Goal: Information Seeking & Learning: Understand process/instructions

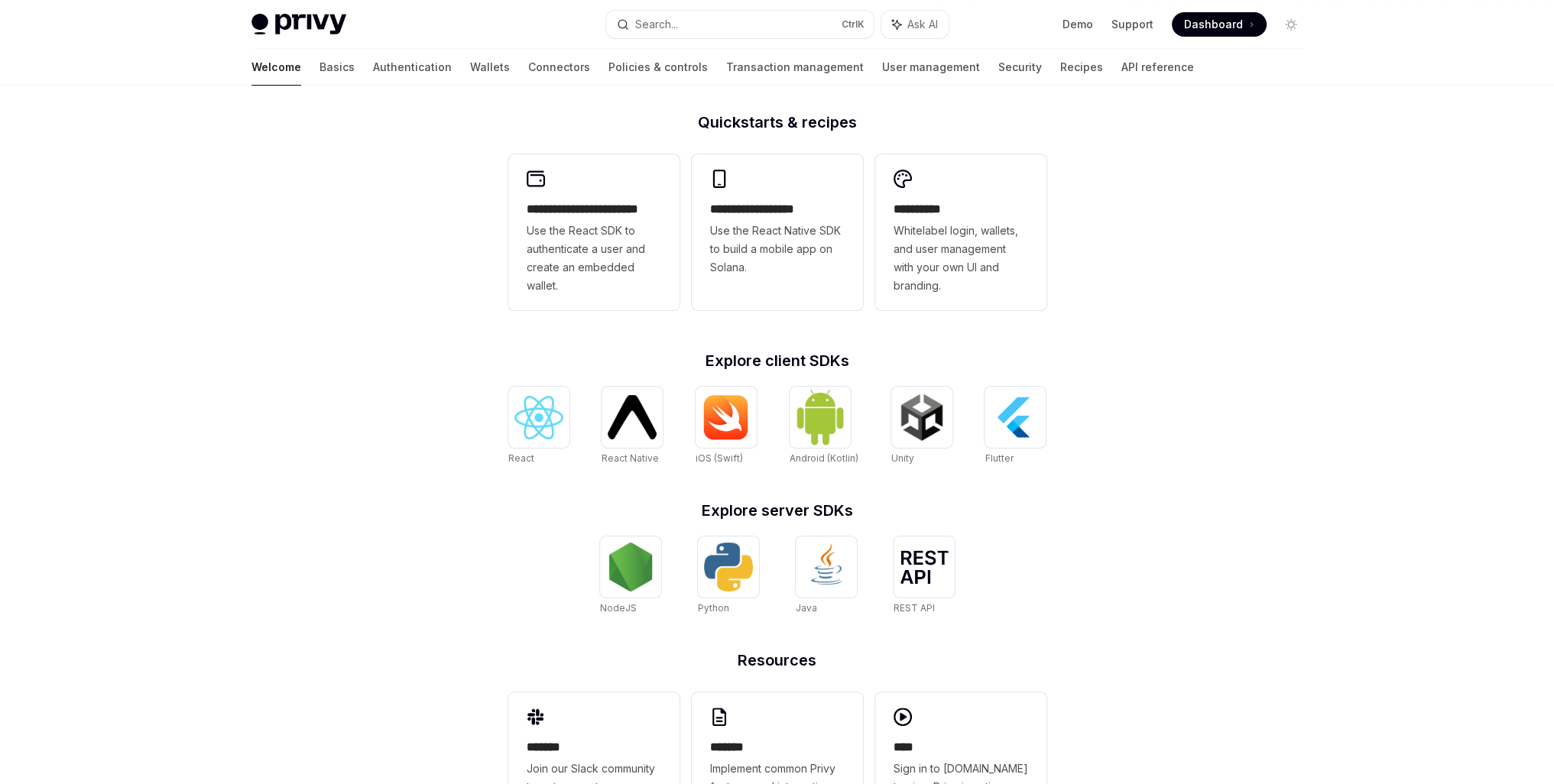
scroll to position [431, 0]
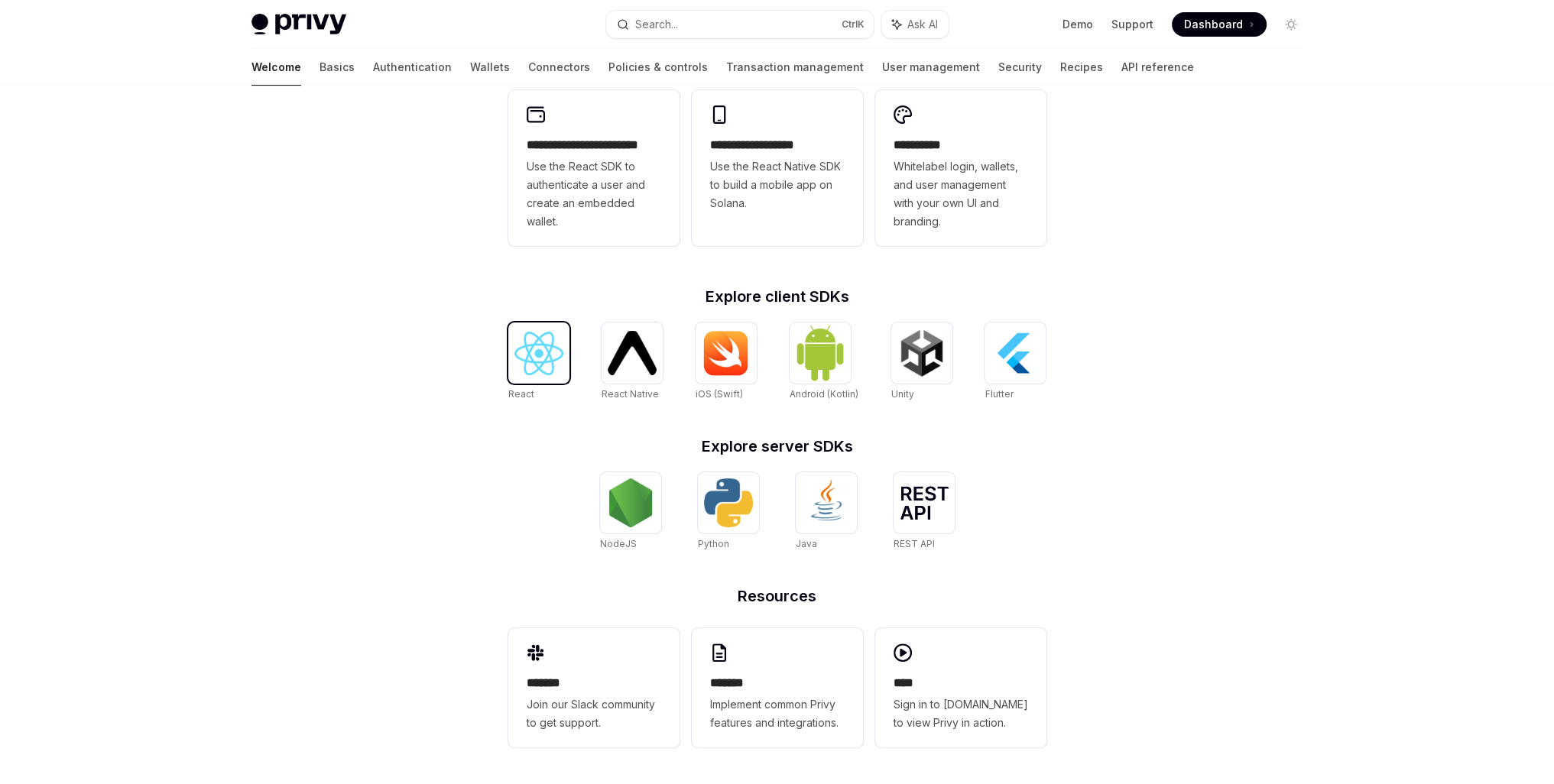
click at [533, 335] on img at bounding box center [538, 353] width 49 height 43
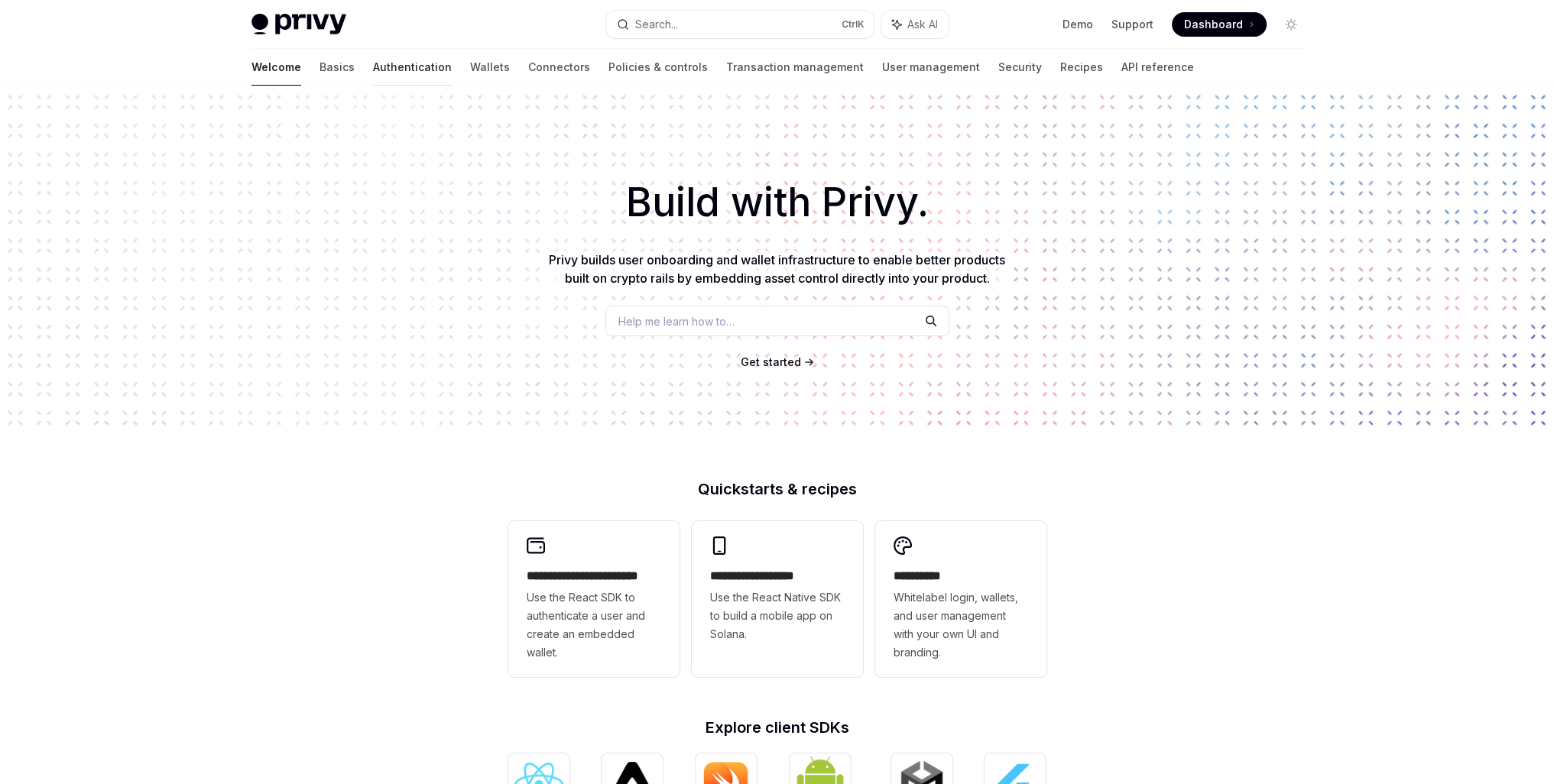
click at [373, 65] on link "Authentication" at bounding box center [413, 67] width 79 height 37
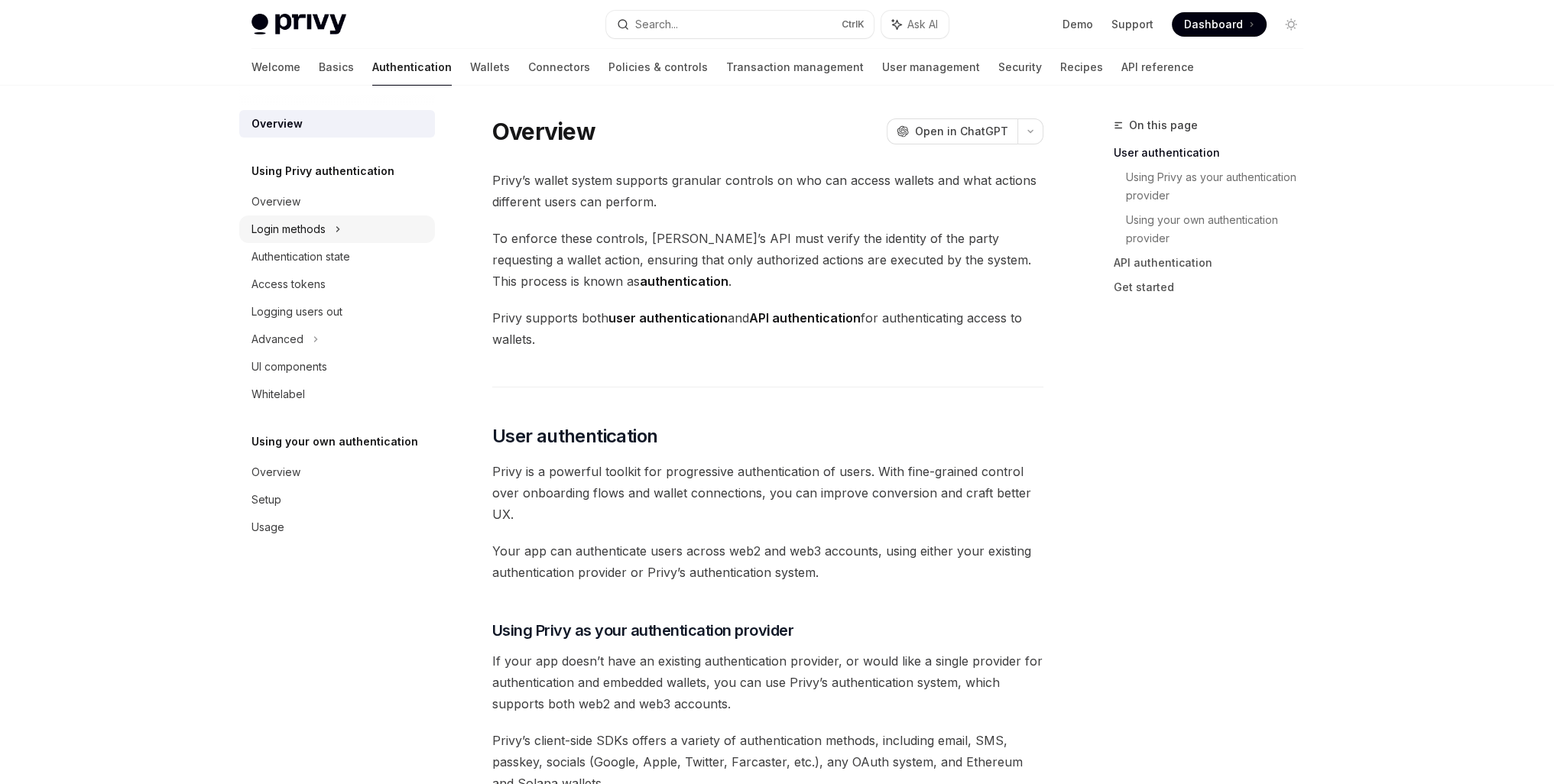
click at [324, 230] on div "Login methods" at bounding box center [288, 229] width 74 height 18
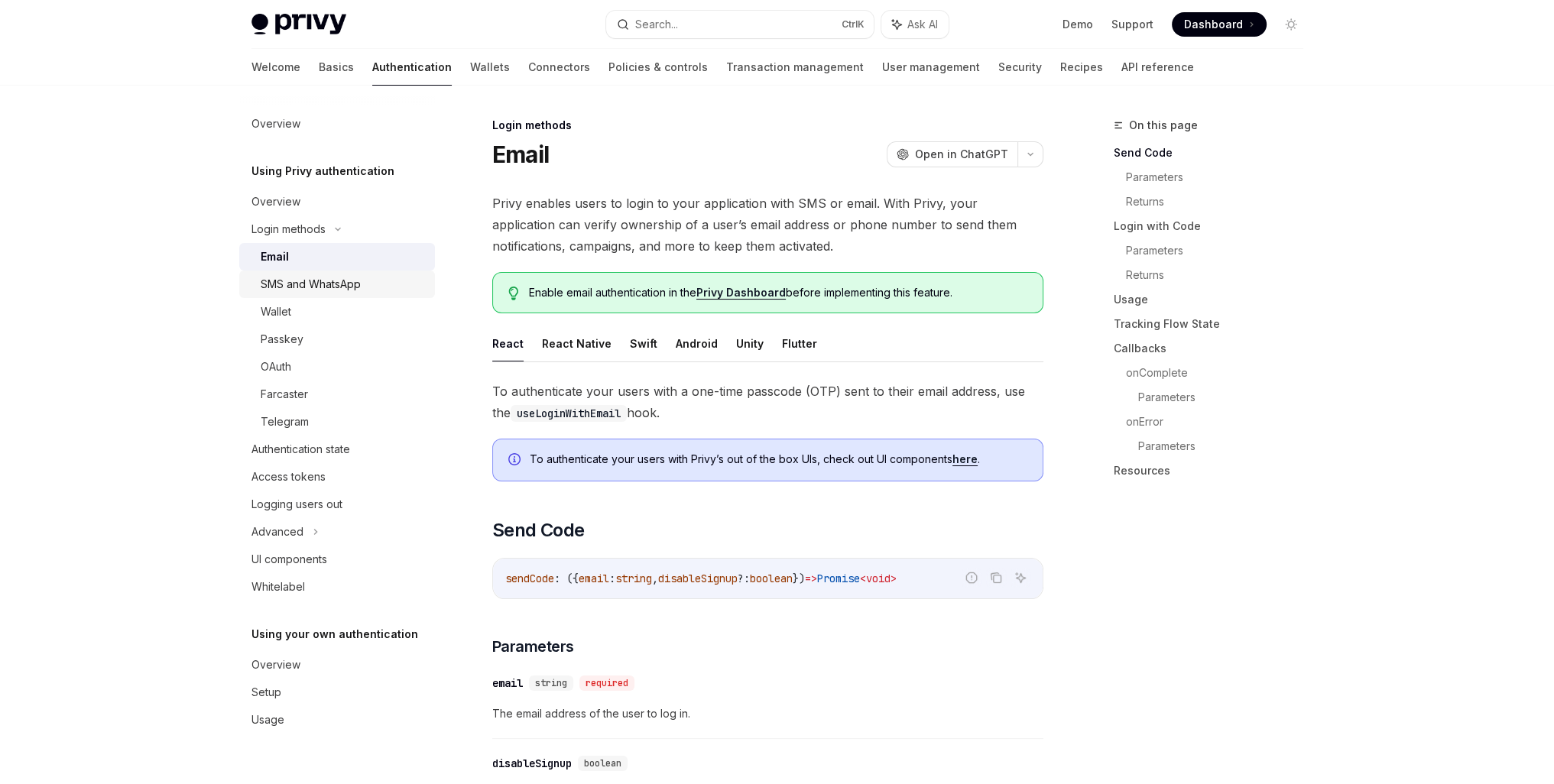
click at [315, 284] on div "SMS and WhatsApp" at bounding box center [310, 283] width 100 height 18
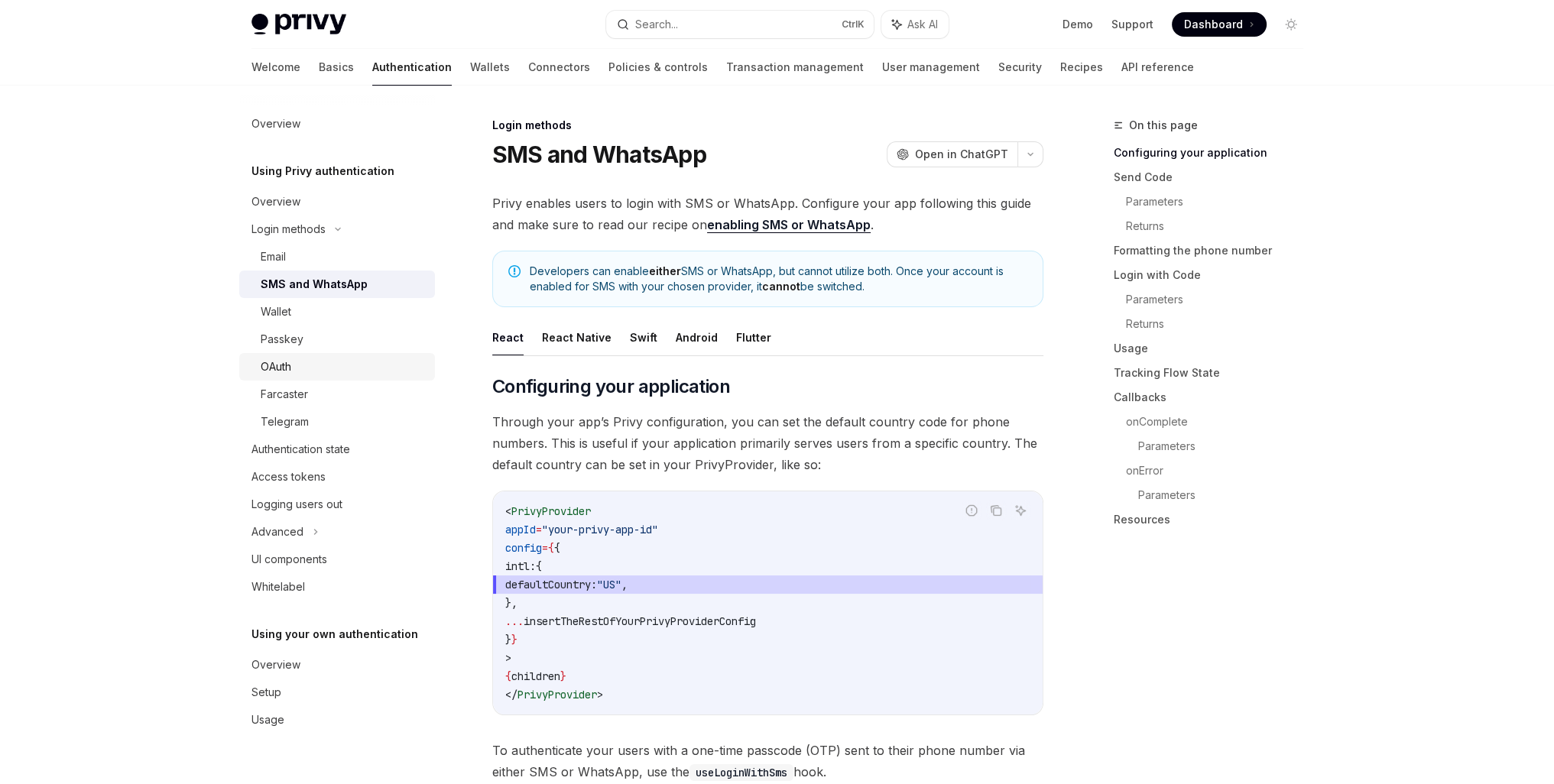
click at [294, 371] on div "OAuth" at bounding box center [343, 367] width 165 height 18
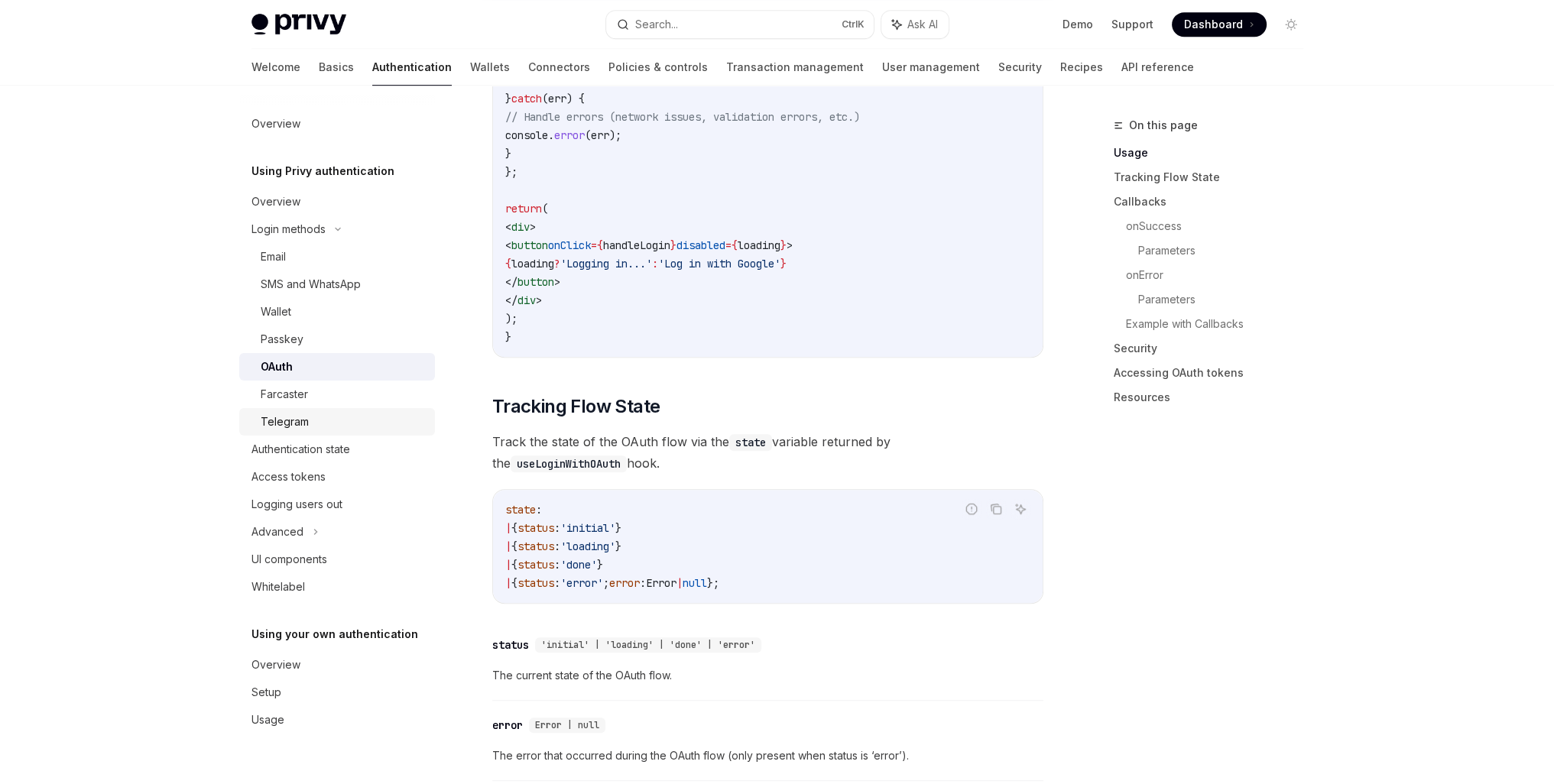
scroll to position [1223, 0]
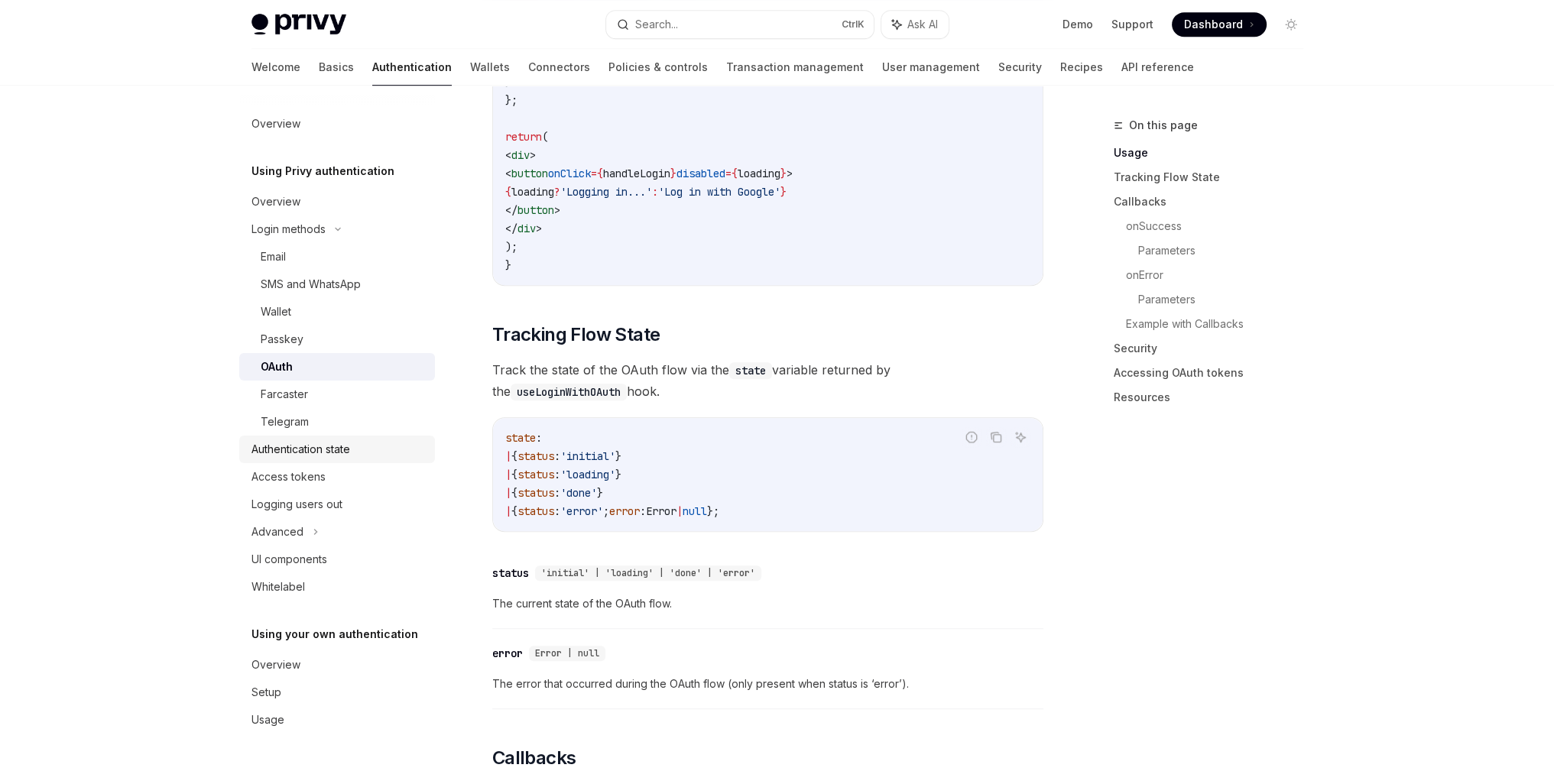
click at [318, 453] on div "Authentication state" at bounding box center [300, 449] width 99 height 18
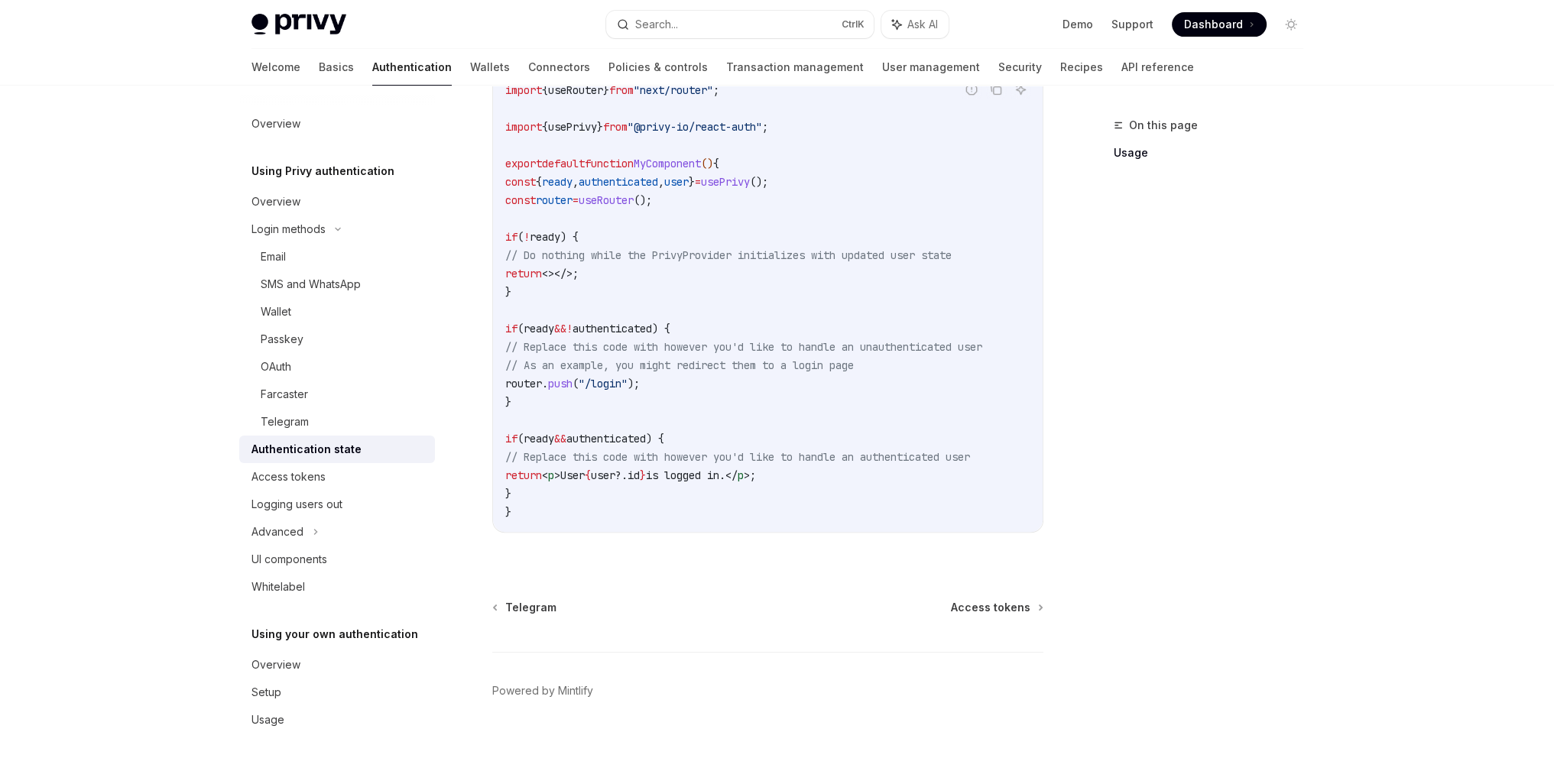
scroll to position [287, 0]
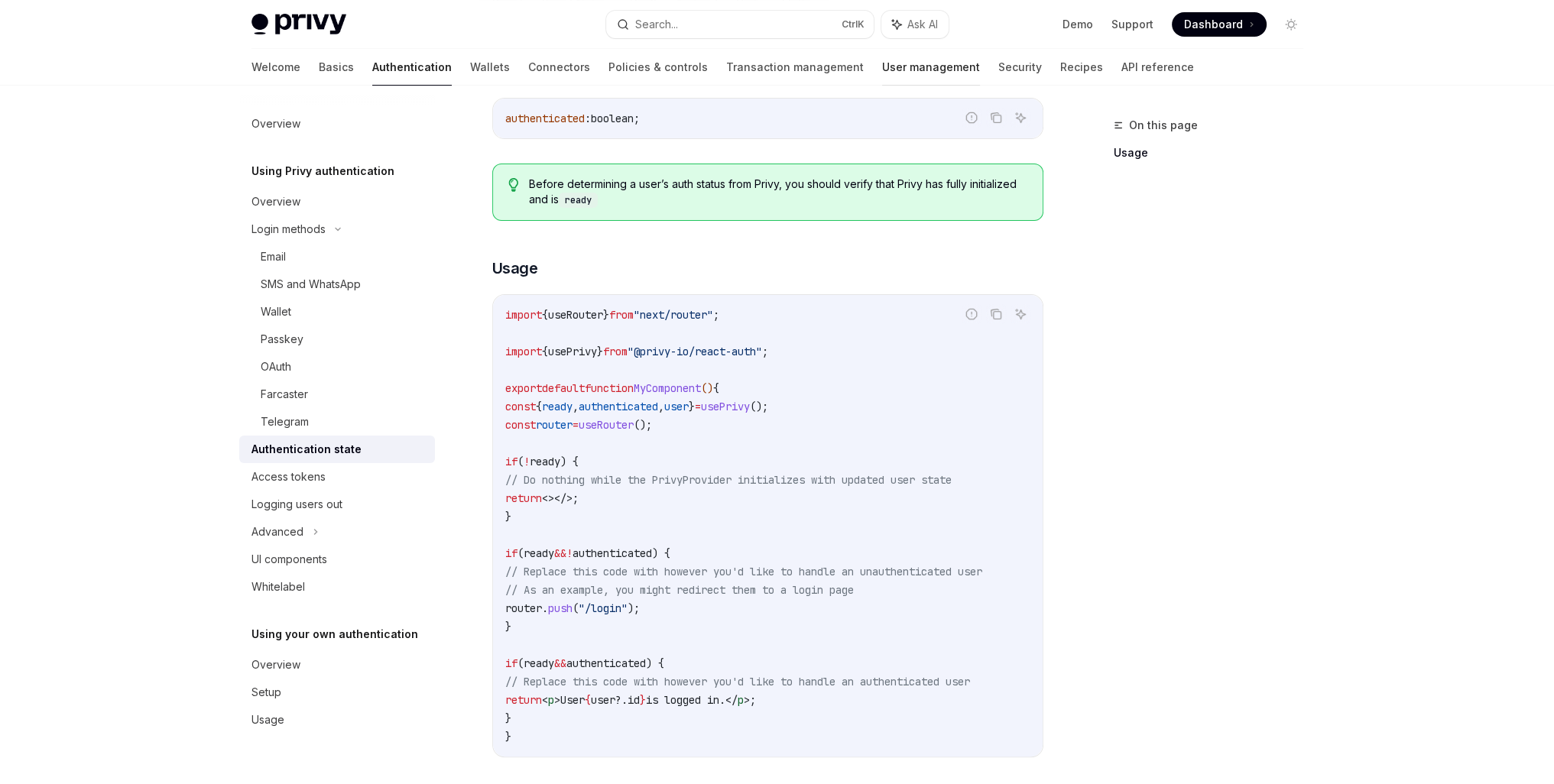
click at [882, 65] on link "User management" at bounding box center [931, 67] width 98 height 37
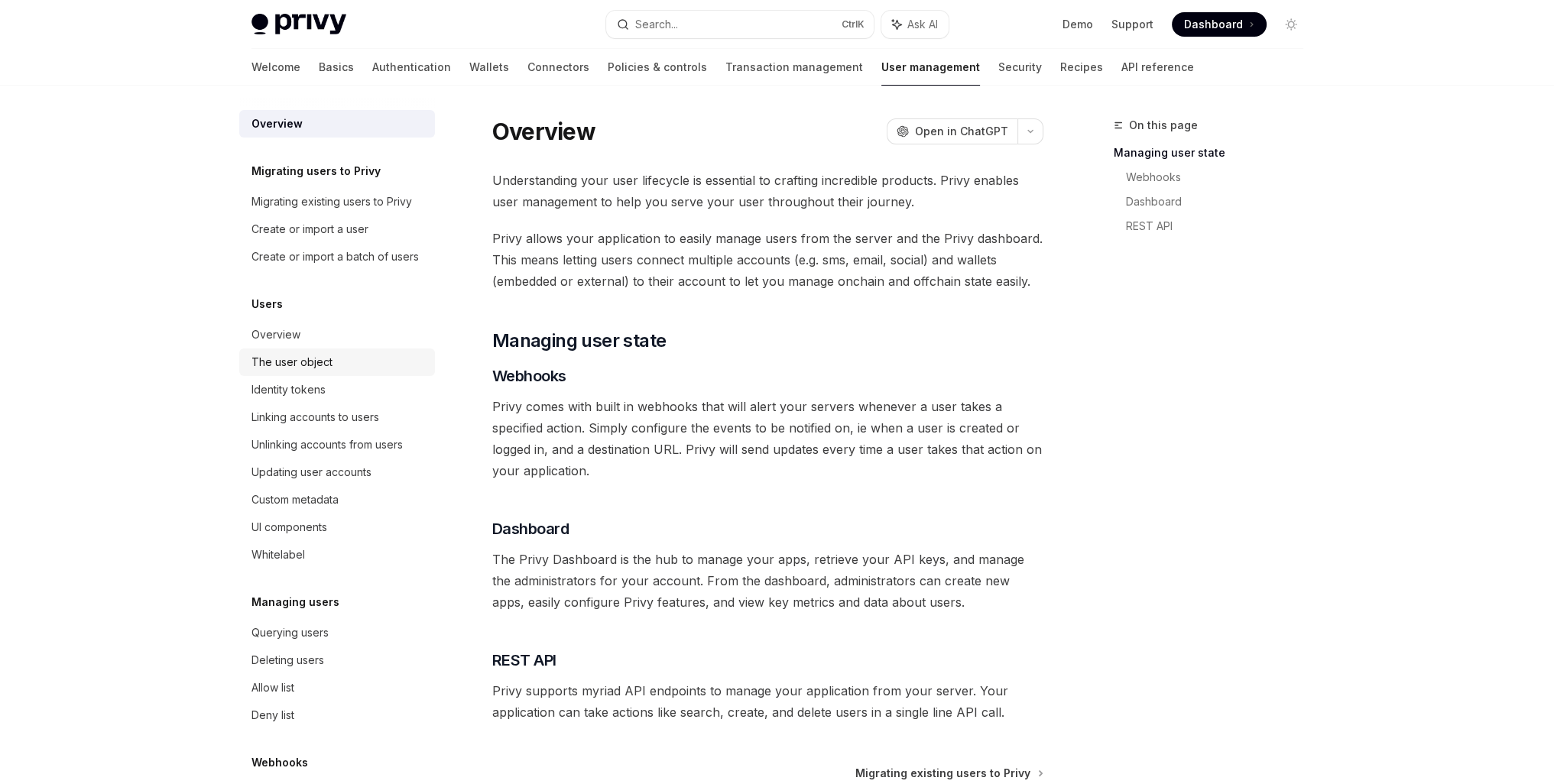
click at [303, 372] on div "The user object" at bounding box center [292, 362] width 81 height 18
type textarea "*"
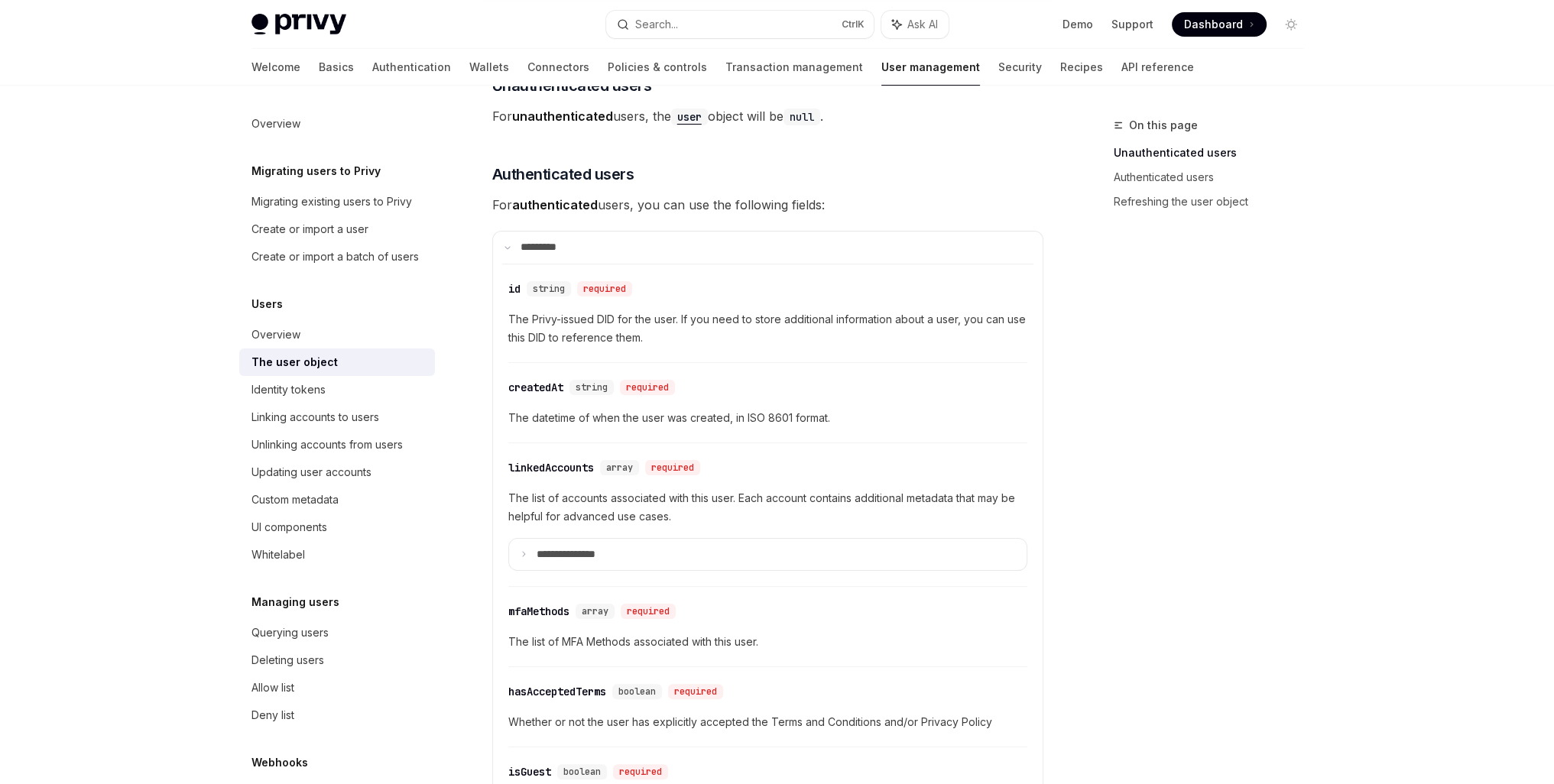
scroll to position [306, 0]
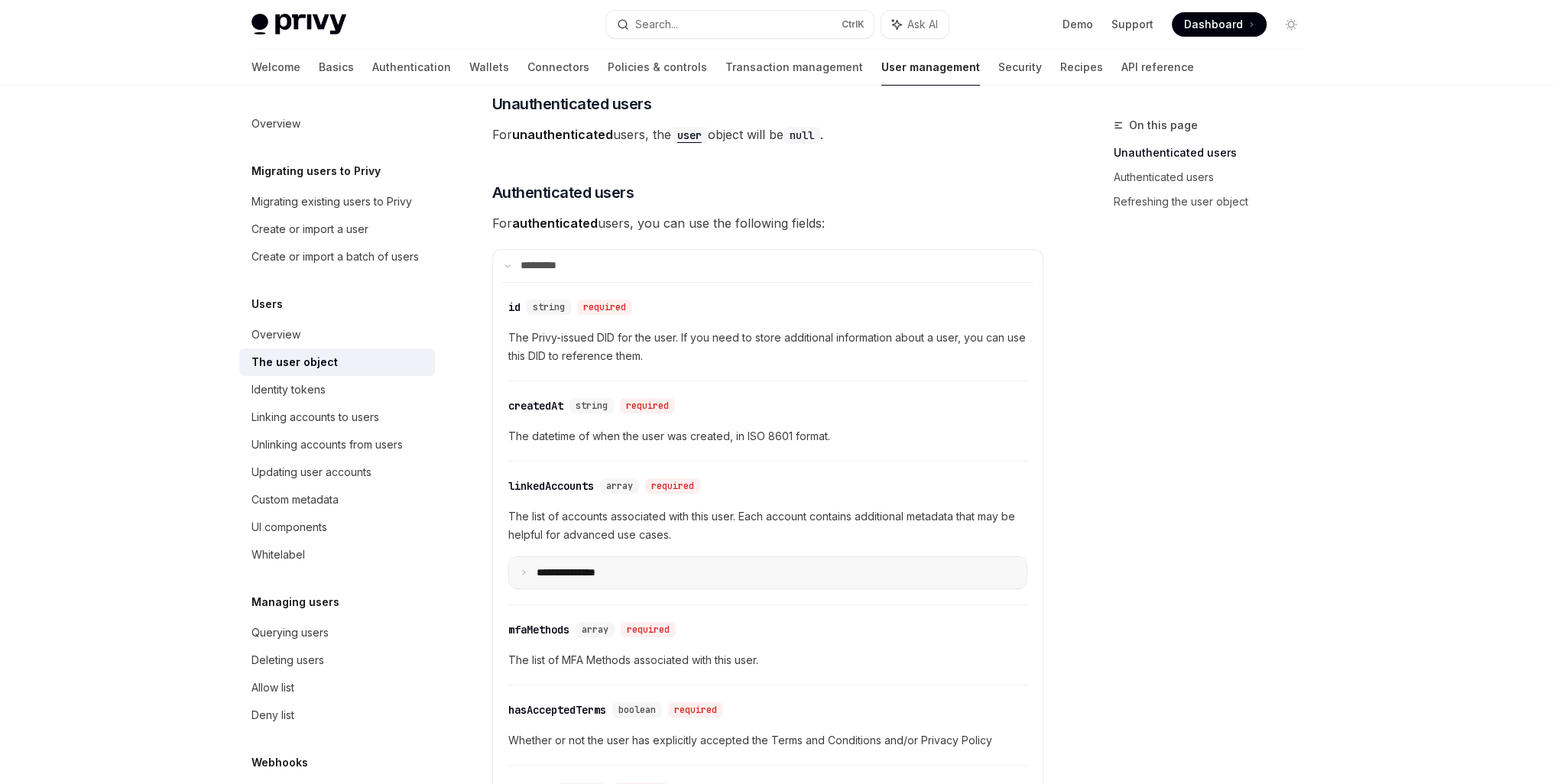
click at [557, 580] on summary "**********" at bounding box center [767, 573] width 517 height 32
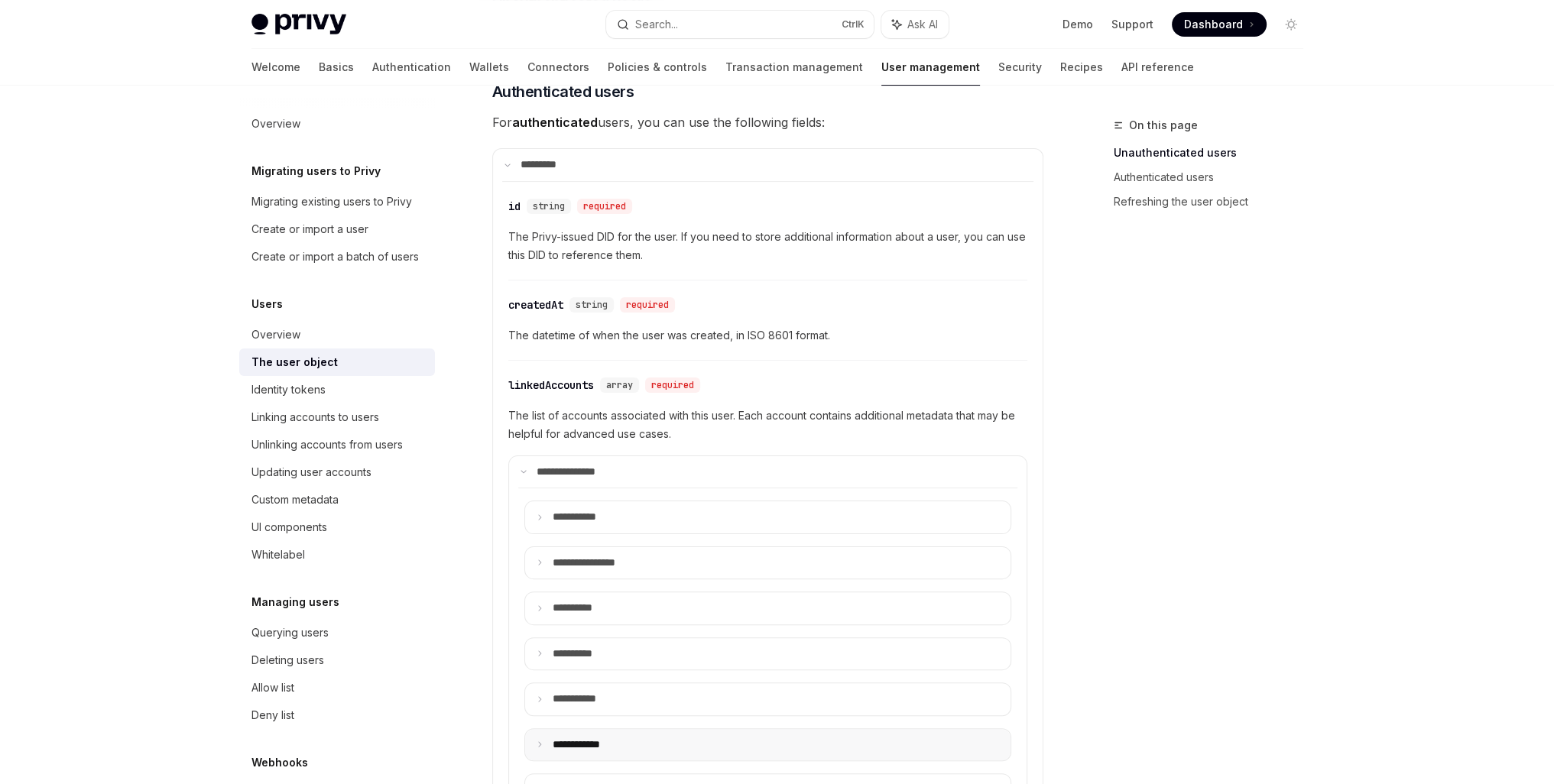
scroll to position [611, 0]
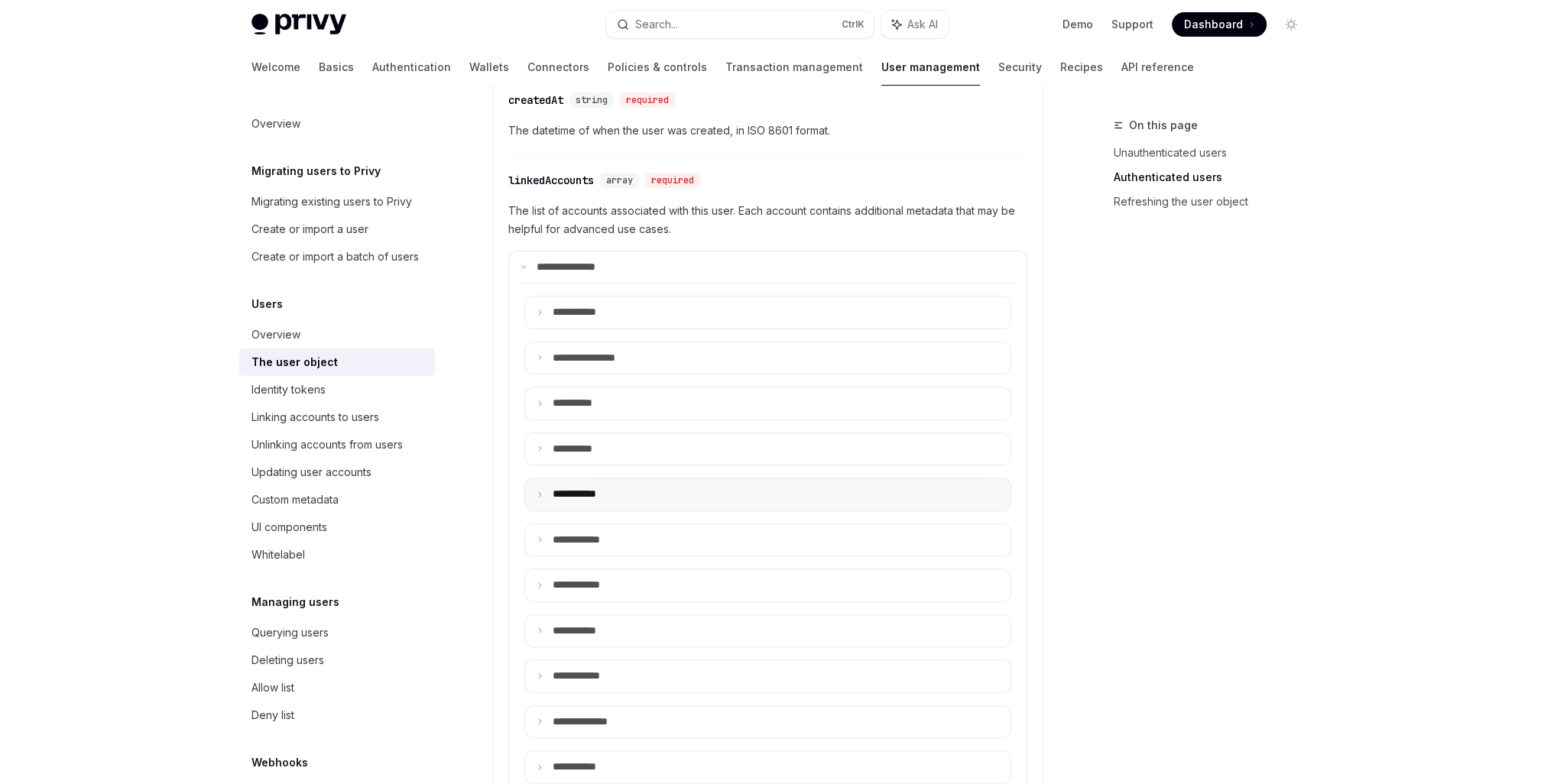
click at [668, 498] on summary "**** ******" at bounding box center [767, 494] width 485 height 32
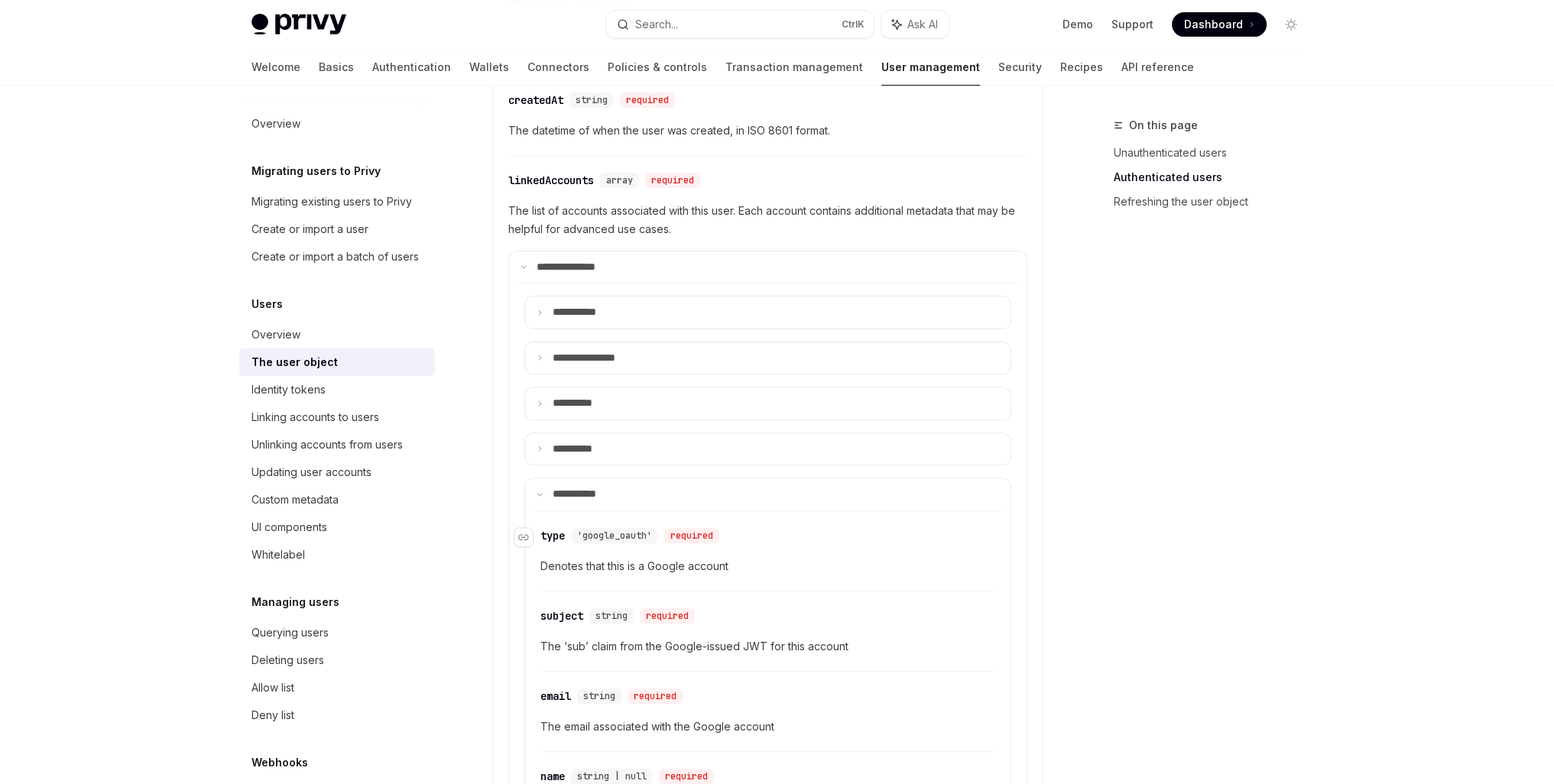
click at [611, 529] on span "'google_oauth'" at bounding box center [614, 535] width 75 height 12
drag, startPoint x: 602, startPoint y: 542, endPoint x: 610, endPoint y: 533, distance: 12.0
click at [605, 539] on div "​ type 'google_oauth' required Denotes that this is a Google account" at bounding box center [768, 555] width 455 height 73
click at [618, 528] on div "'google_oauth'" at bounding box center [614, 535] width 87 height 15
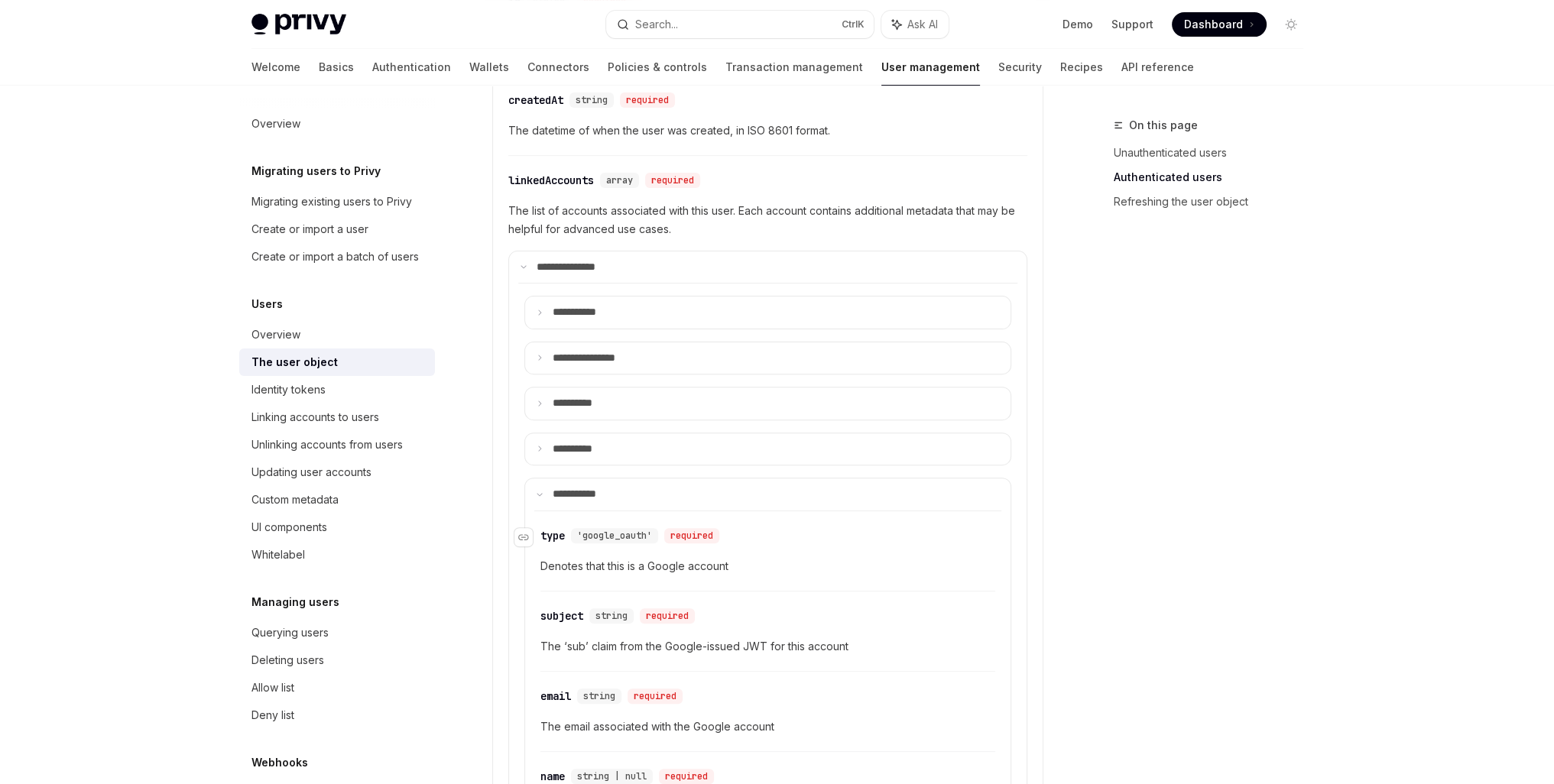
click at [614, 530] on span "'google_oauth'" at bounding box center [614, 535] width 75 height 12
copy div "google_oauth' required"
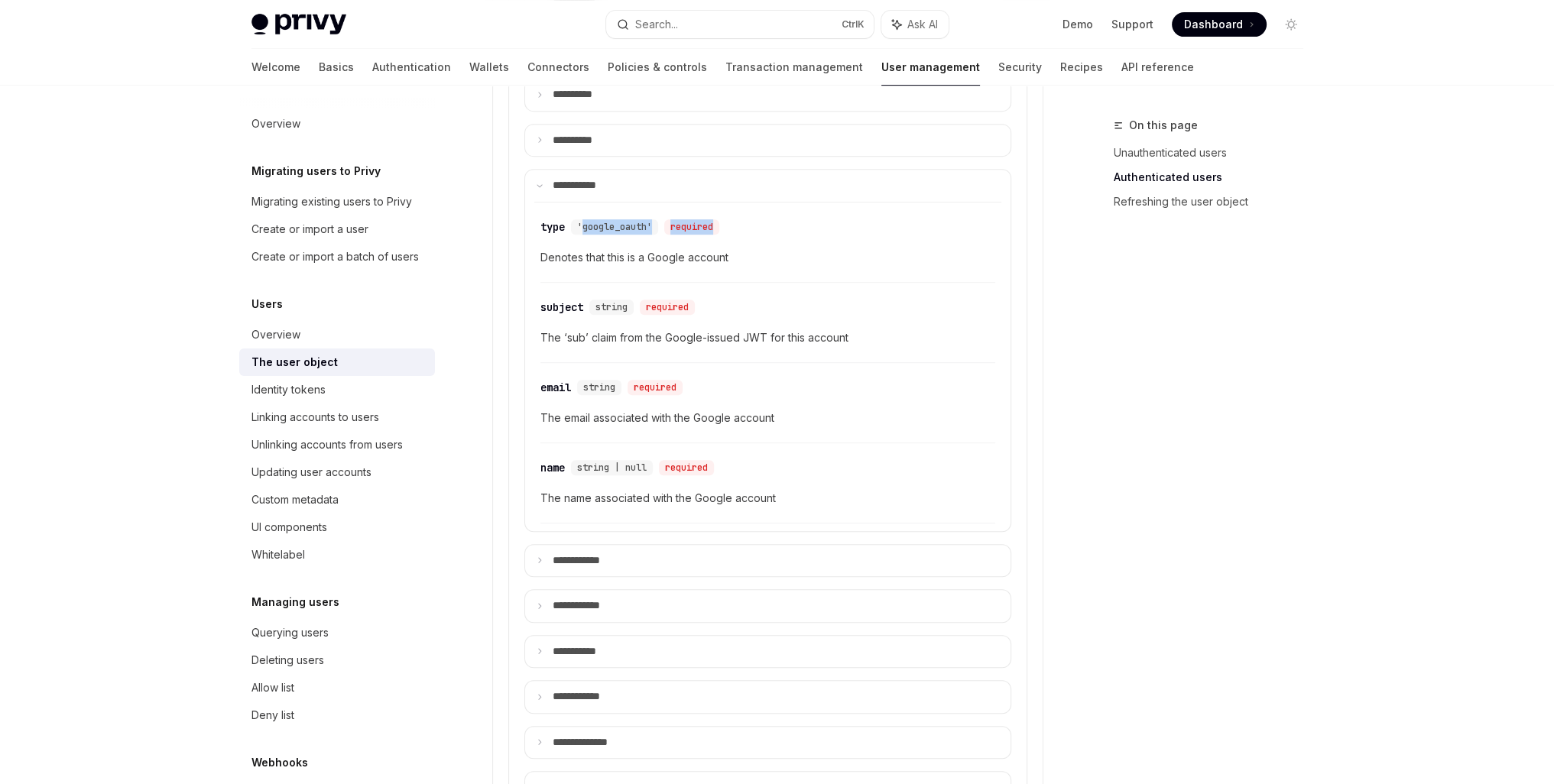
scroll to position [764, 0]
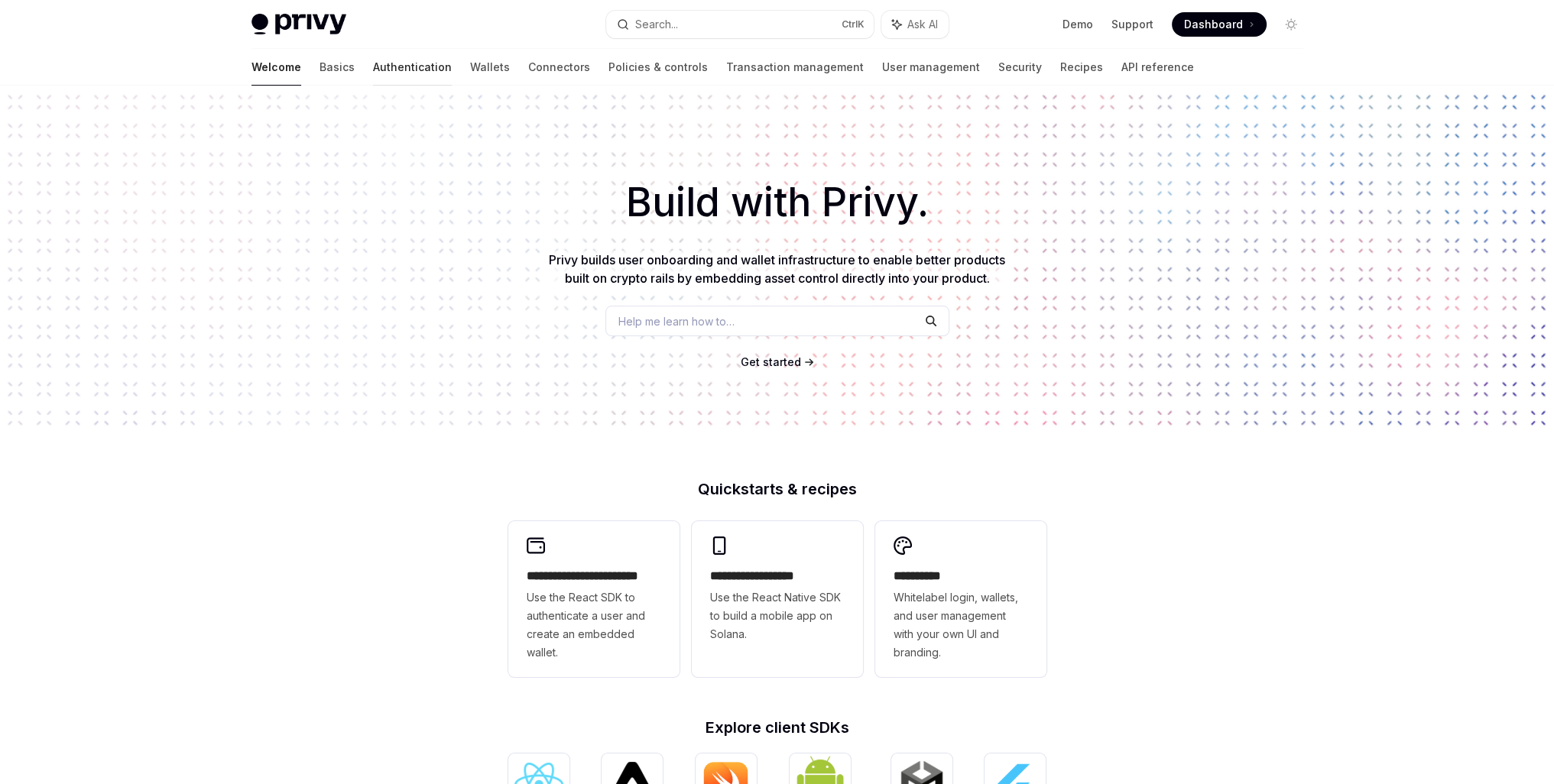
click at [373, 57] on link "Authentication" at bounding box center [413, 67] width 79 height 37
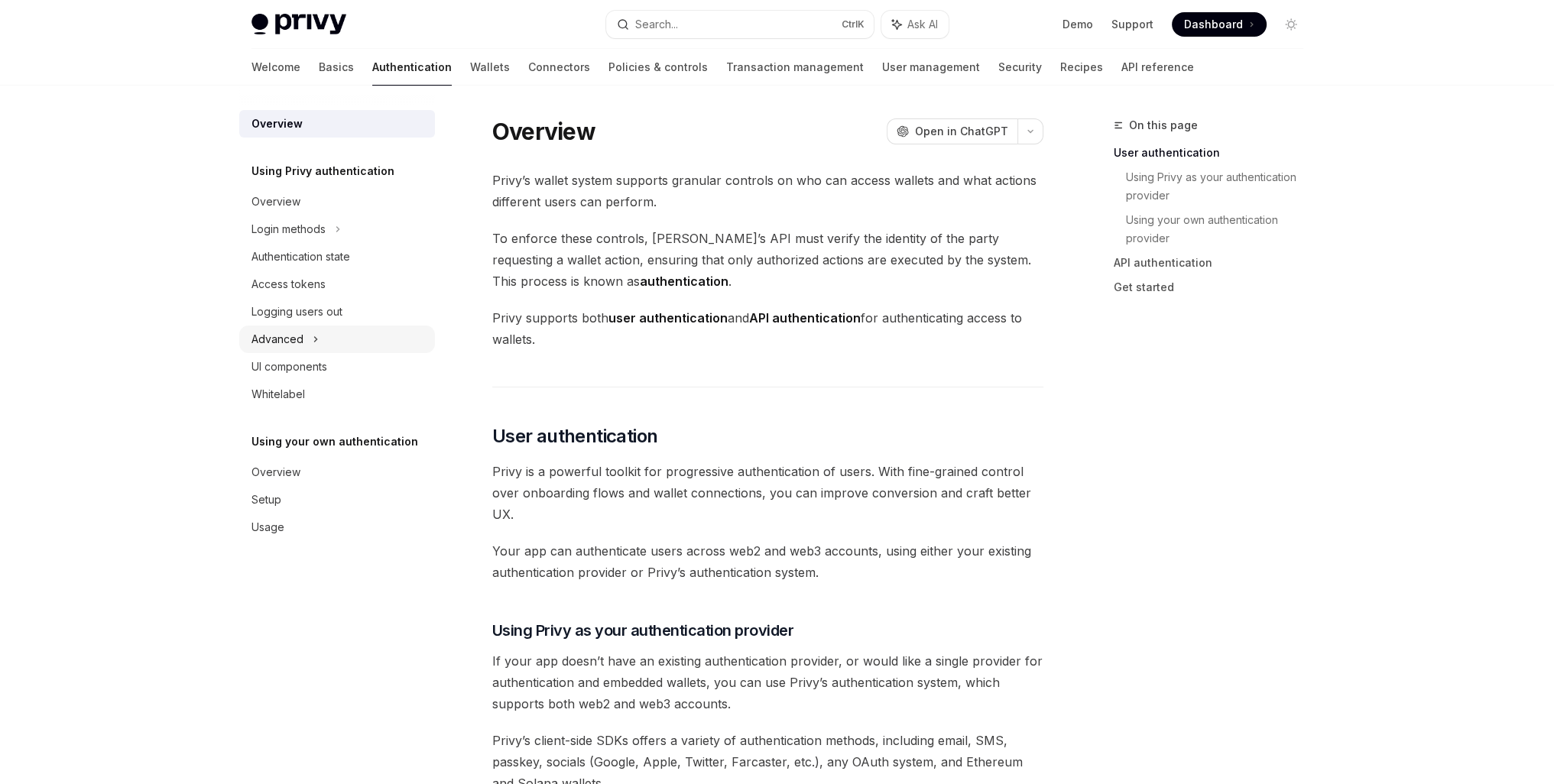
click at [322, 337] on div "Advanced" at bounding box center [337, 339] width 195 height 27
click at [316, 229] on div "Login methods" at bounding box center [288, 229] width 74 height 18
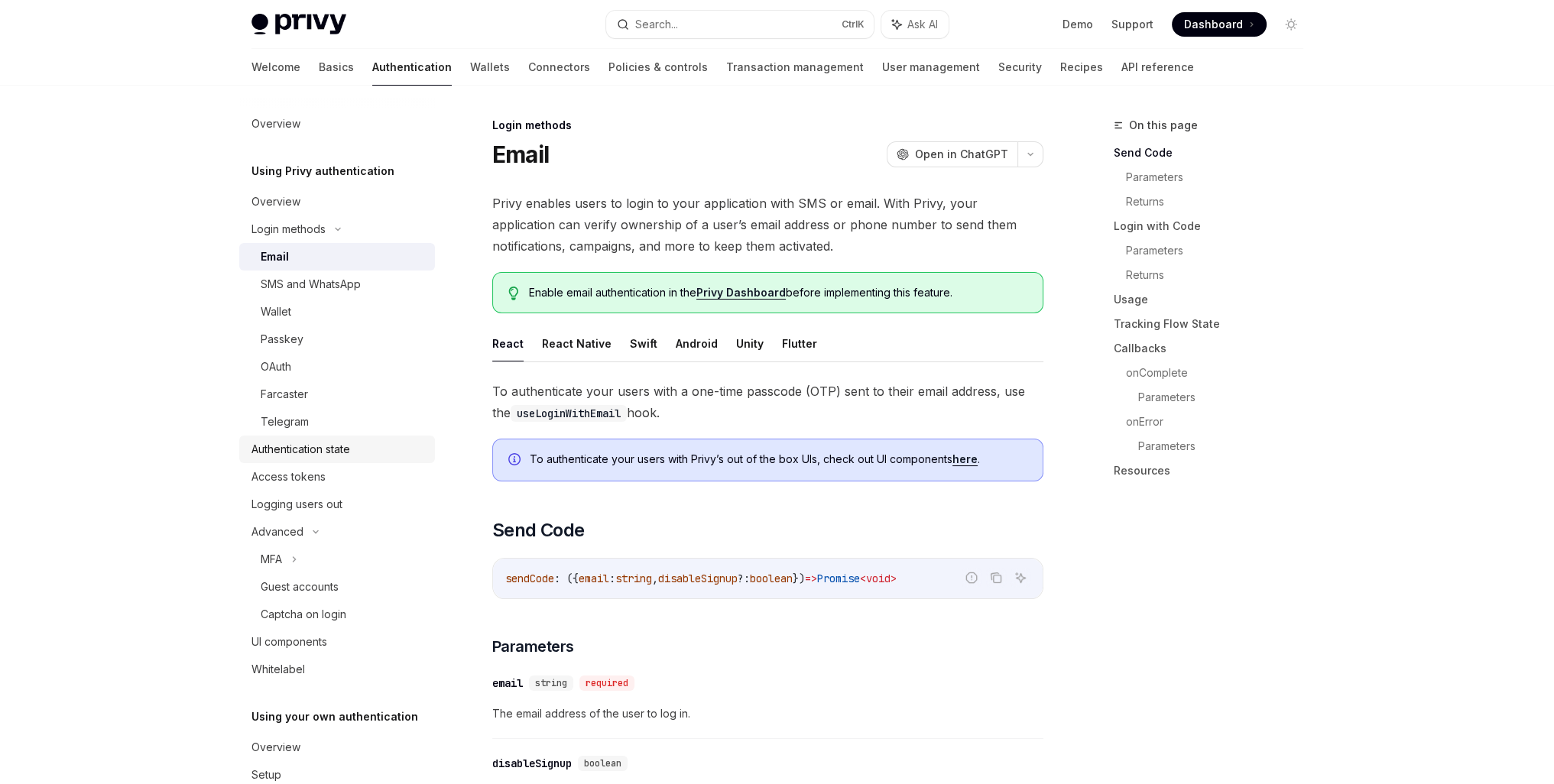
click at [336, 446] on div "Authentication state" at bounding box center [300, 449] width 99 height 18
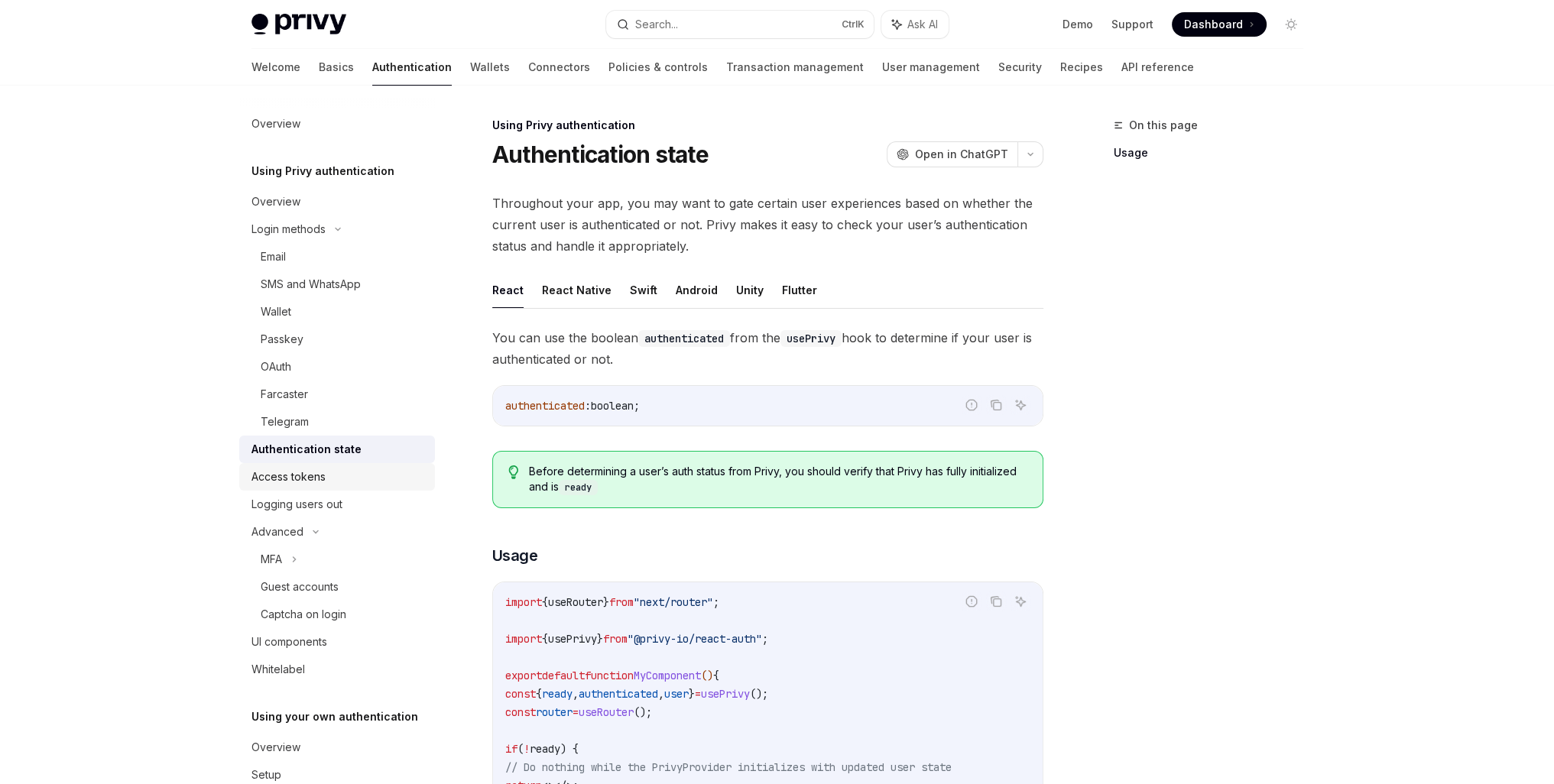
click at [316, 489] on link "Access tokens" at bounding box center [337, 476] width 195 height 27
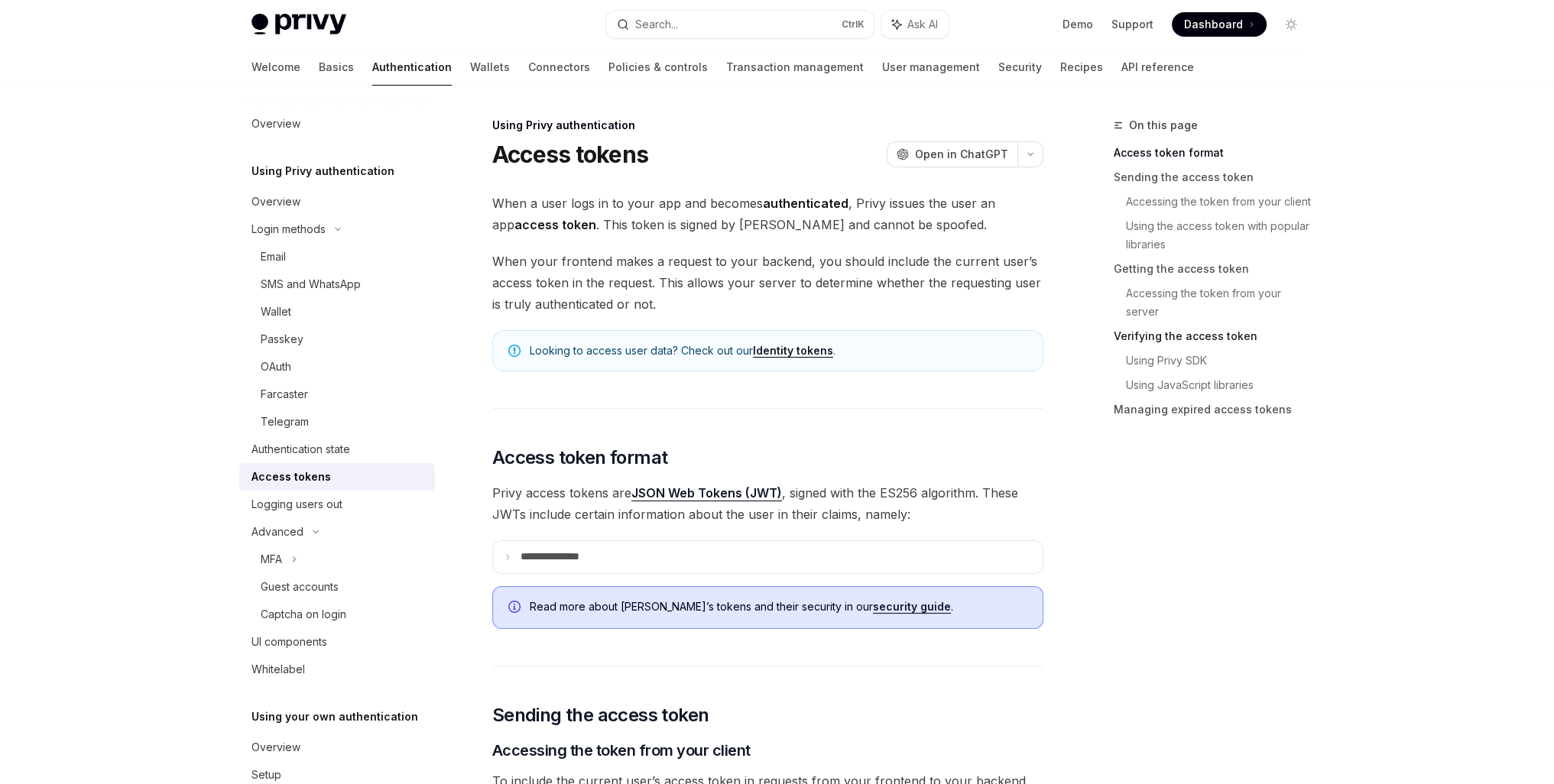
click at [1201, 333] on link "Verifying the access token" at bounding box center [1214, 336] width 202 height 25
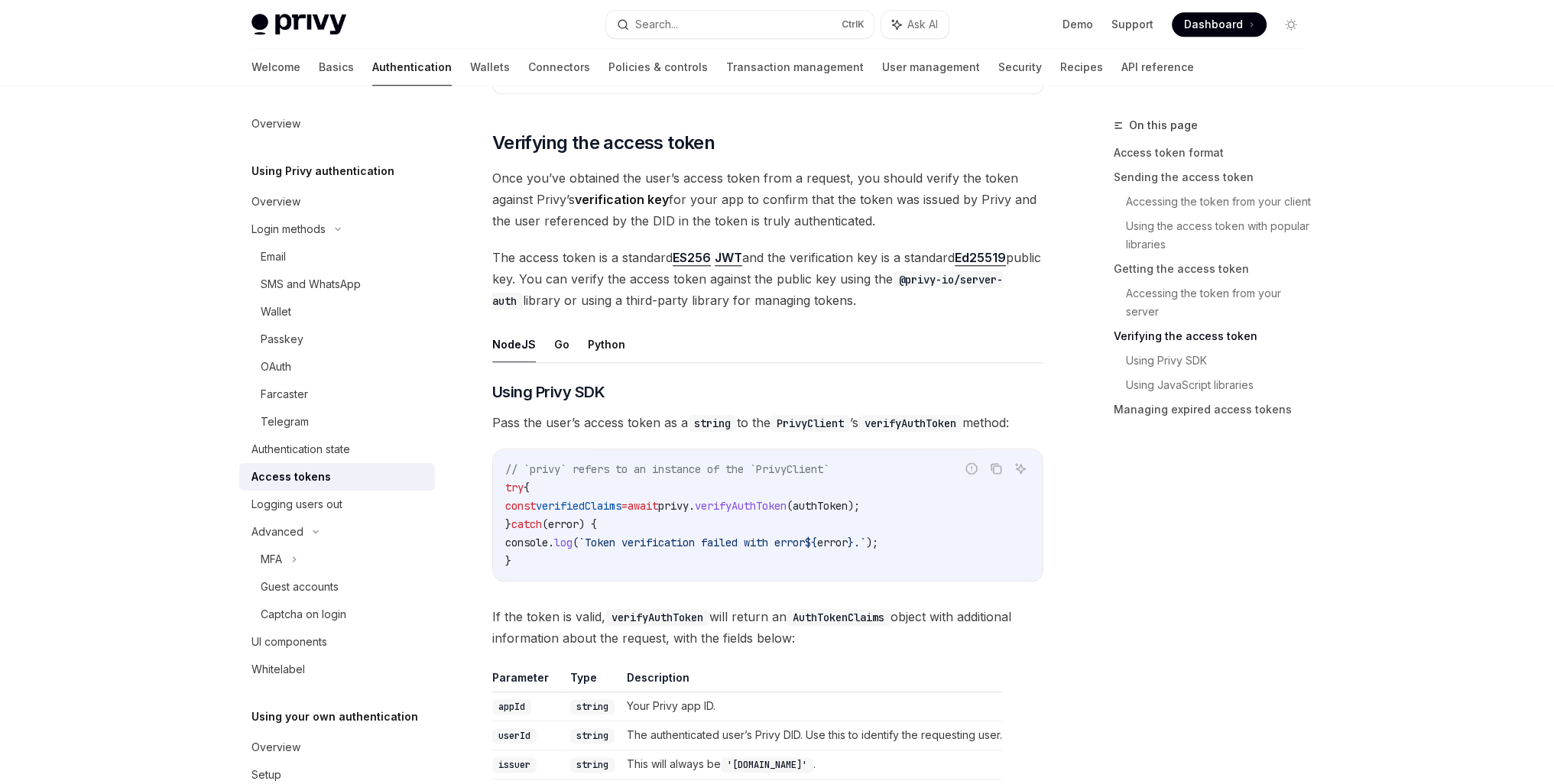
scroll to position [2165, 0]
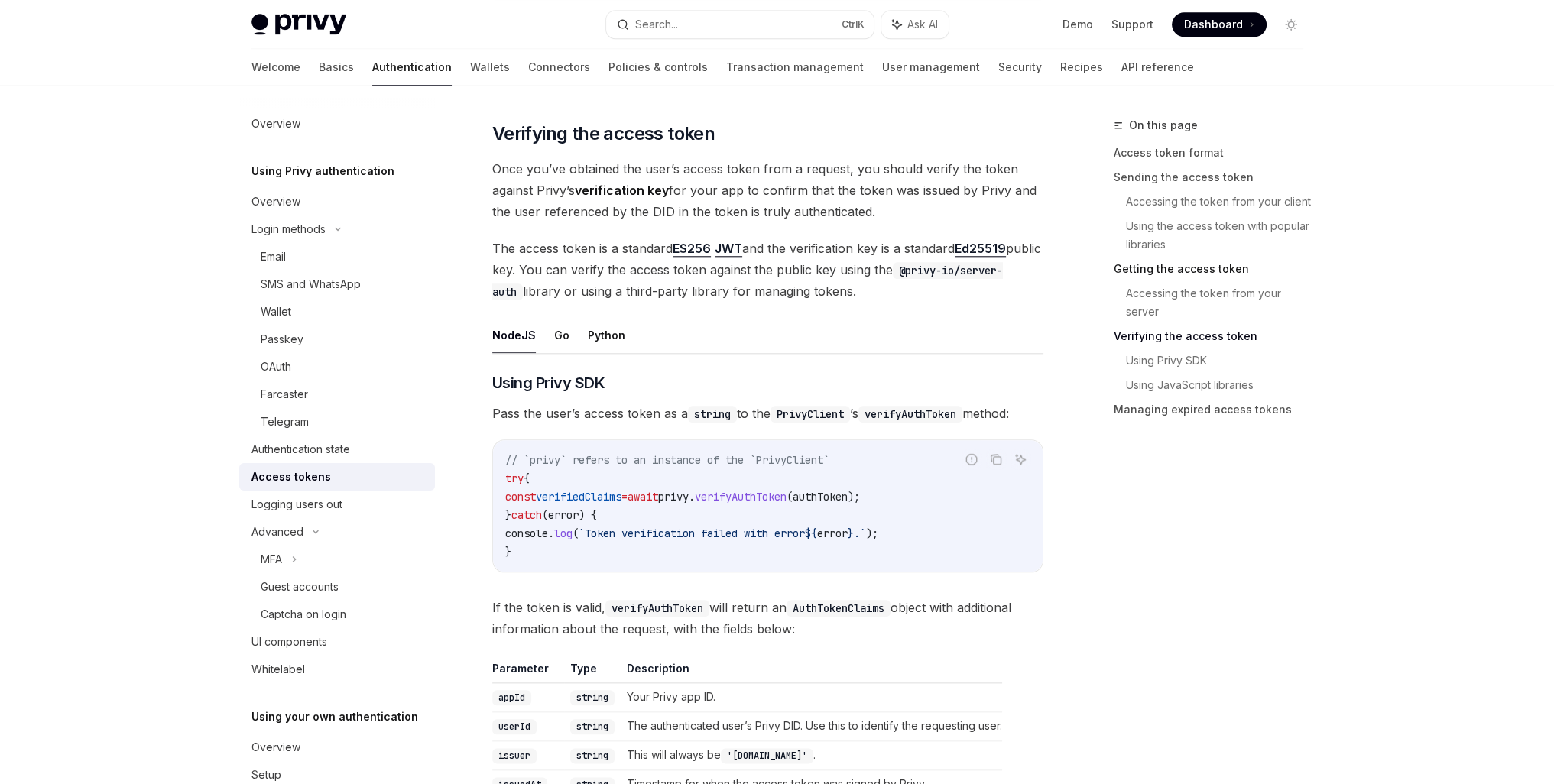
click at [1174, 275] on link "Getting the access token" at bounding box center [1214, 269] width 202 height 25
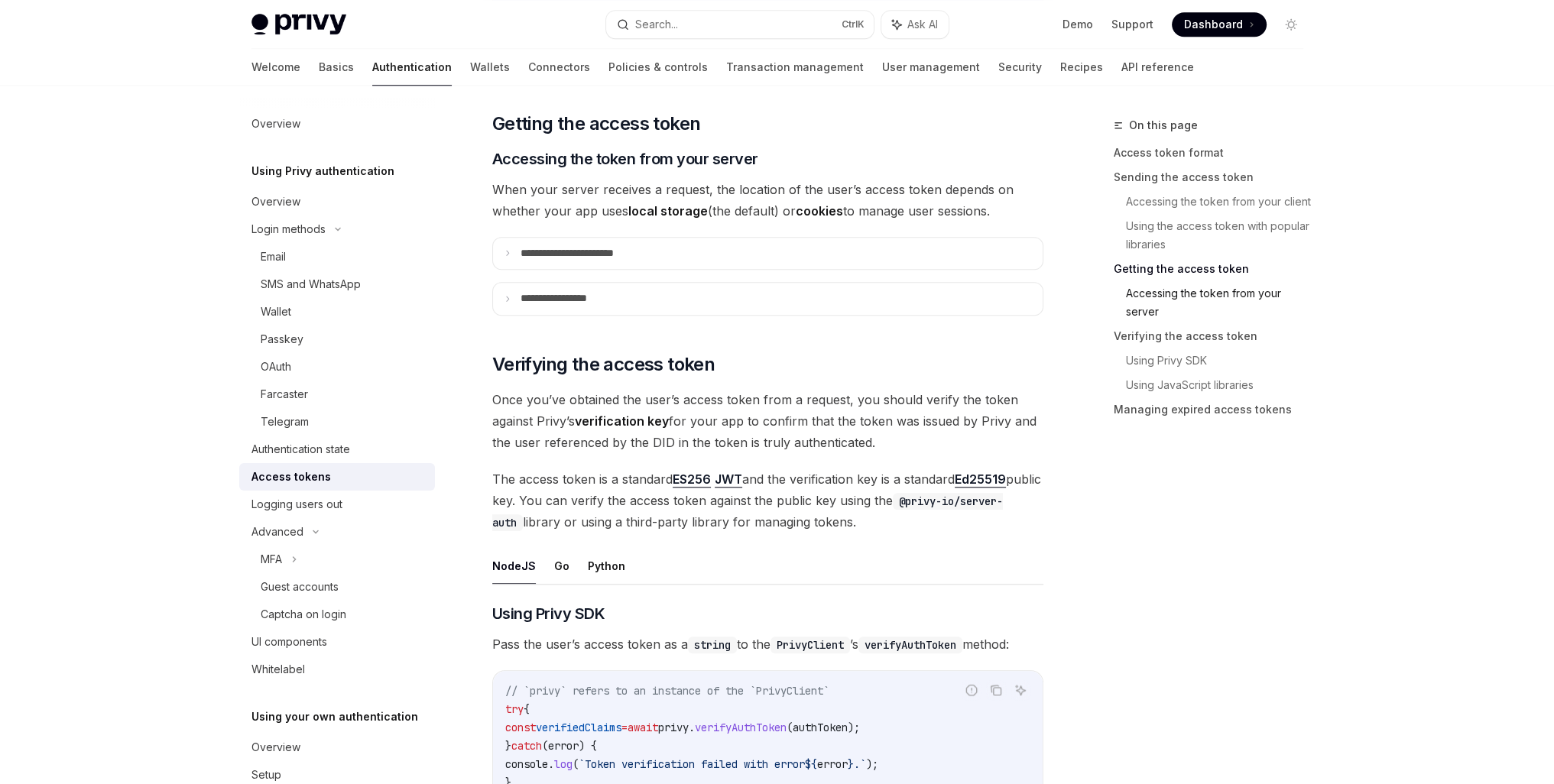
scroll to position [1924, 0]
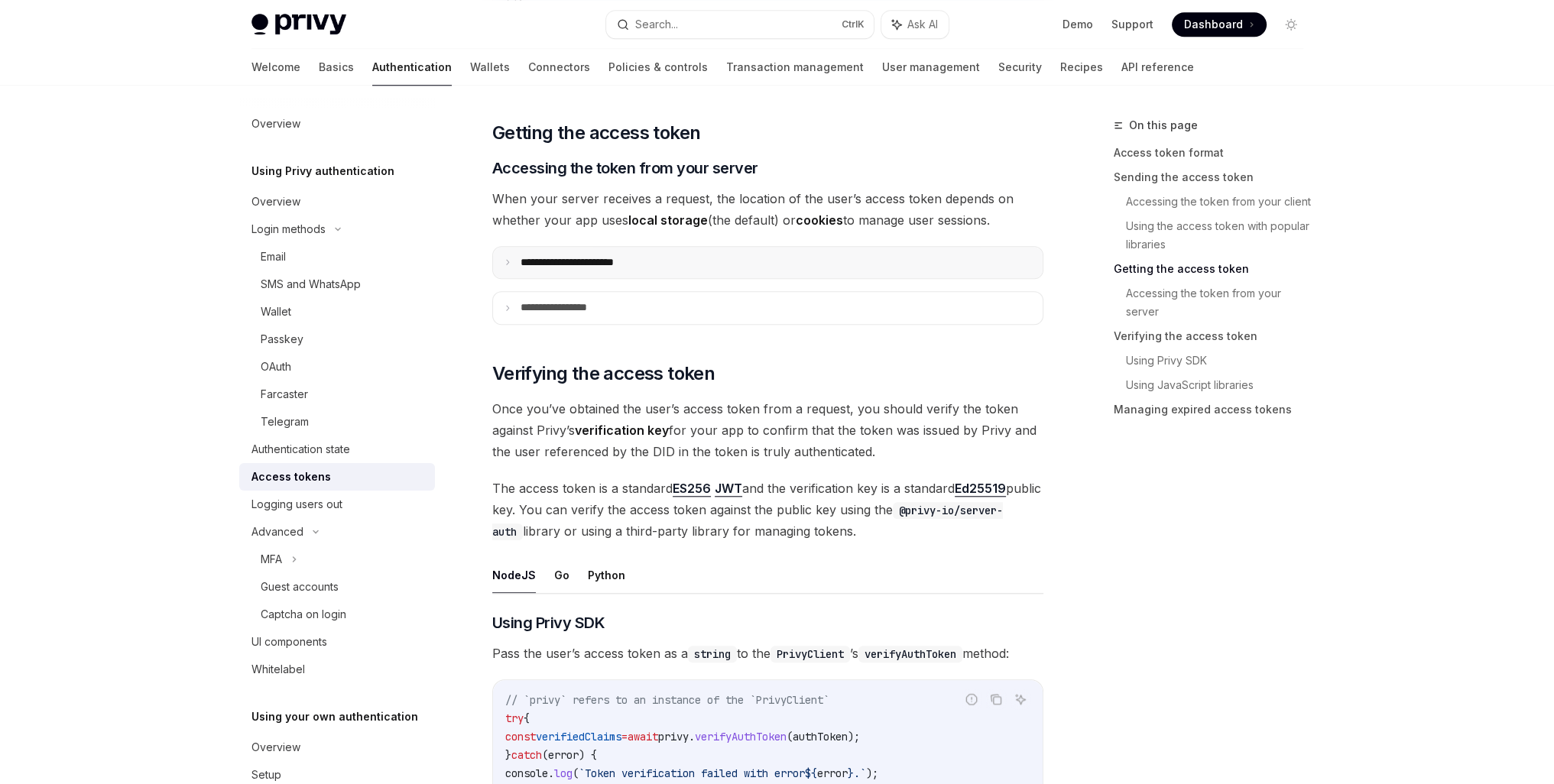
click at [666, 258] on summary "**********" at bounding box center [767, 263] width 550 height 32
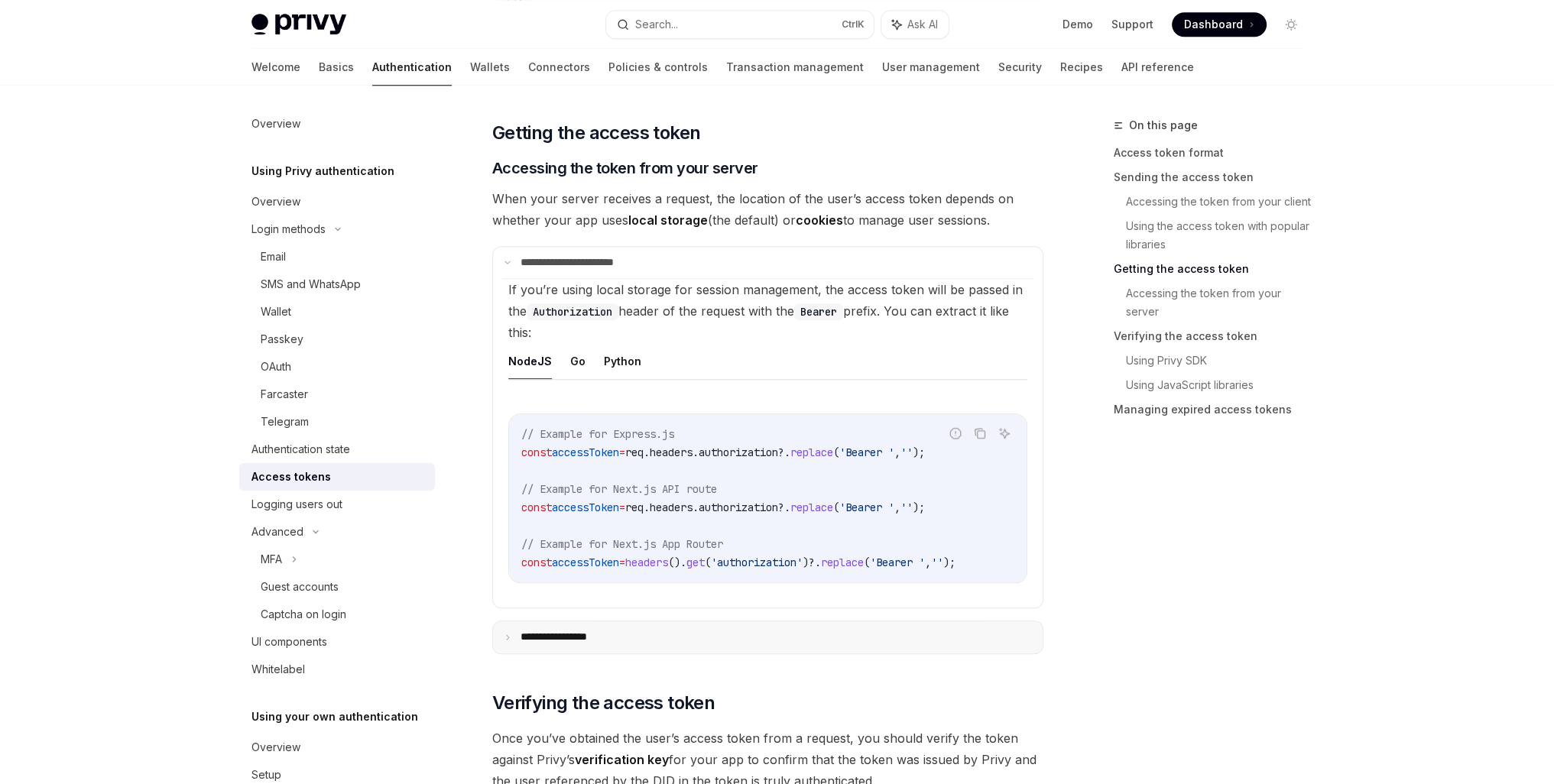
click at [598, 633] on p "**********" at bounding box center [569, 637] width 96 height 14
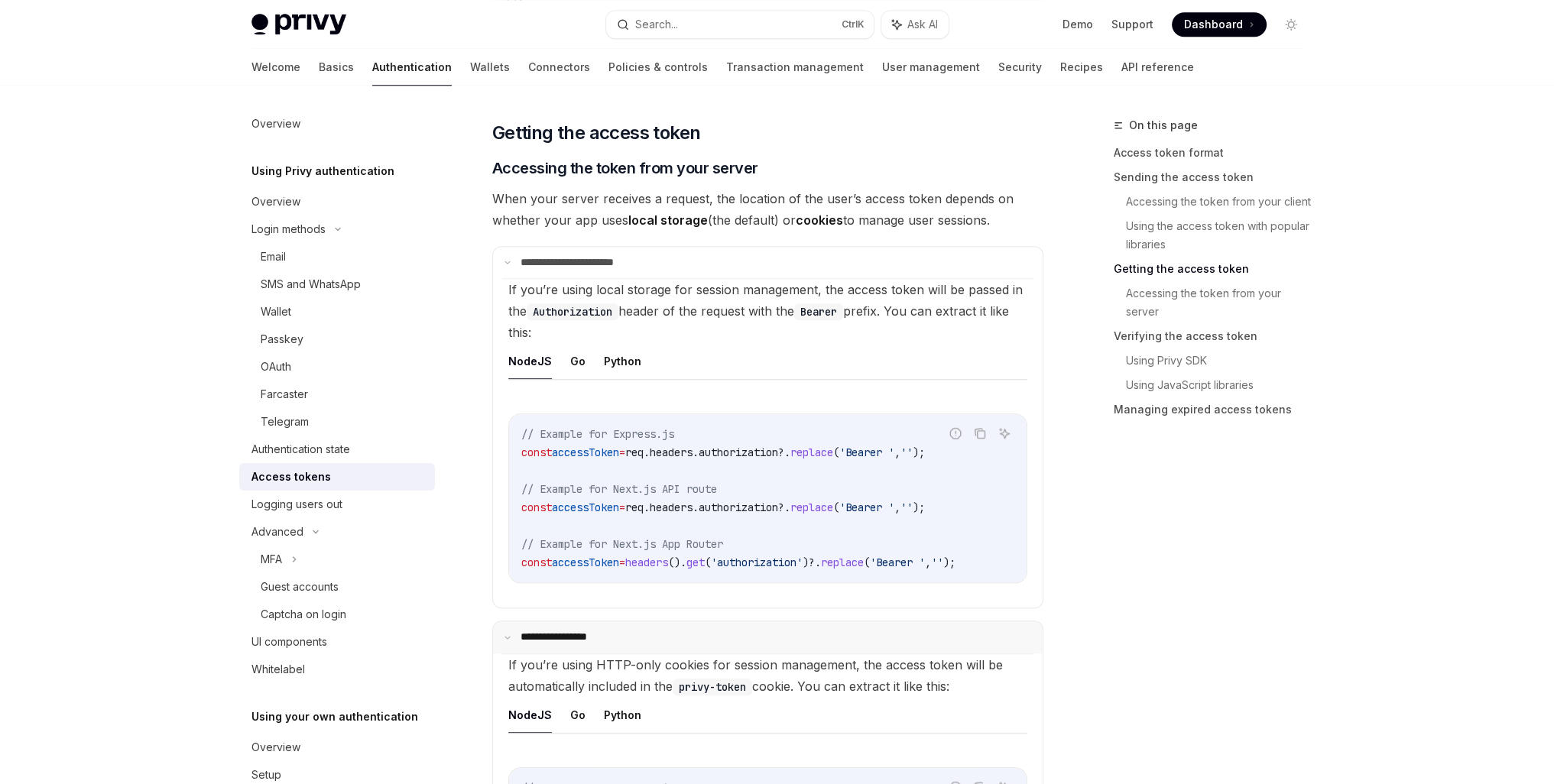
click at [609, 642] on p "**********" at bounding box center [566, 637] width 91 height 14
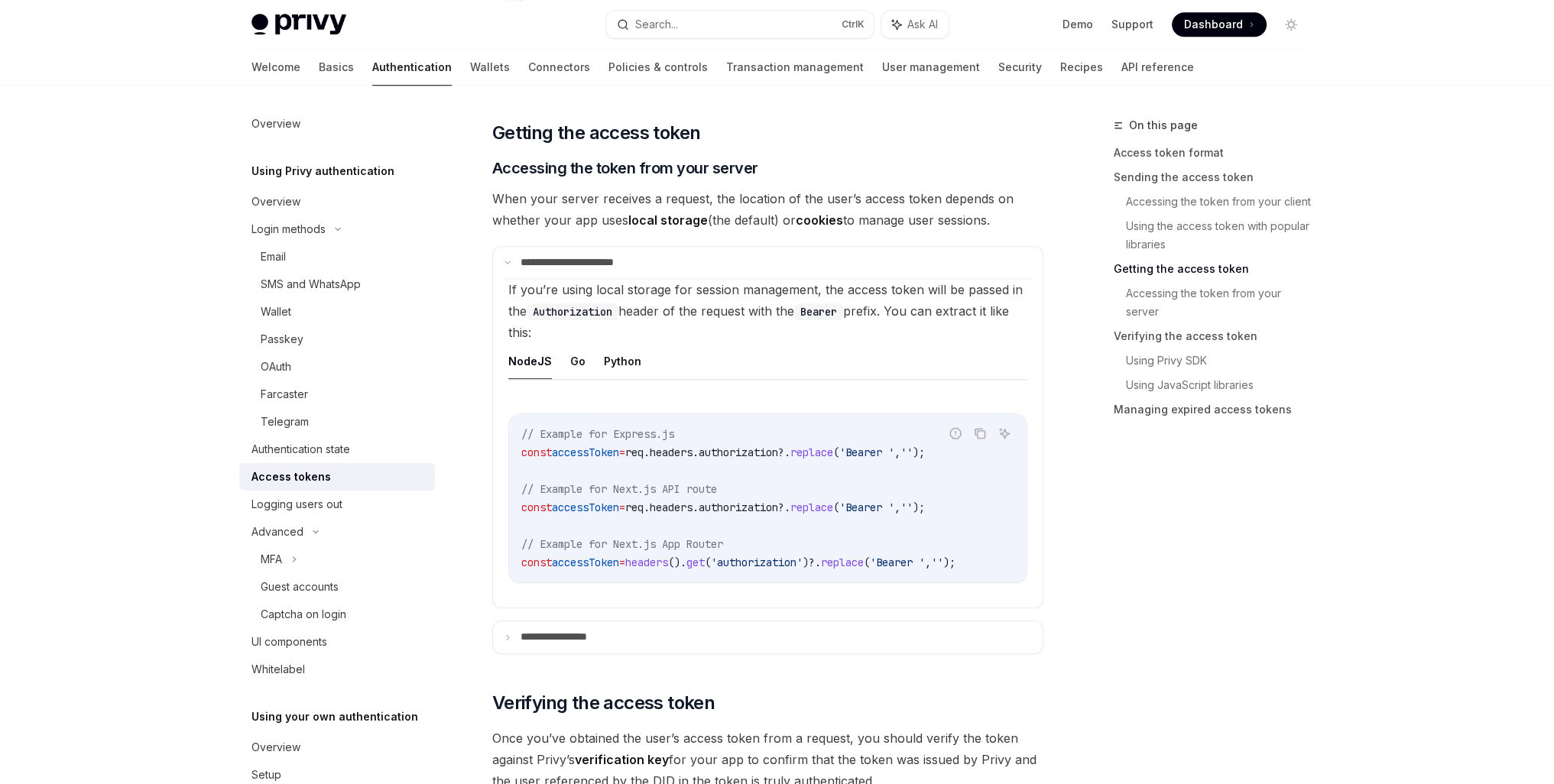
click at [692, 446] on span "headers" at bounding box center [670, 452] width 42 height 14
click at [692, 445] on span "headers" at bounding box center [670, 452] width 42 height 14
click at [692, 450] on span "headers" at bounding box center [670, 452] width 42 height 14
click at [756, 448] on span "authorization" at bounding box center [738, 452] width 79 height 14
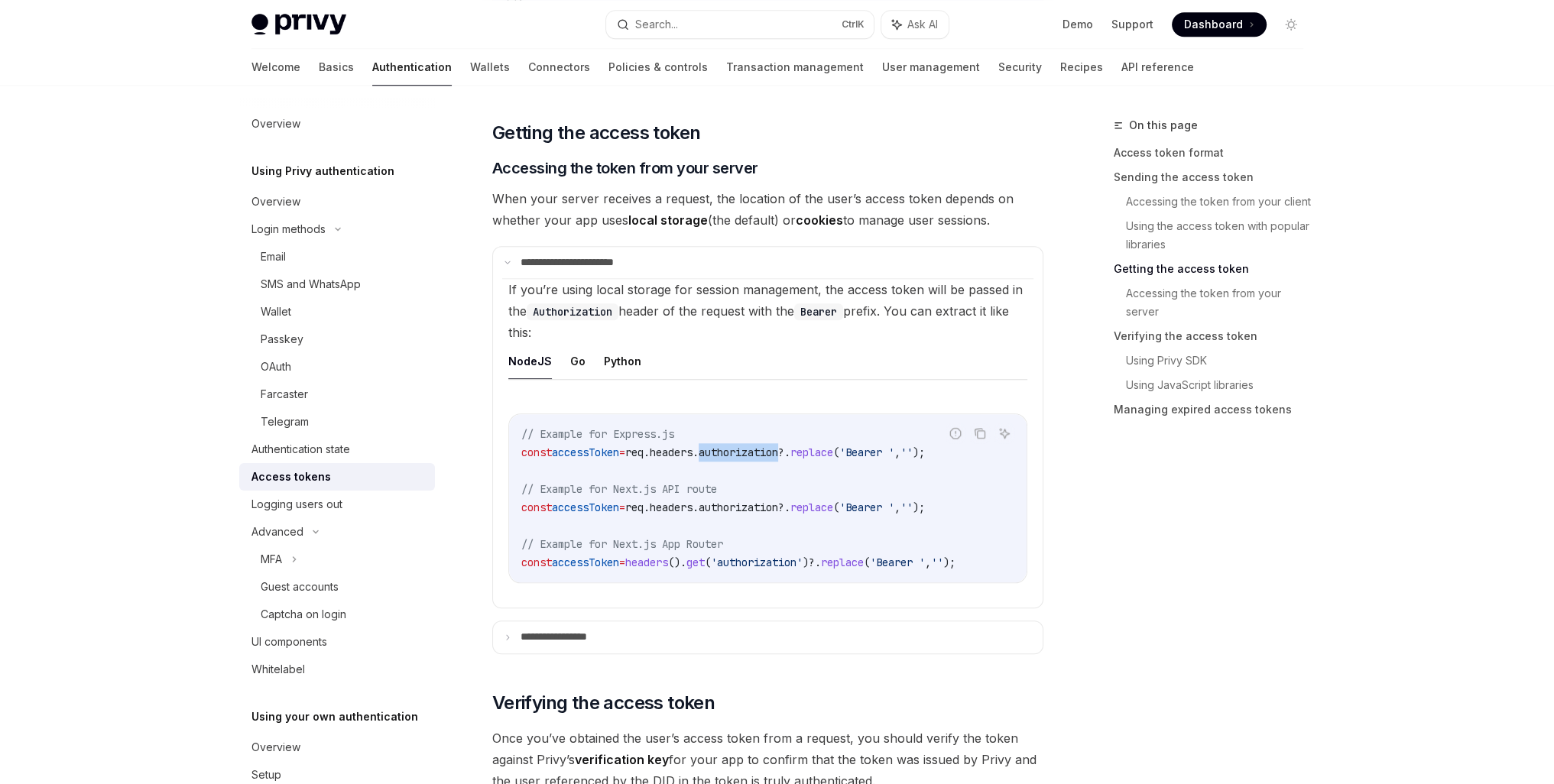
click at [756, 447] on span "authorization" at bounding box center [738, 452] width 79 height 14
copy code "const accessToken = req . headers . authorization ?. replace ( 'Bearer ' , '' );"
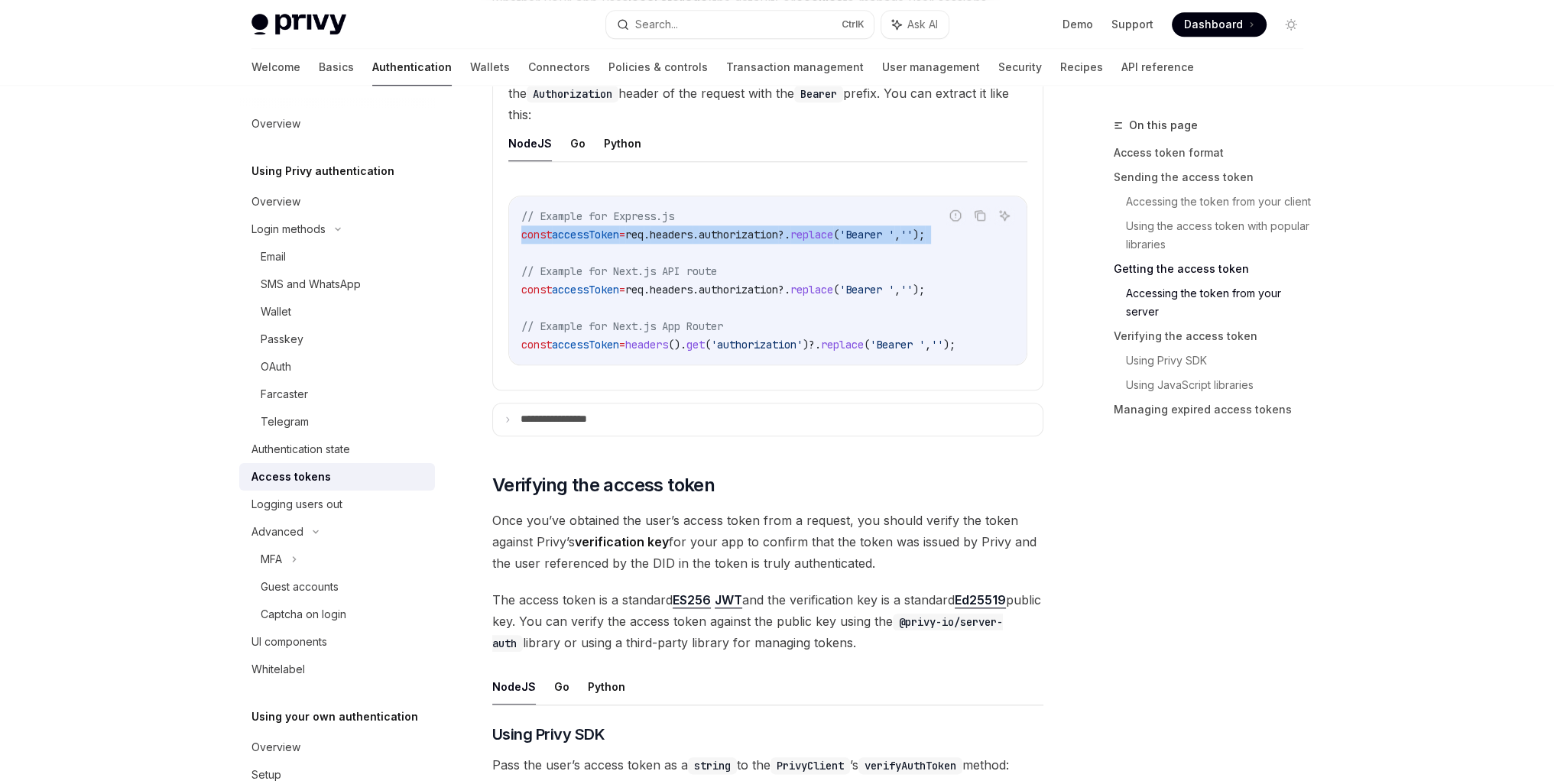
scroll to position [2154, 0]
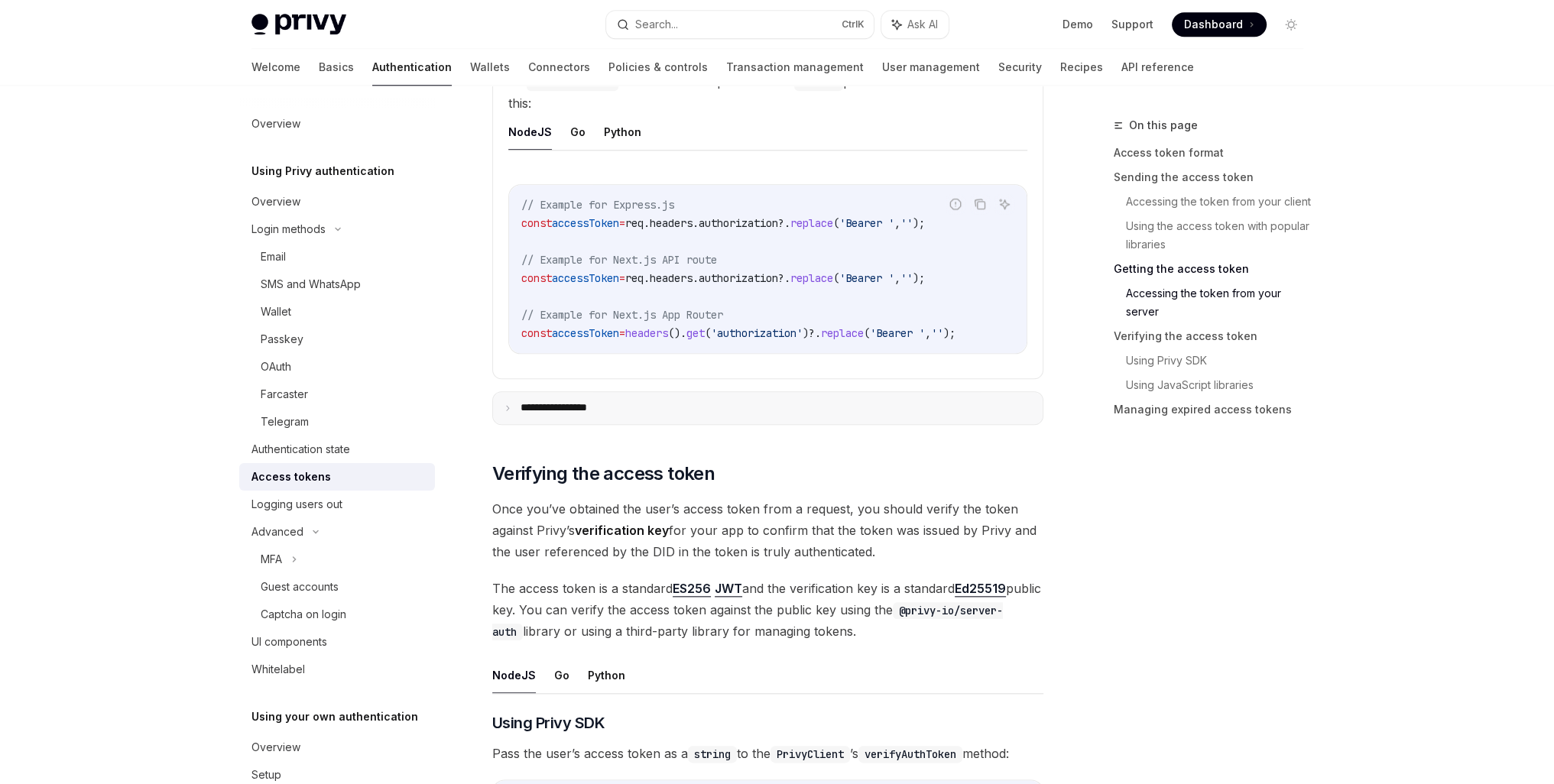
click at [570, 401] on summary "**********" at bounding box center [767, 408] width 550 height 32
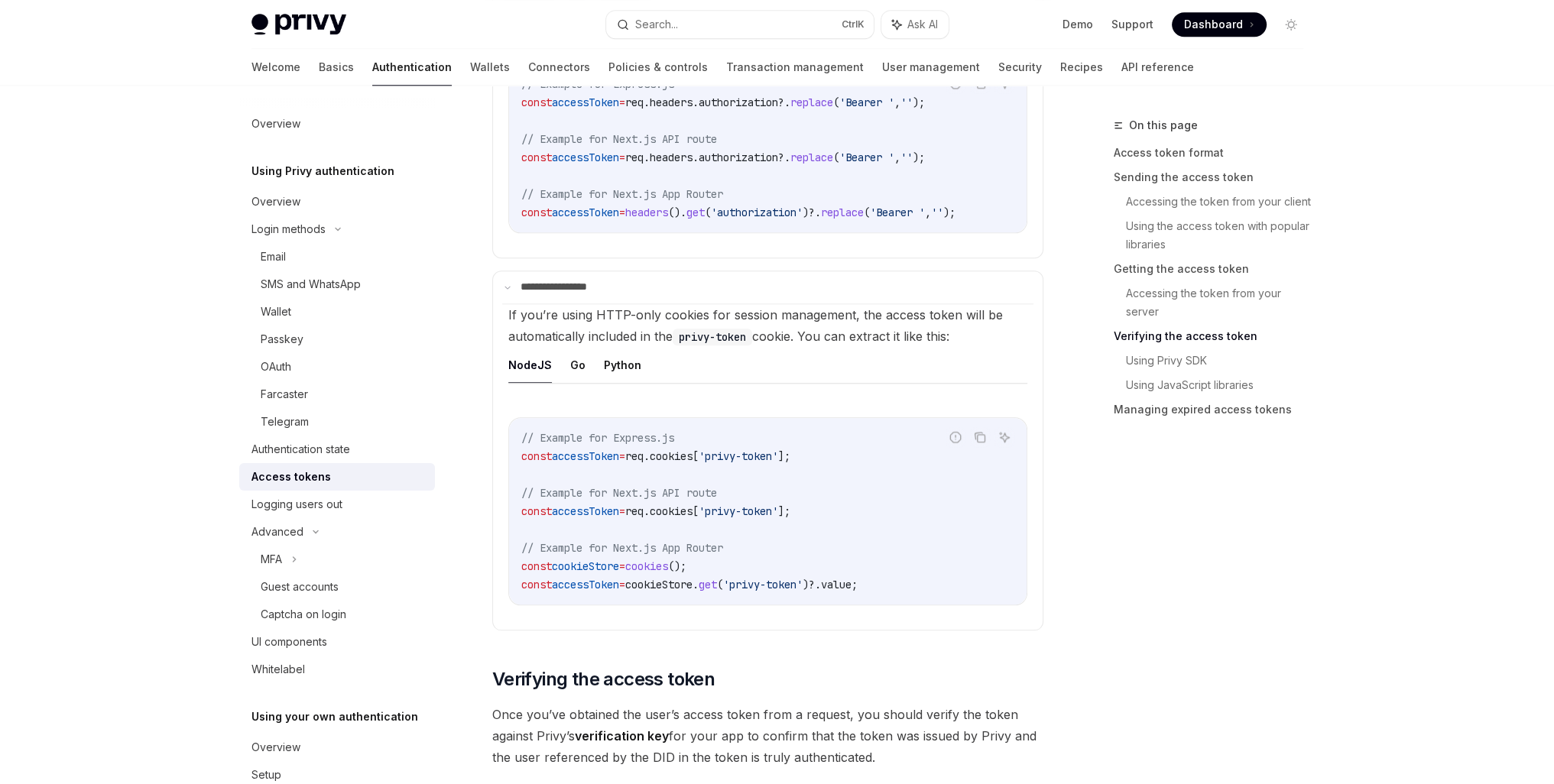
scroll to position [2307, 0]
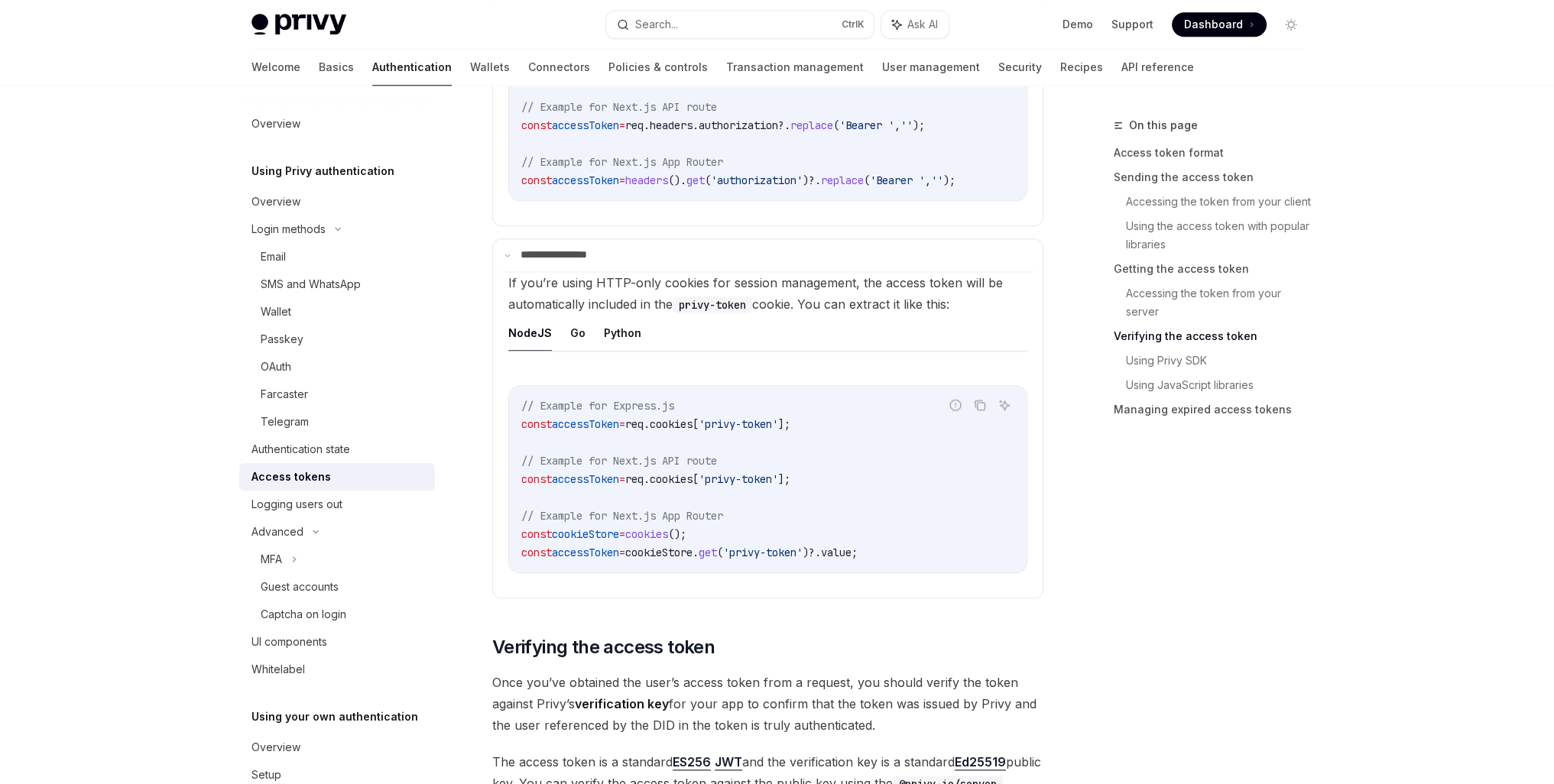
click at [692, 423] on span "cookies" at bounding box center [670, 424] width 42 height 14
copy code "const accessToken = req . cookies [ 'privy-token' ];"
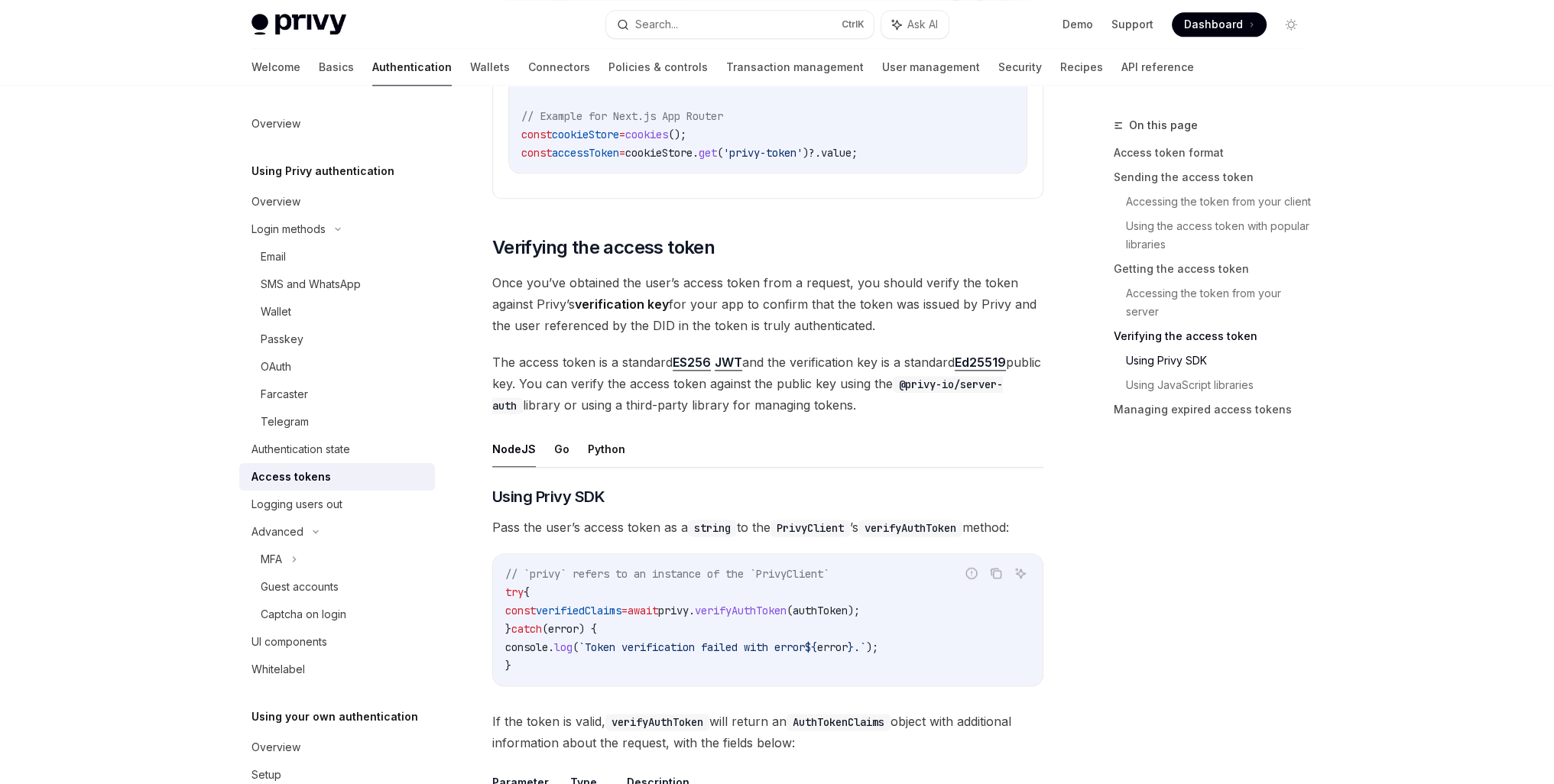
scroll to position [2918, 0]
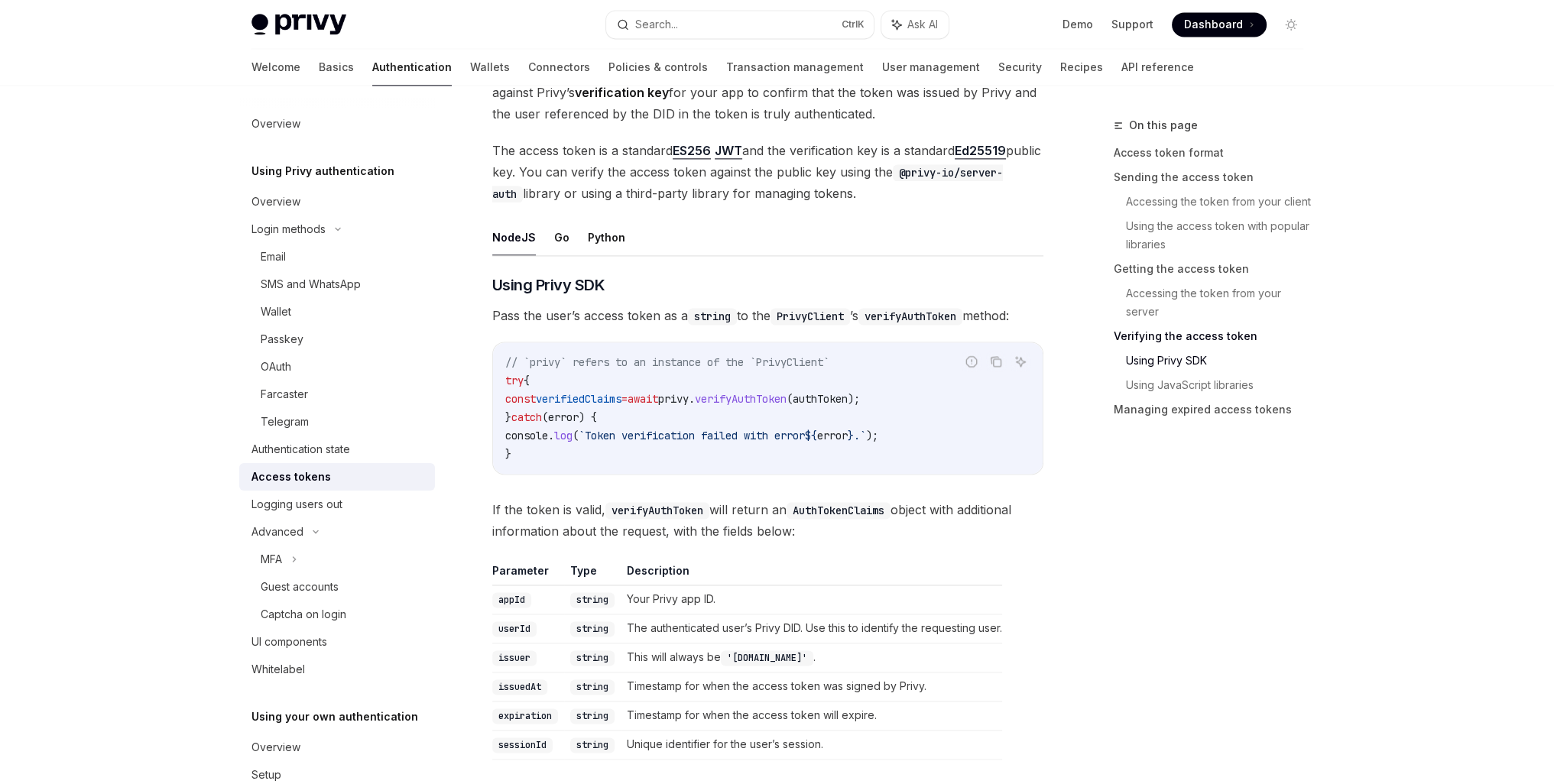
click at [694, 400] on span "." at bounding box center [692, 398] width 6 height 14
click at [510, 235] on button "NodeJS" at bounding box center [513, 237] width 43 height 36
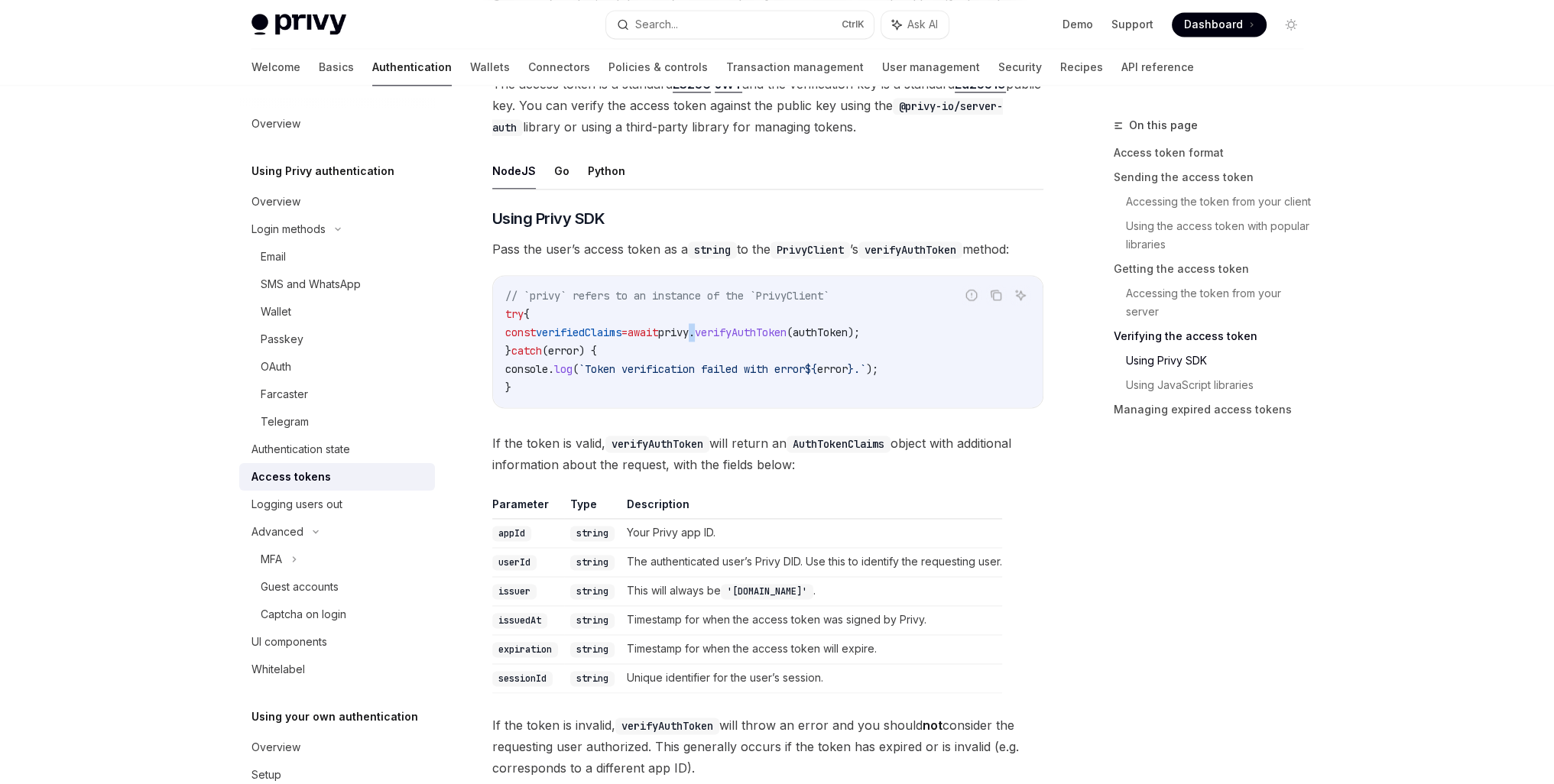
scroll to position [2918, 0]
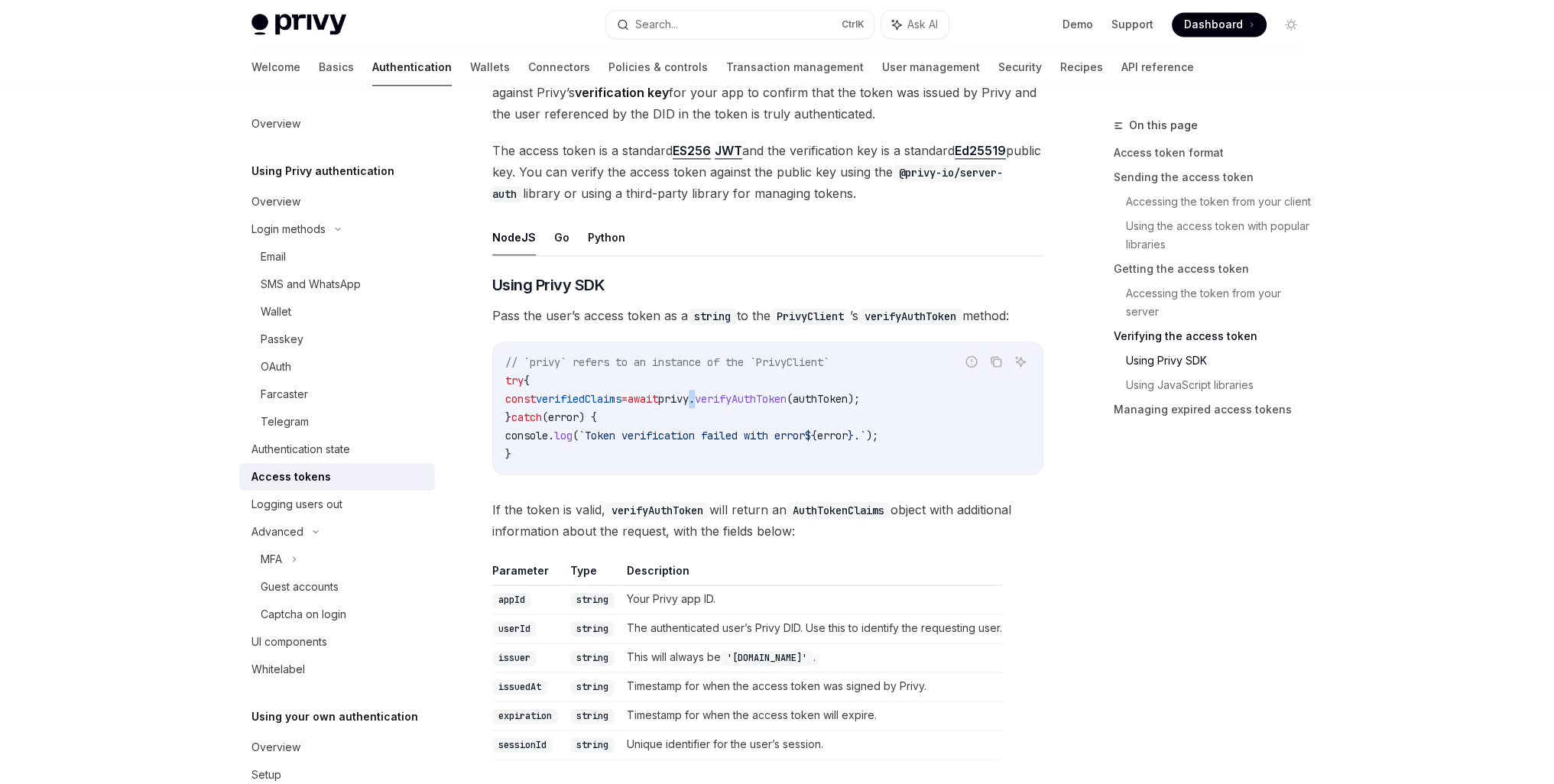
click at [1158, 356] on link "Using Privy SDK" at bounding box center [1220, 360] width 190 height 25
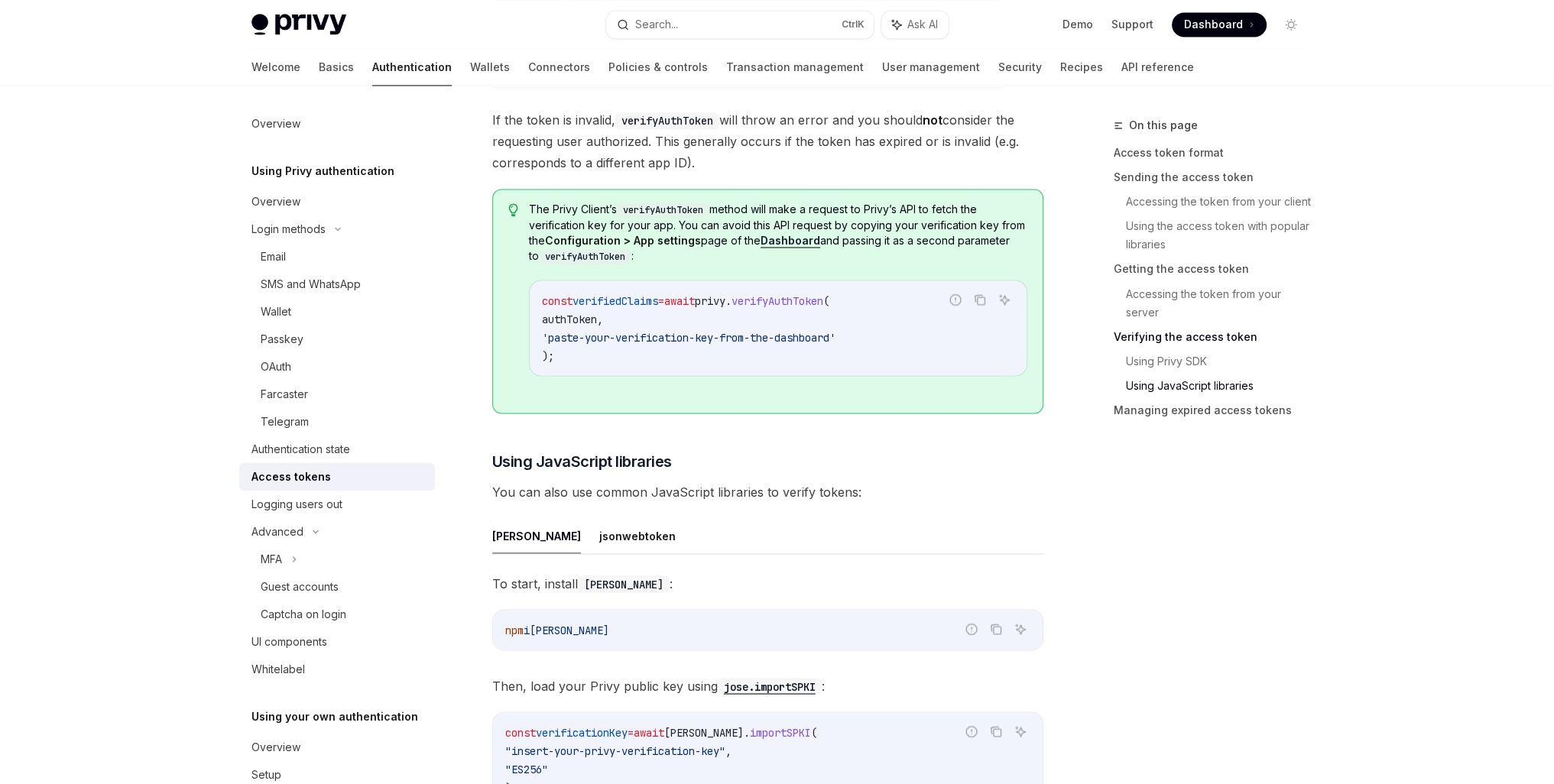
scroll to position [3726, 0]
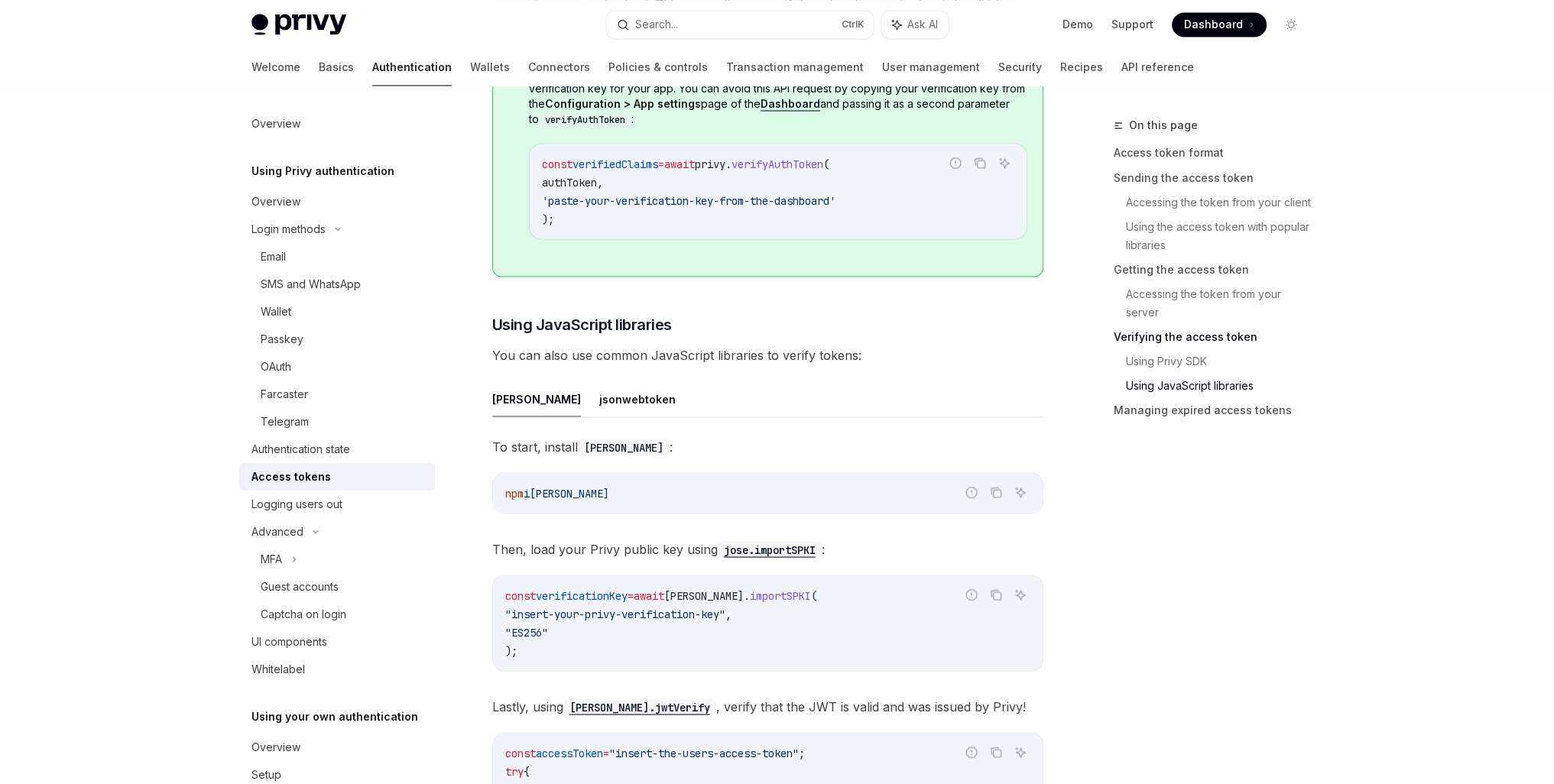
click at [506, 399] on button "[PERSON_NAME]" at bounding box center [536, 398] width 89 height 36
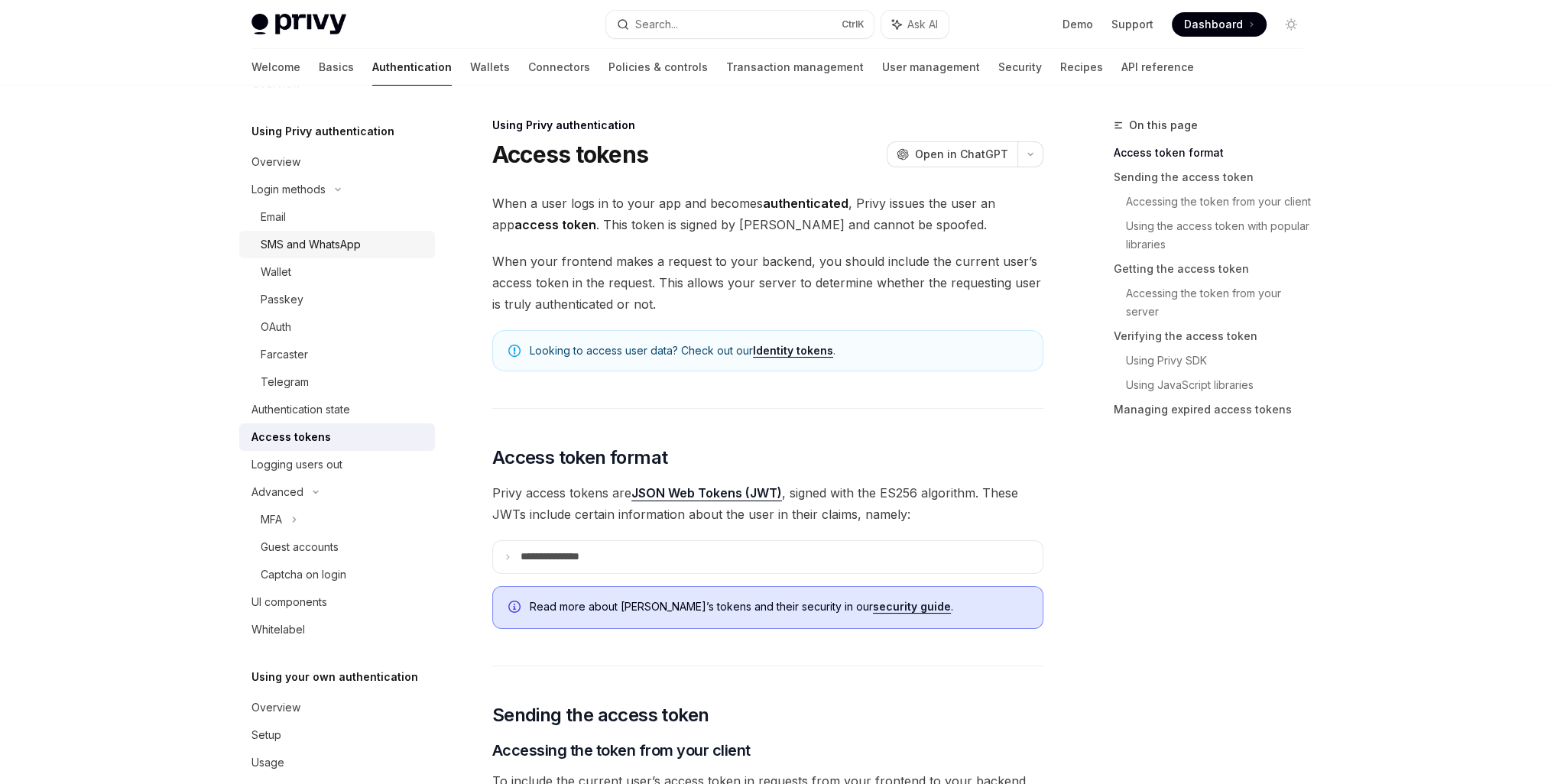
scroll to position [62, 0]
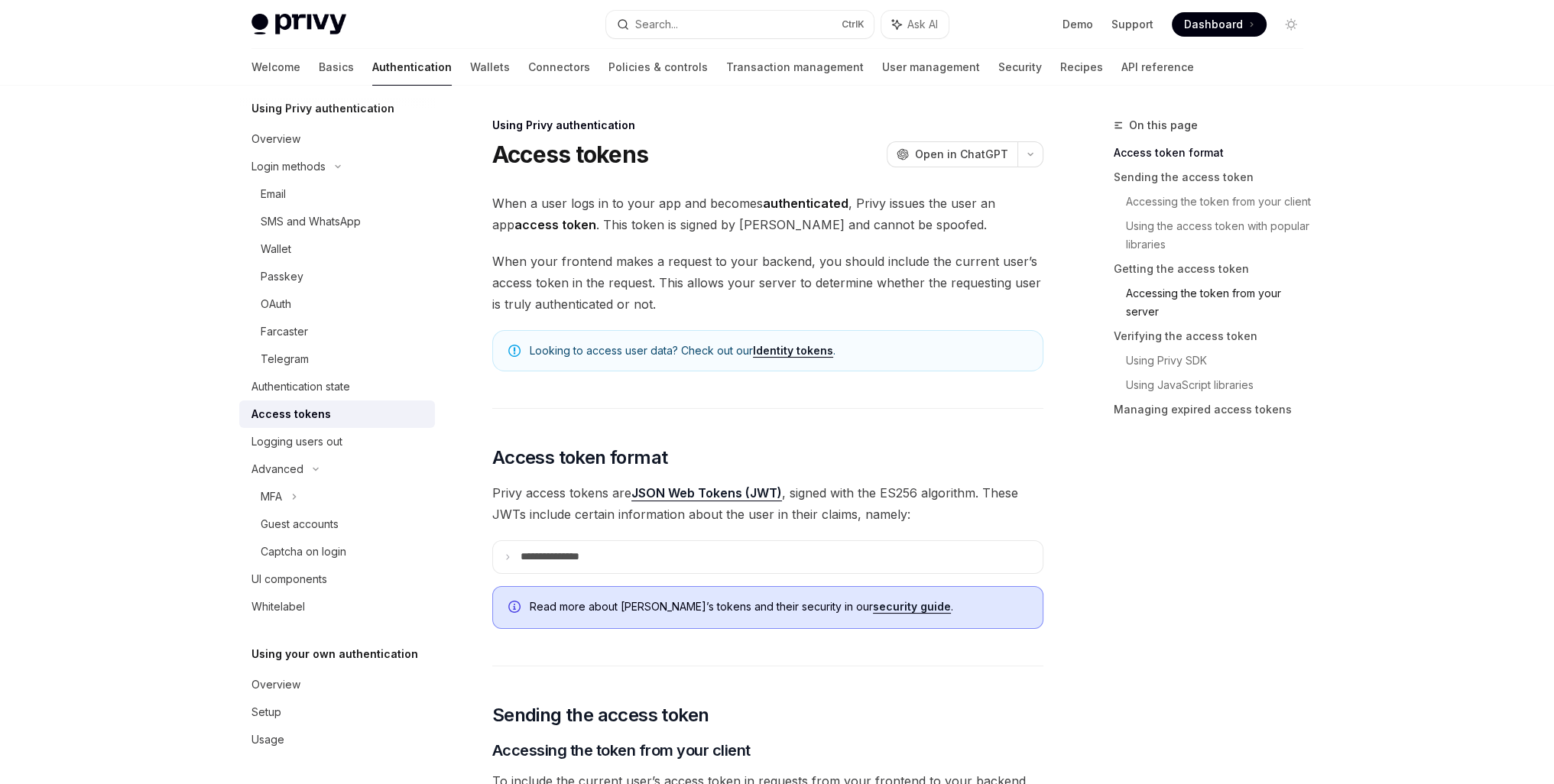
click at [1177, 288] on link "Accessing the token from your server" at bounding box center [1220, 302] width 190 height 42
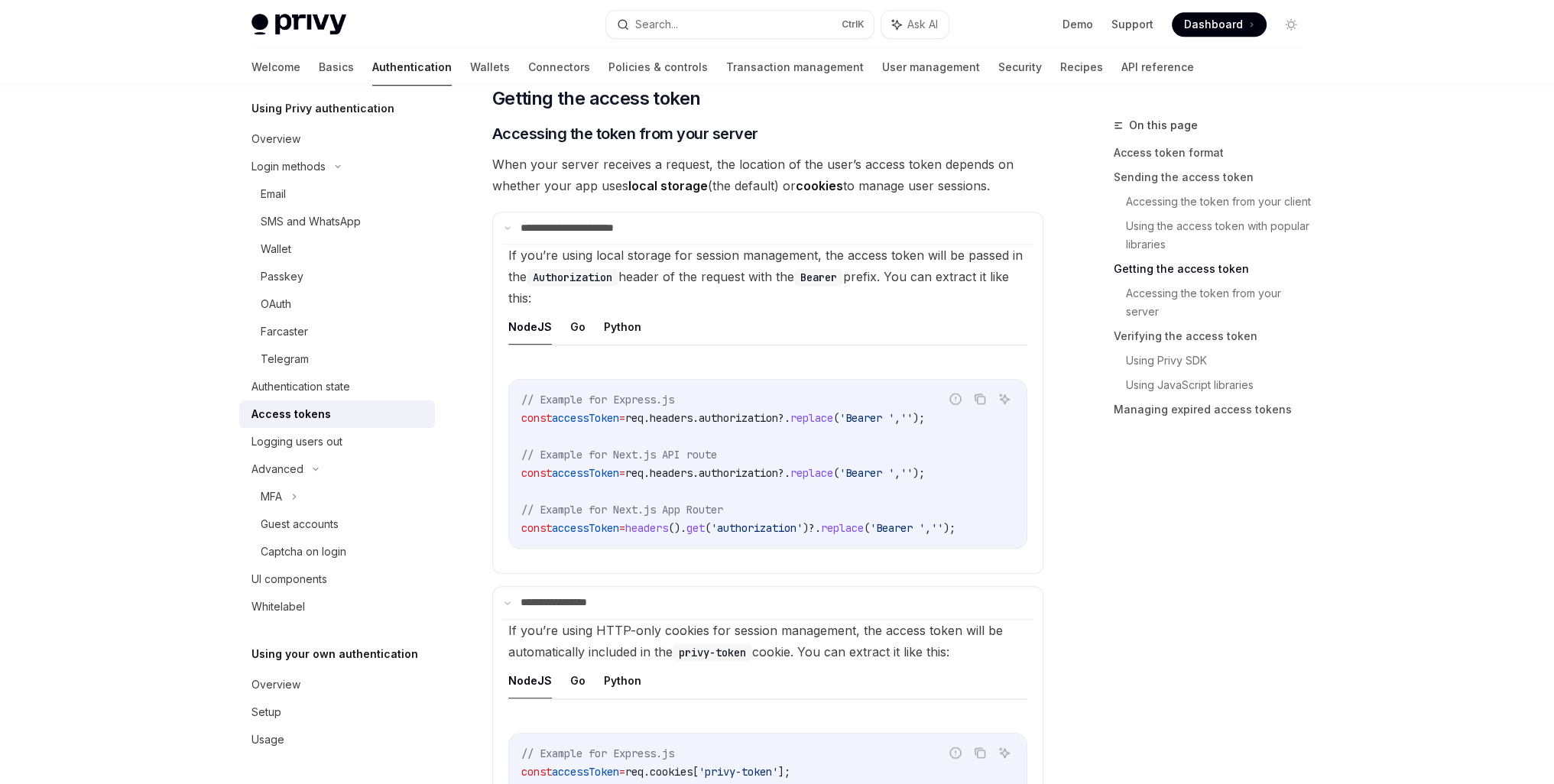
scroll to position [1961, 0]
click at [759, 420] on code "// Example for Express.js const accessToken = req . headers . authorization ?. …" at bounding box center [767, 461] width 493 height 147
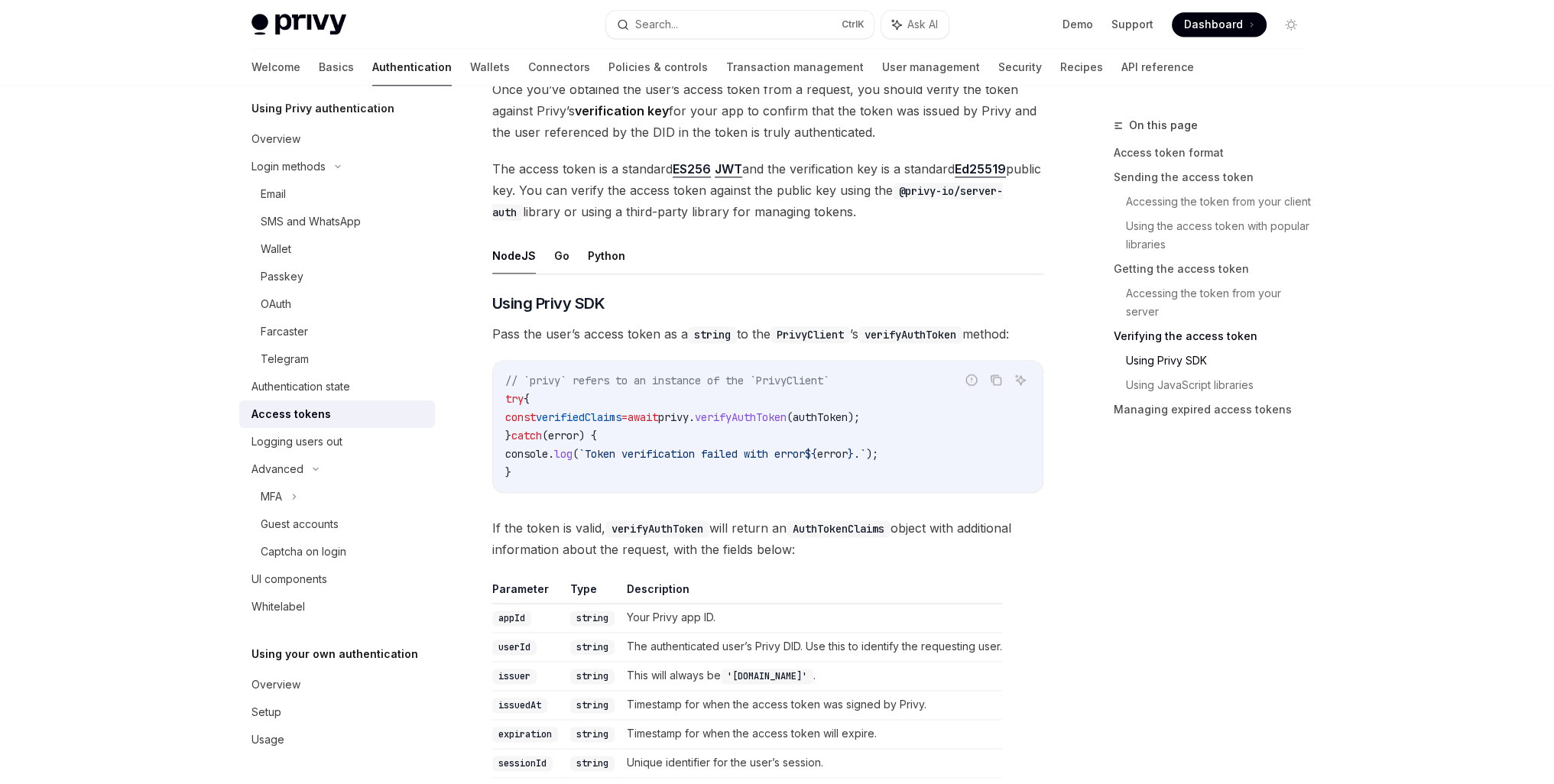
scroll to position [2955, 0]
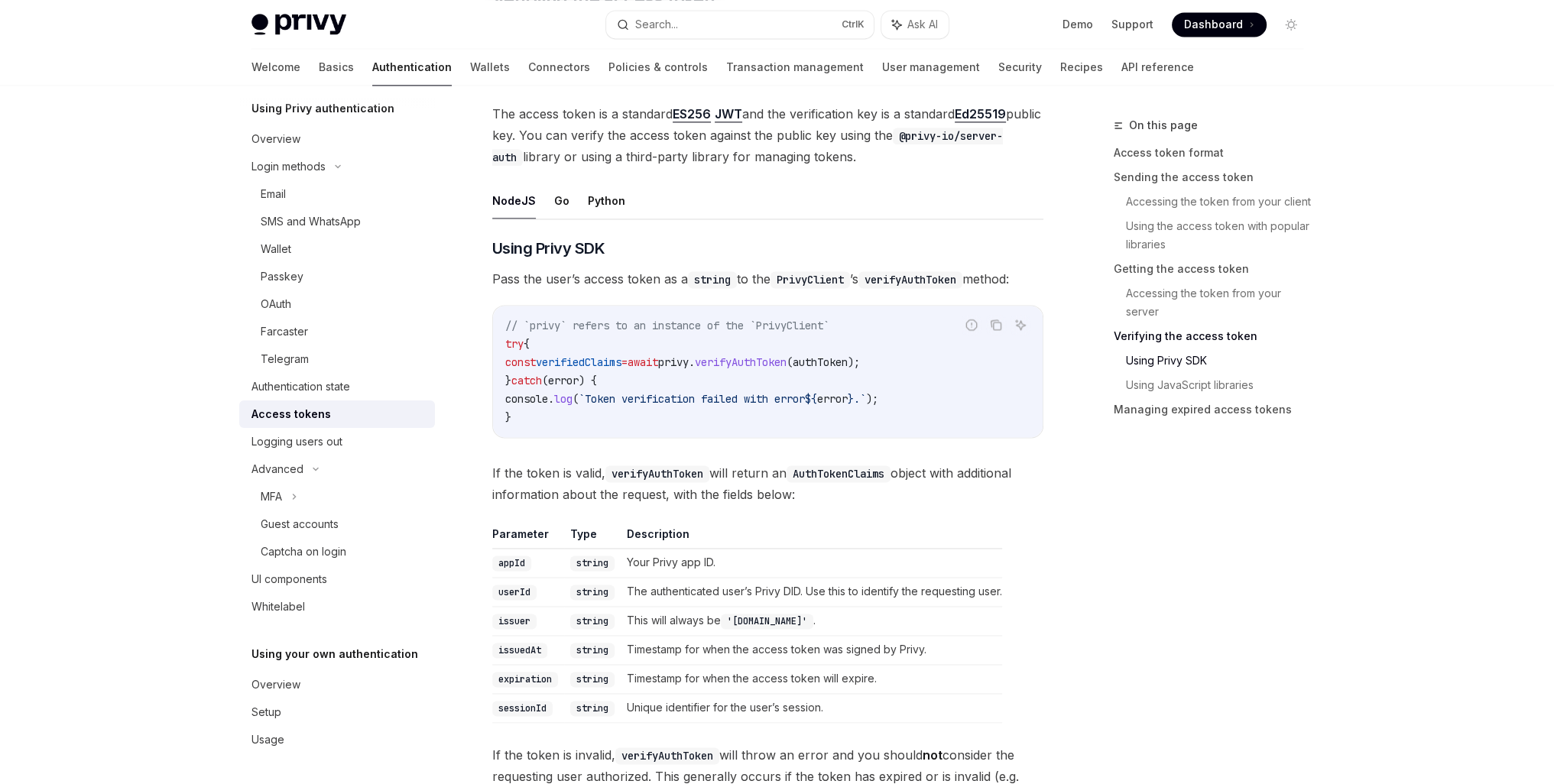
click at [711, 368] on code "// `privy` refers to an instance of the `PrivyClient` try { const verifiedClaim…" at bounding box center [767, 371] width 525 height 110
click at [822, 282] on code "PrivyClient" at bounding box center [810, 279] width 79 height 17
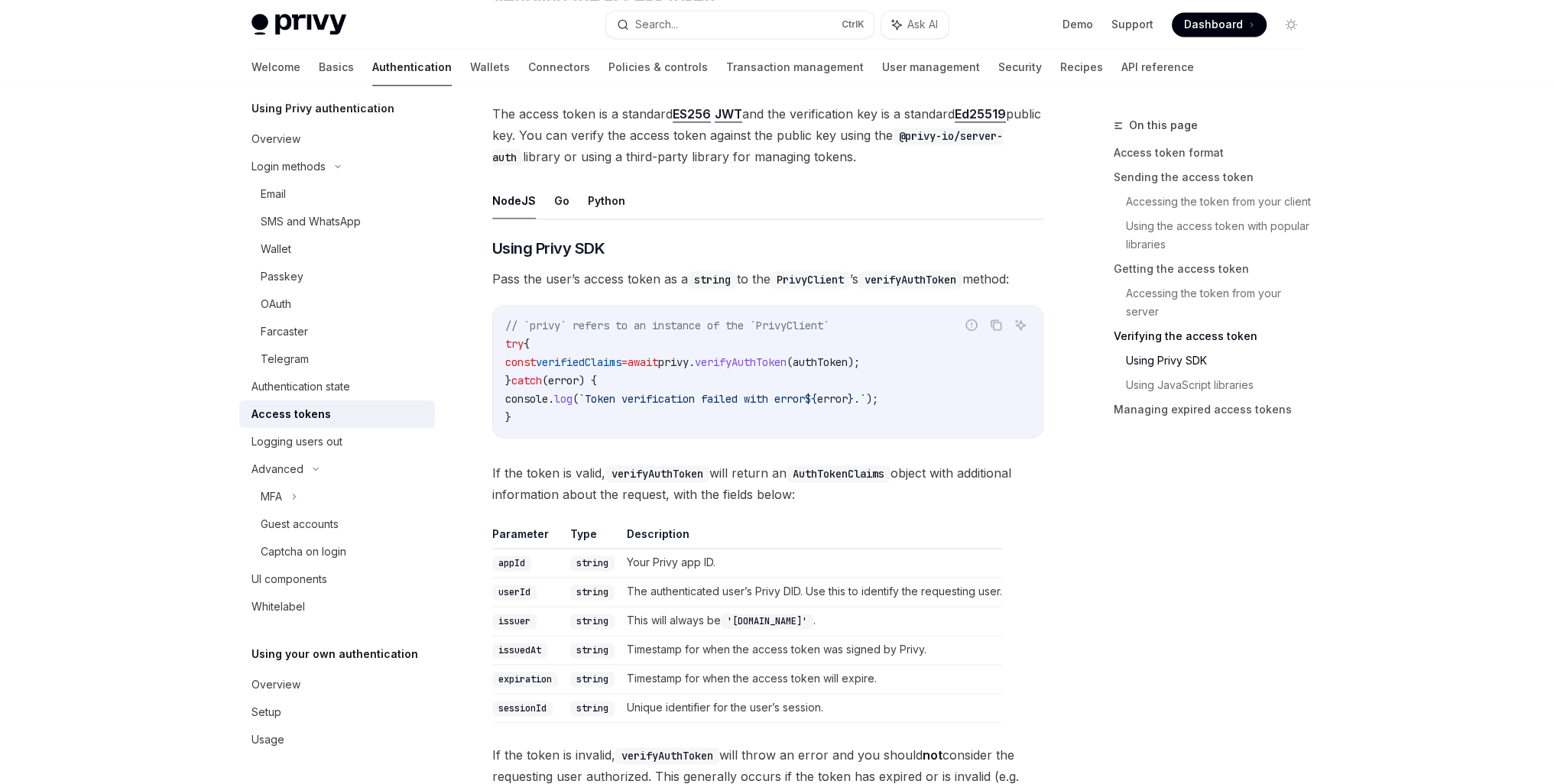
click at [654, 370] on code "// `privy` refers to an instance of the `PrivyClient` try { const verifiedClaim…" at bounding box center [767, 371] width 525 height 110
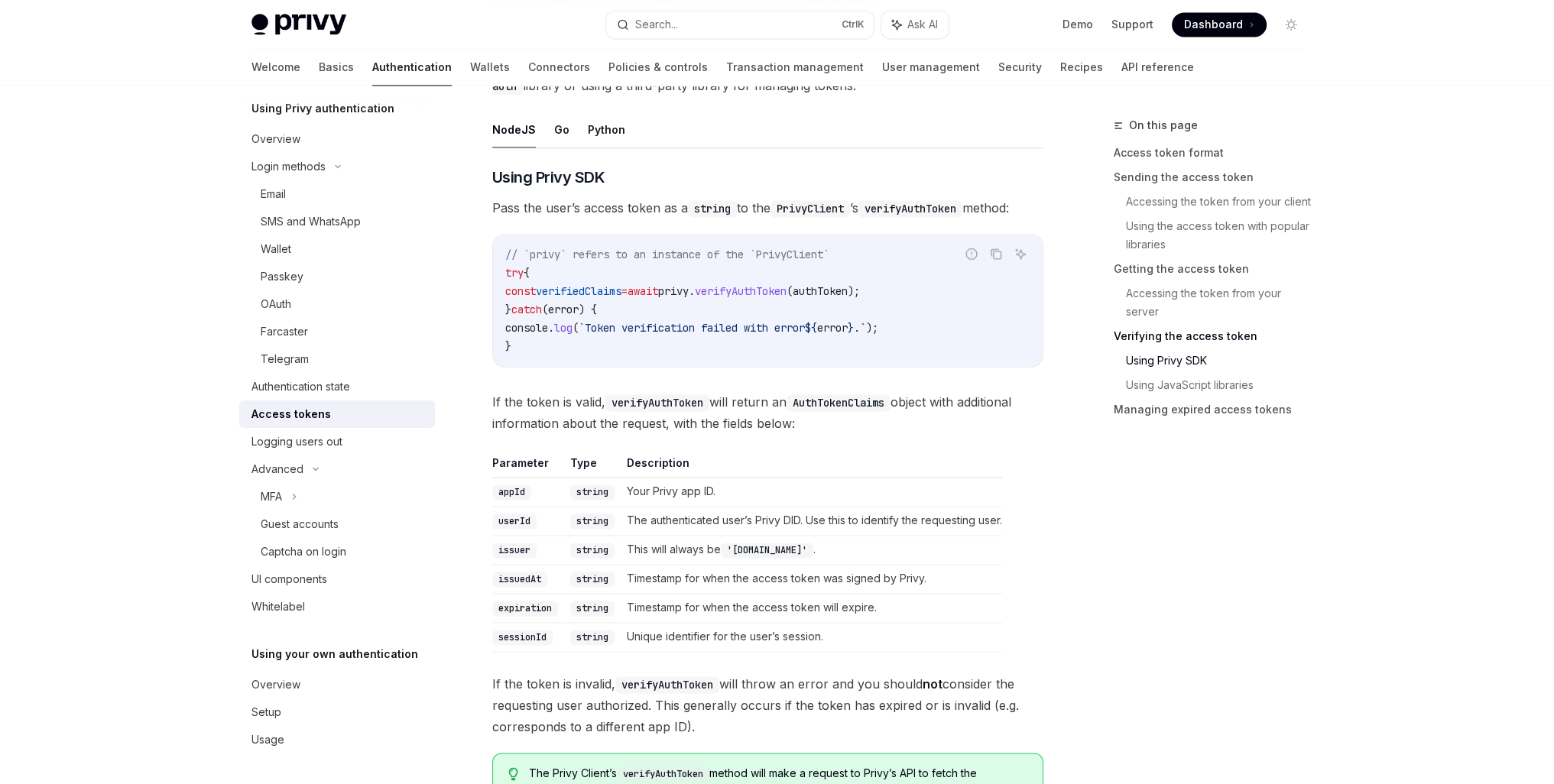
scroll to position [3107, 0]
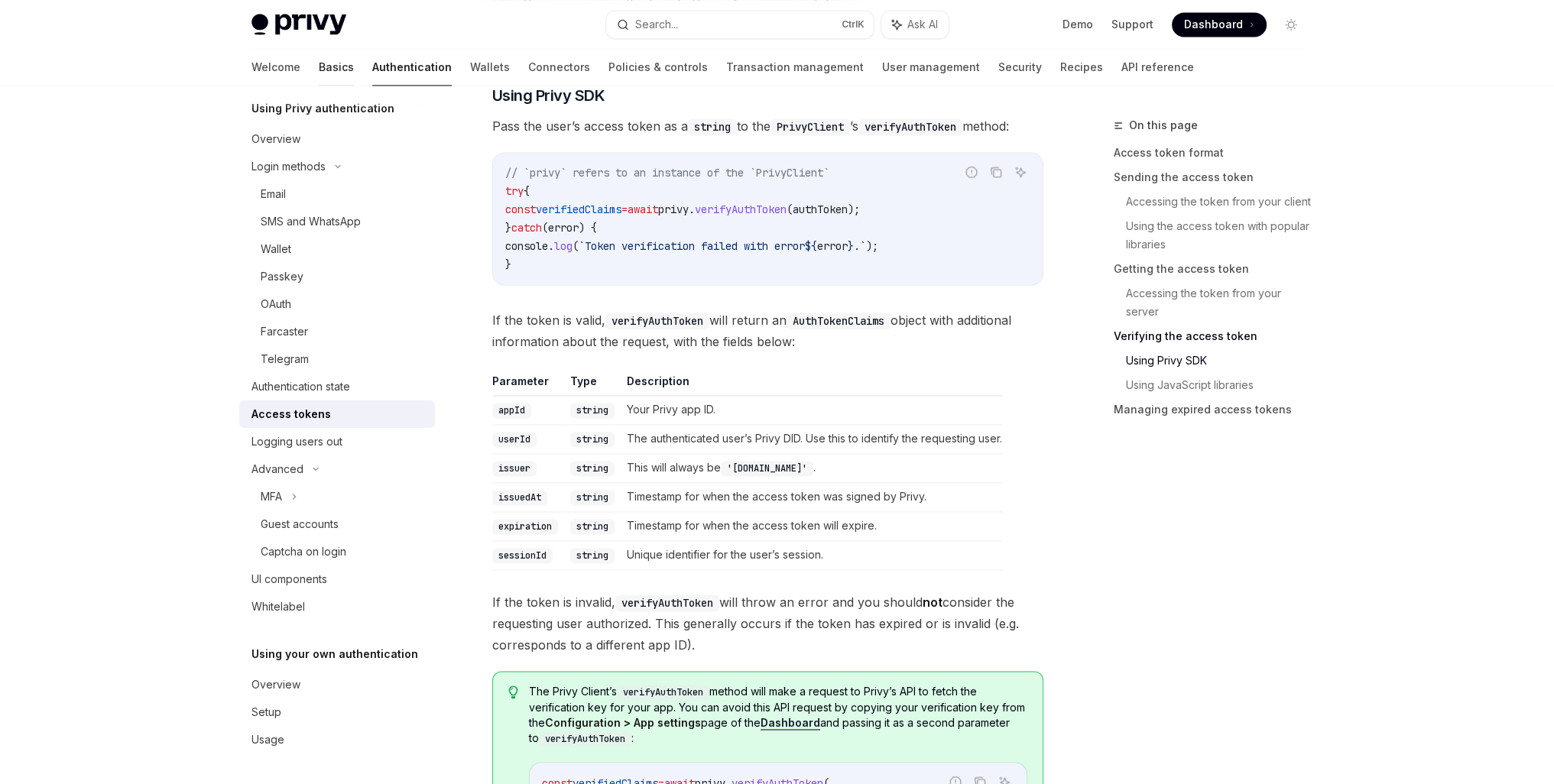
click at [319, 68] on link "Basics" at bounding box center [336, 67] width 35 height 37
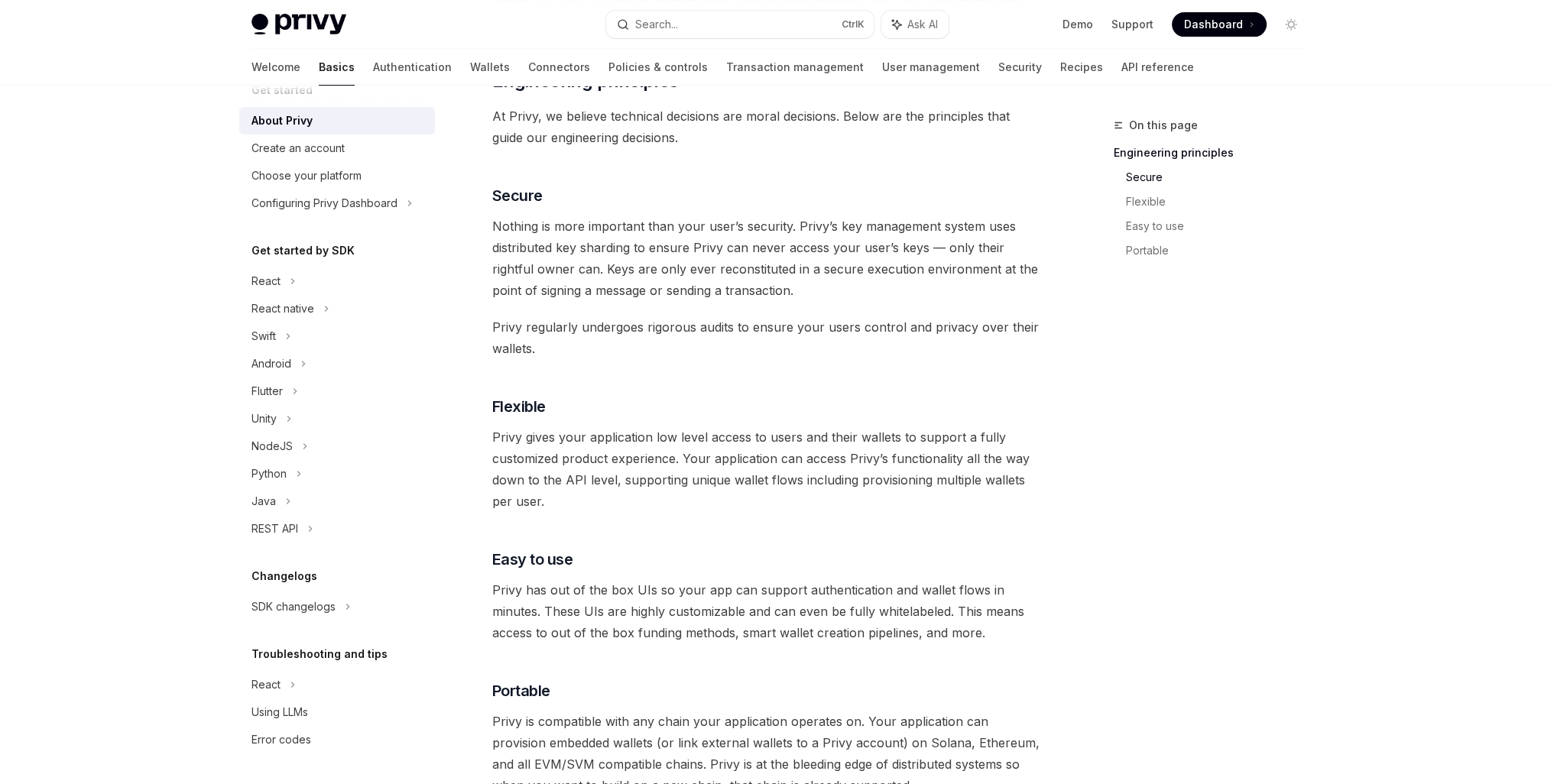
scroll to position [611, 0]
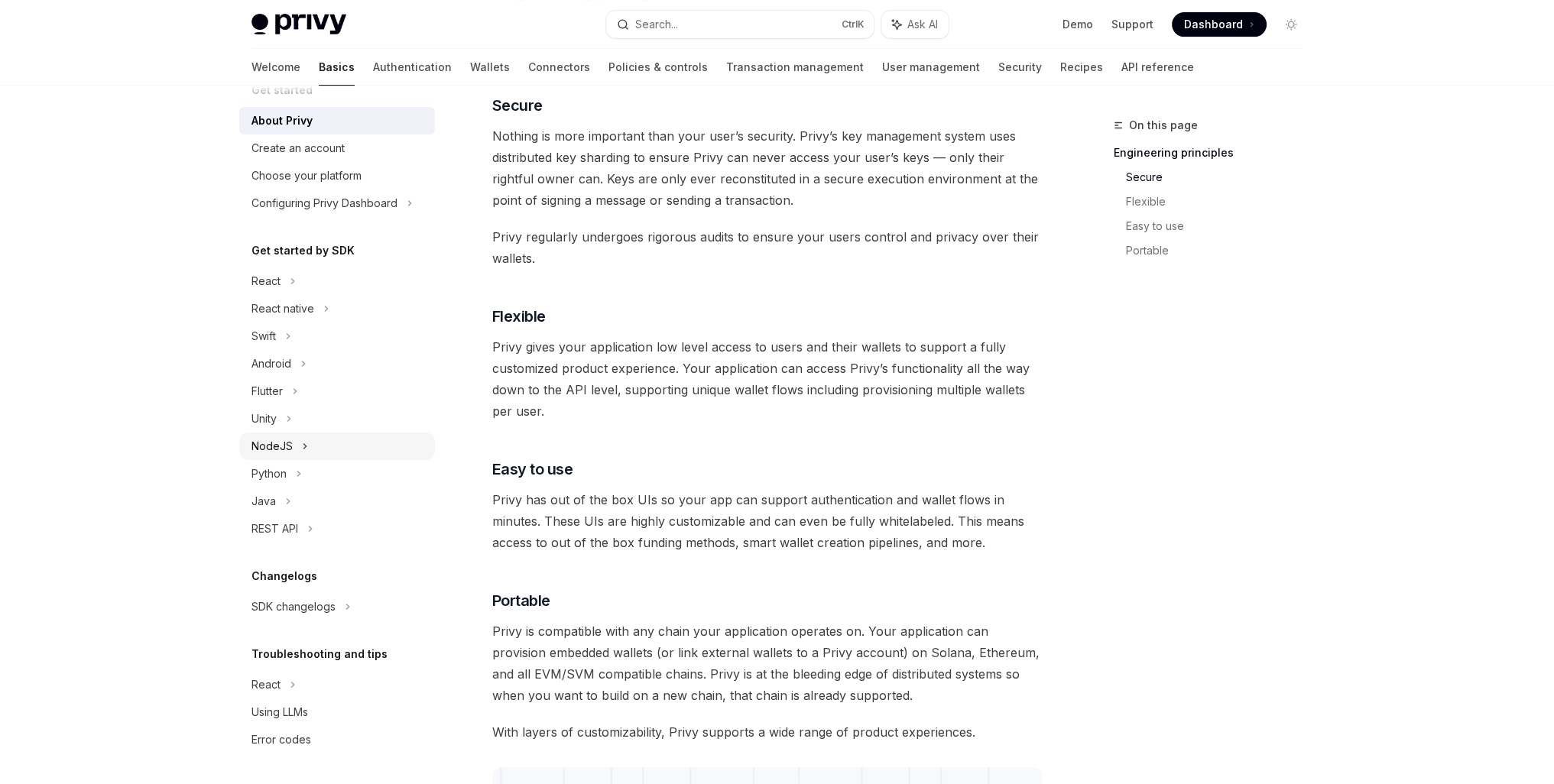
click at [258, 443] on div "NodeJS" at bounding box center [272, 446] width 42 height 18
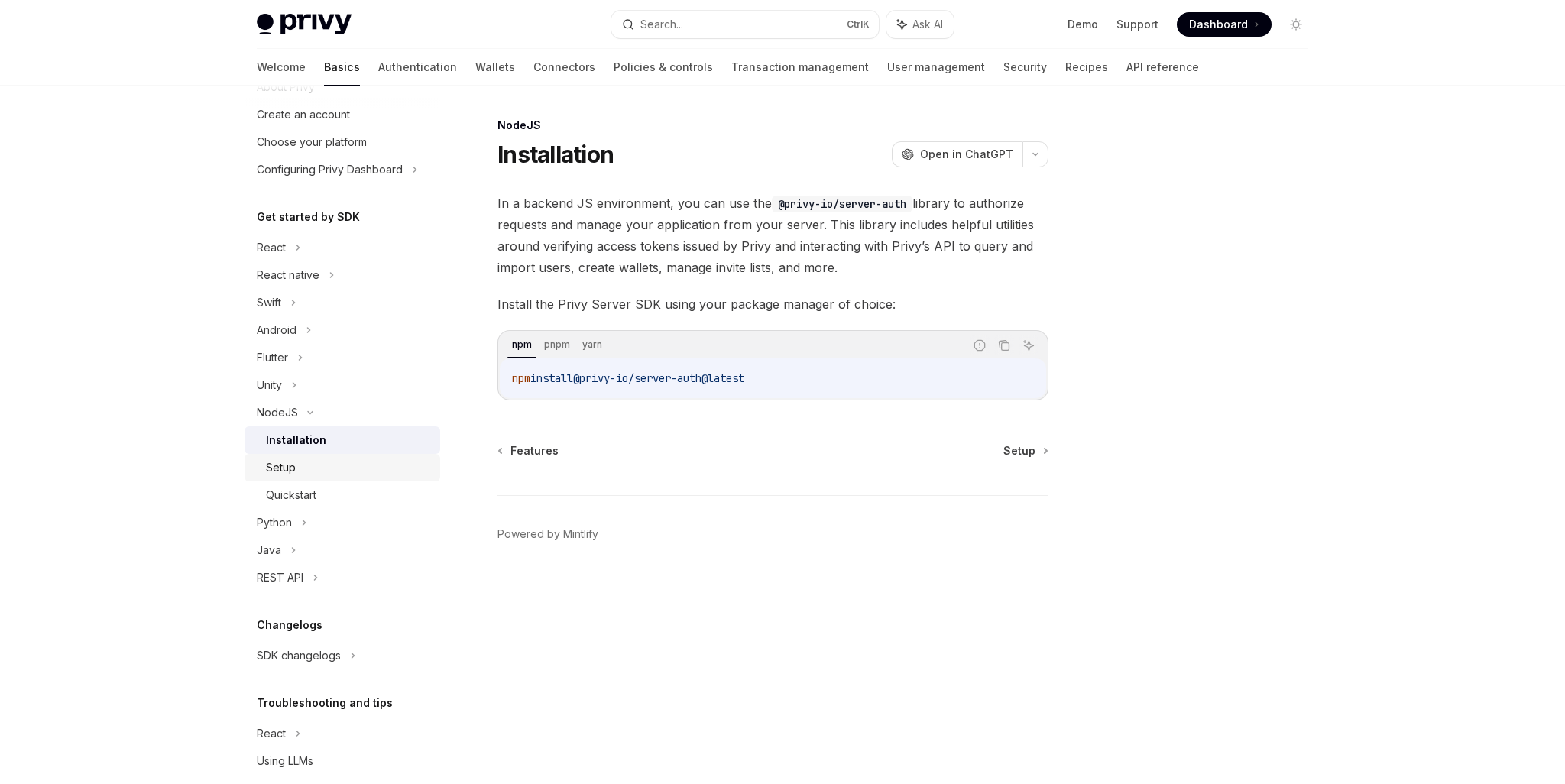
click at [293, 459] on div "Setup" at bounding box center [280, 467] width 30 height 18
type textarea "*"
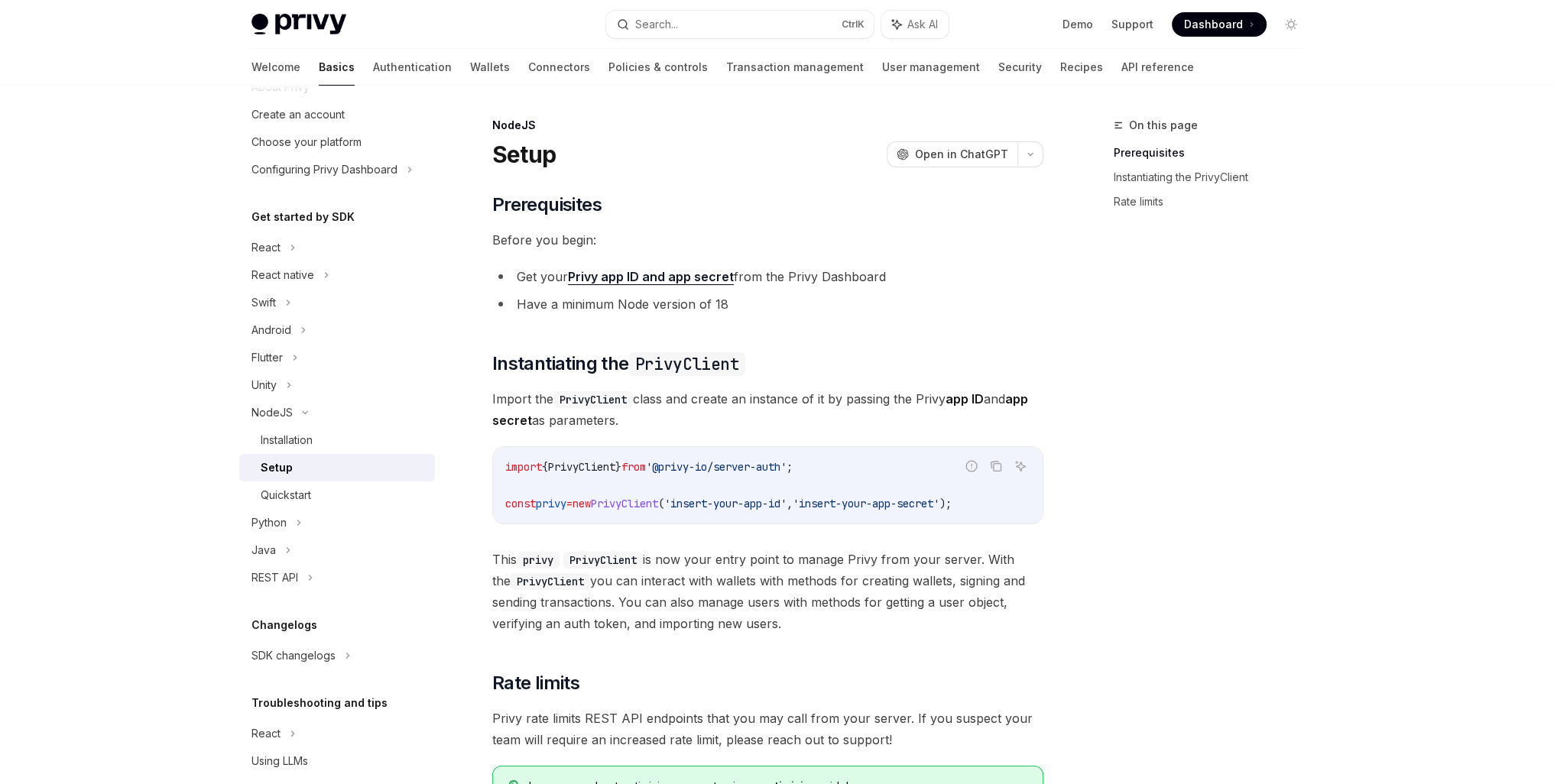
click at [658, 502] on span "PrivyClient" at bounding box center [625, 503] width 67 height 14
copy div "const privy = new PrivyClient ( 'insert-your-app-id' , 'insert-your-app-secret'…"
click at [373, 67] on link "Authentication" at bounding box center [413, 67] width 79 height 37
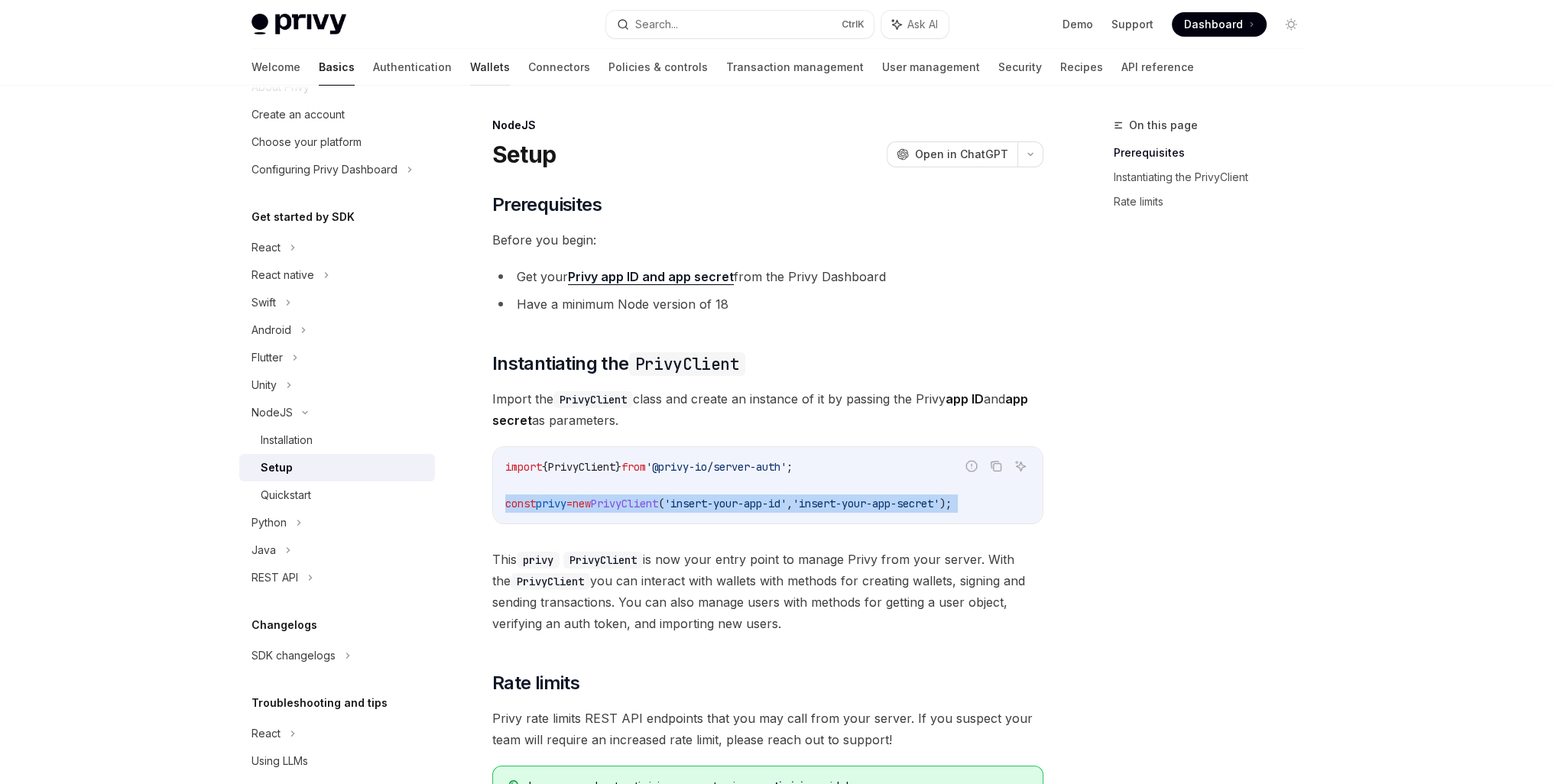
click at [470, 62] on link "Wallets" at bounding box center [490, 67] width 40 height 37
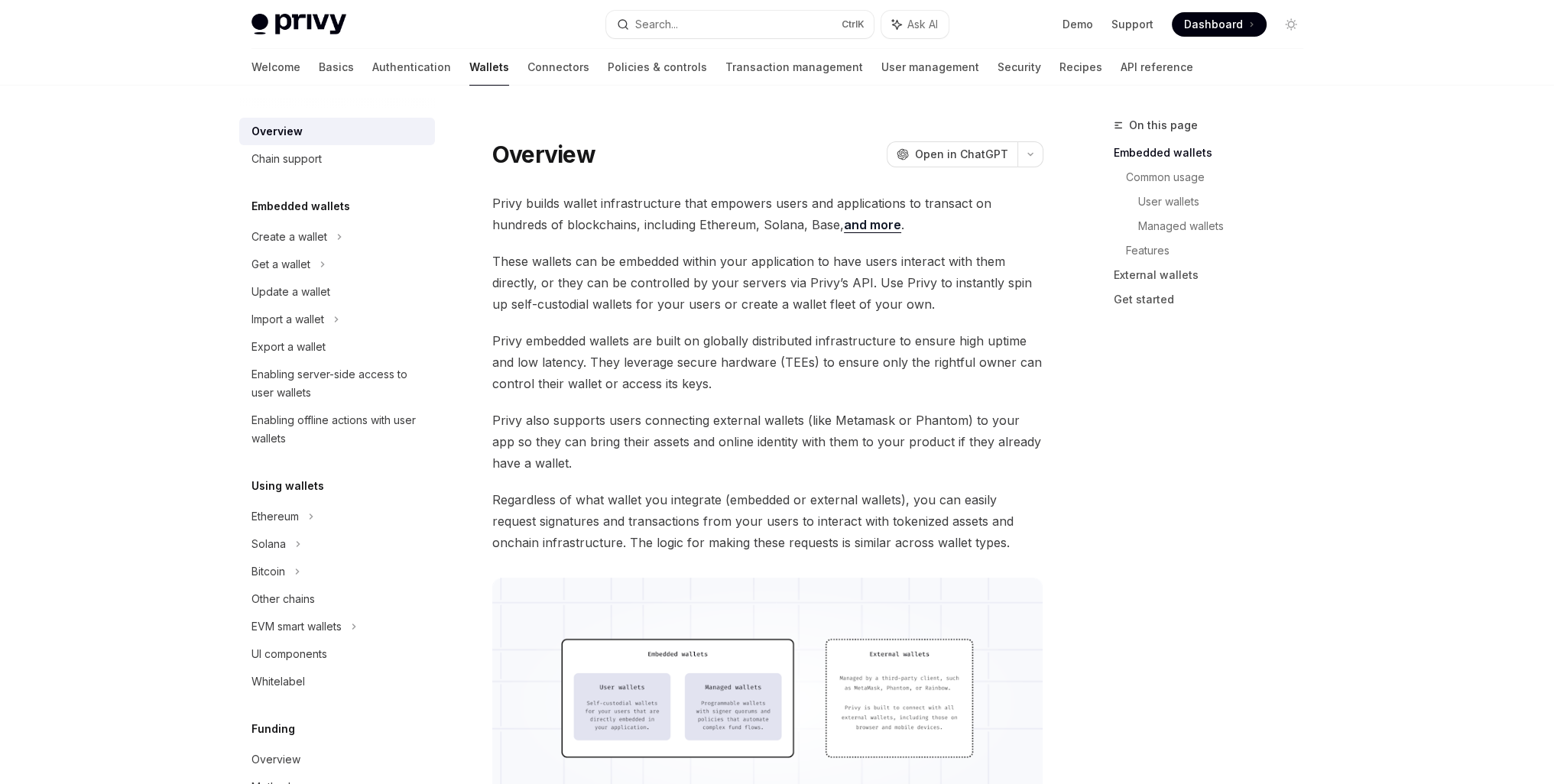
click at [336, 43] on div "Privy Docs home page Search... Ctrl K Ask AI Demo Support Dashboard Dashboard S…" at bounding box center [777, 24] width 1052 height 49
click at [372, 58] on link "Authentication" at bounding box center [412, 67] width 79 height 37
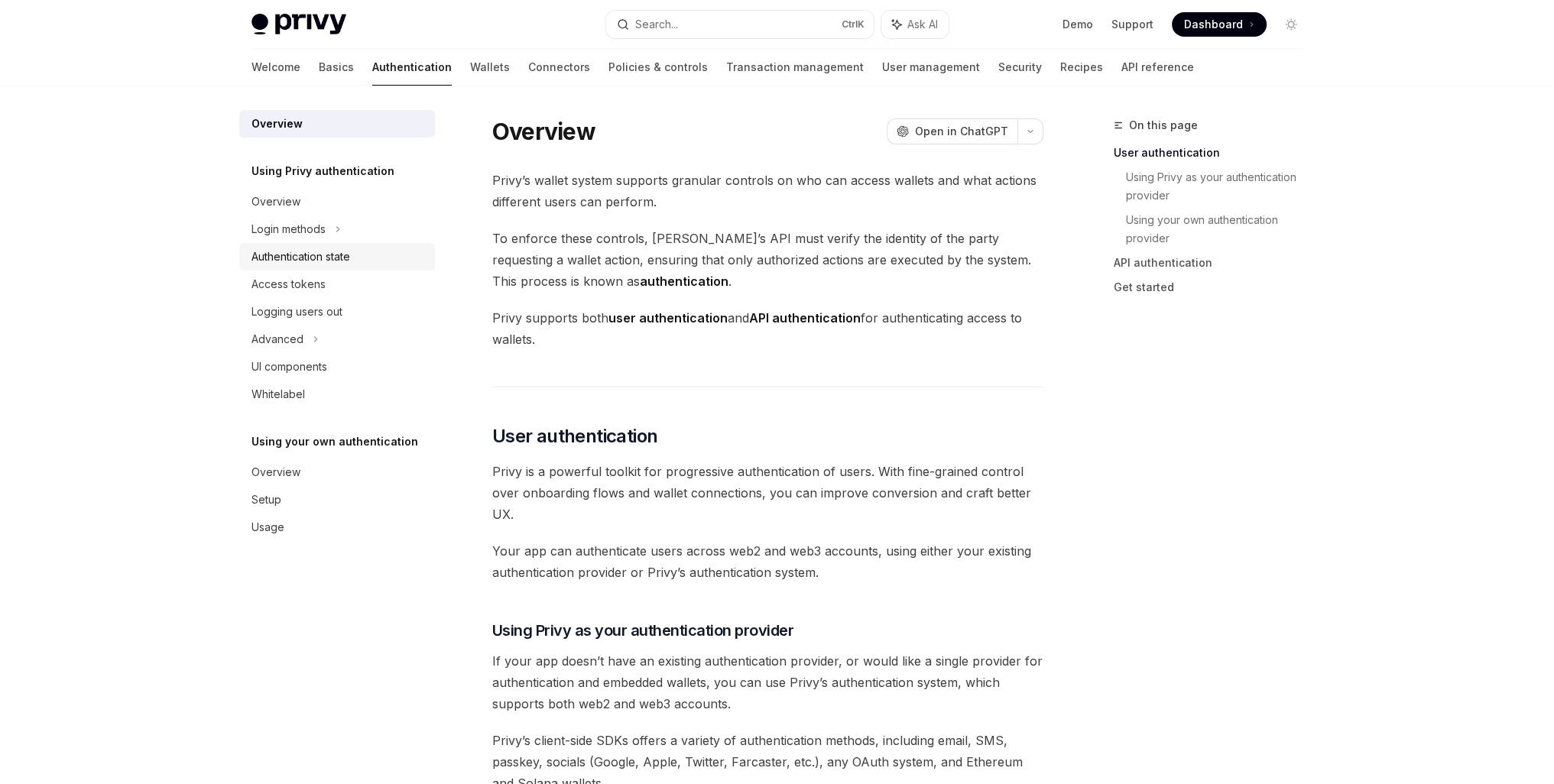
click at [288, 250] on div "Authentication state" at bounding box center [300, 256] width 99 height 18
click at [292, 251] on div "Authentication state" at bounding box center [300, 256] width 99 height 18
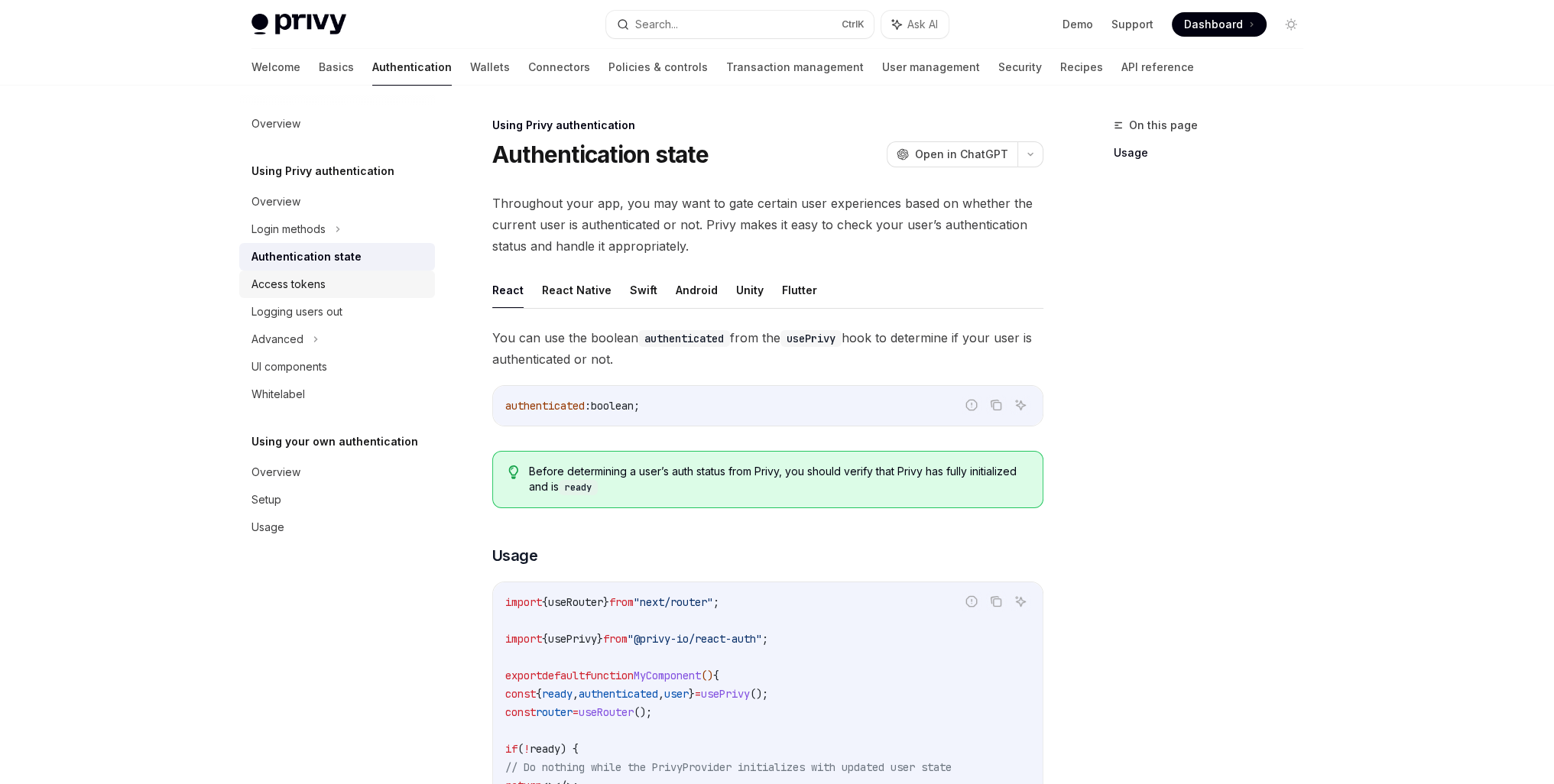
click at [297, 291] on div "Access tokens" at bounding box center [288, 283] width 74 height 18
click at [300, 279] on div "Access tokens" at bounding box center [288, 283] width 74 height 18
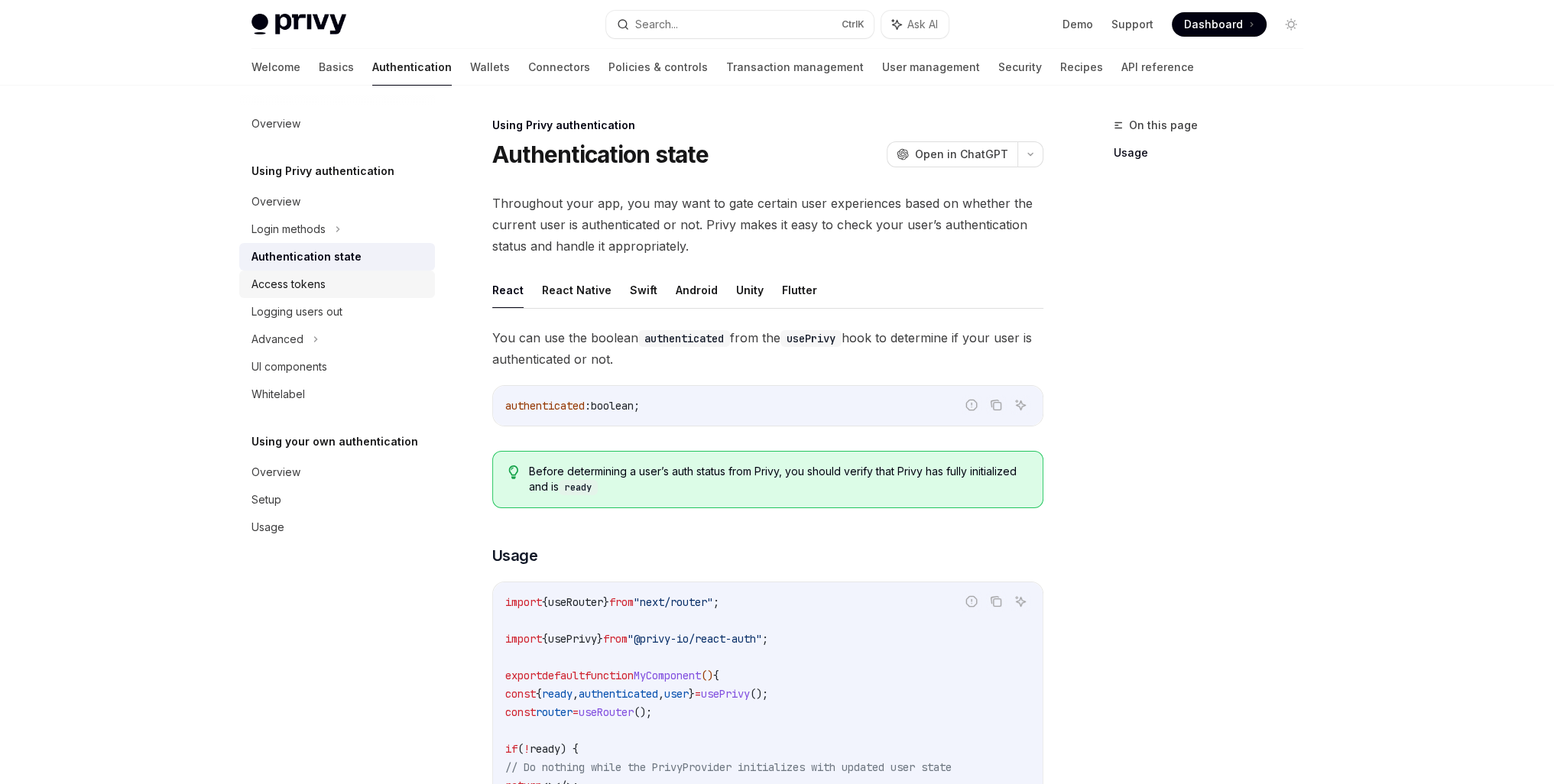
click at [300, 279] on div "Access tokens" at bounding box center [288, 283] width 74 height 18
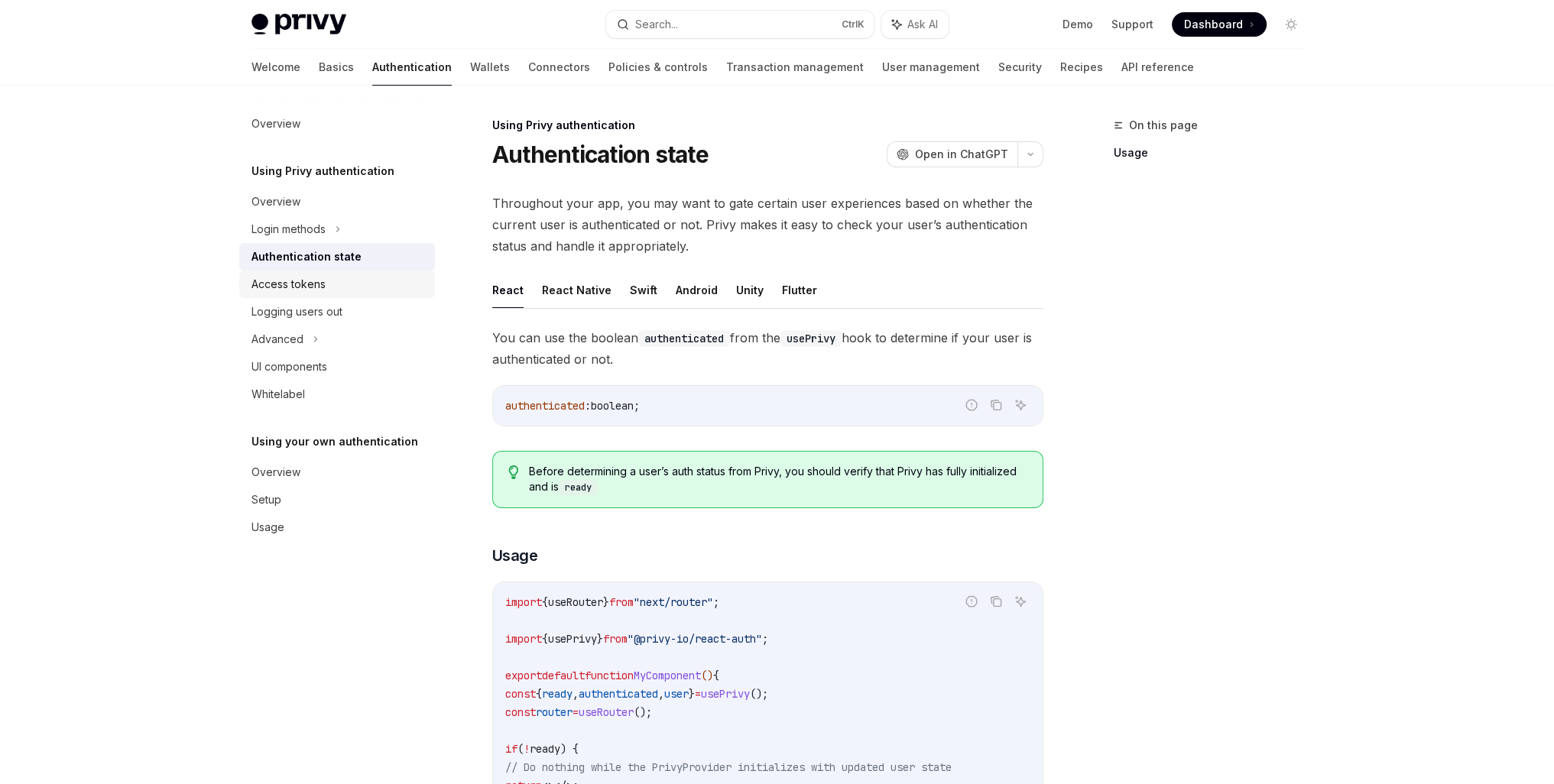
click at [302, 288] on div "Access tokens" at bounding box center [288, 283] width 74 height 18
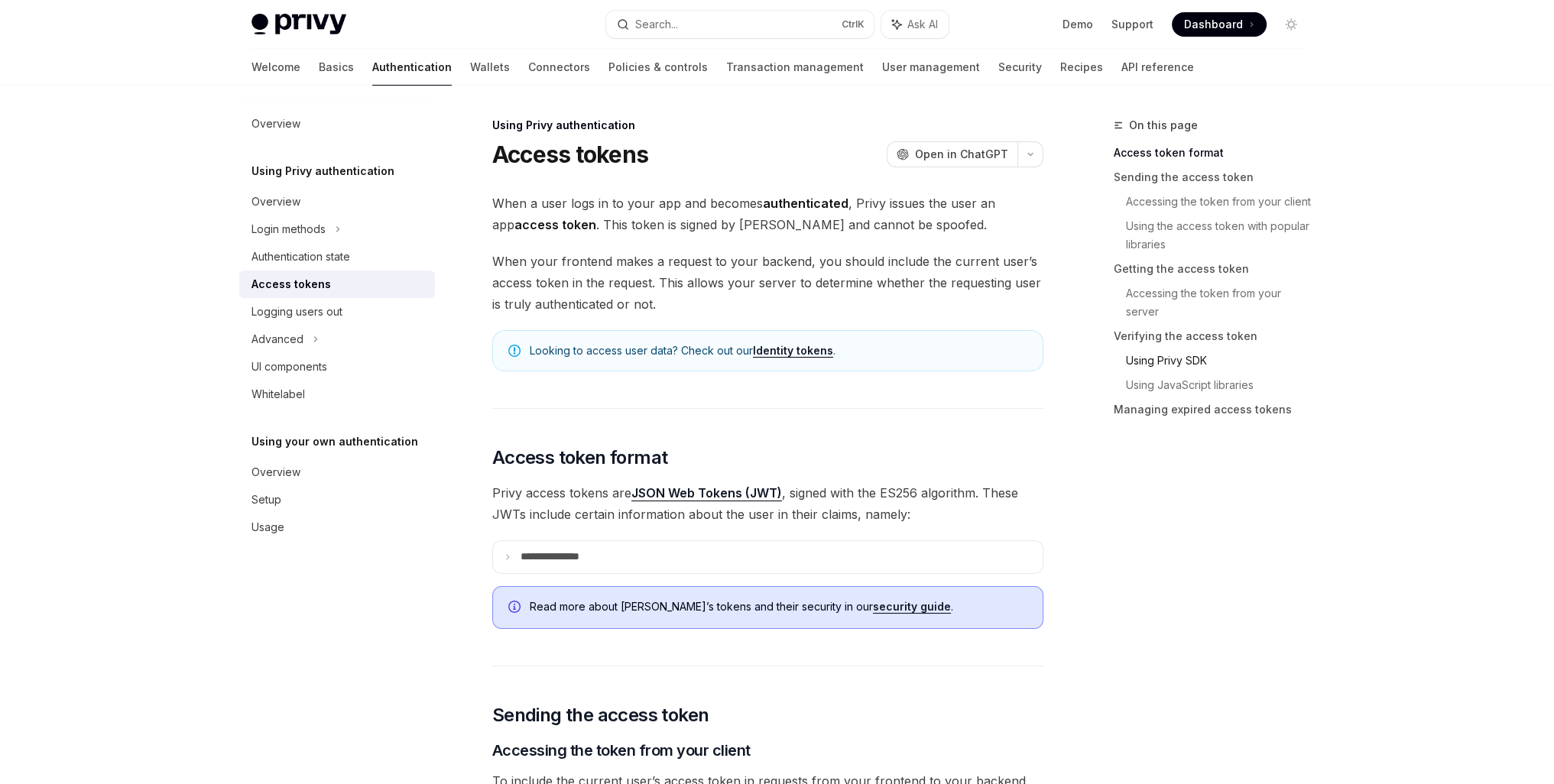
click at [1178, 364] on link "Using Privy SDK" at bounding box center [1220, 360] width 190 height 25
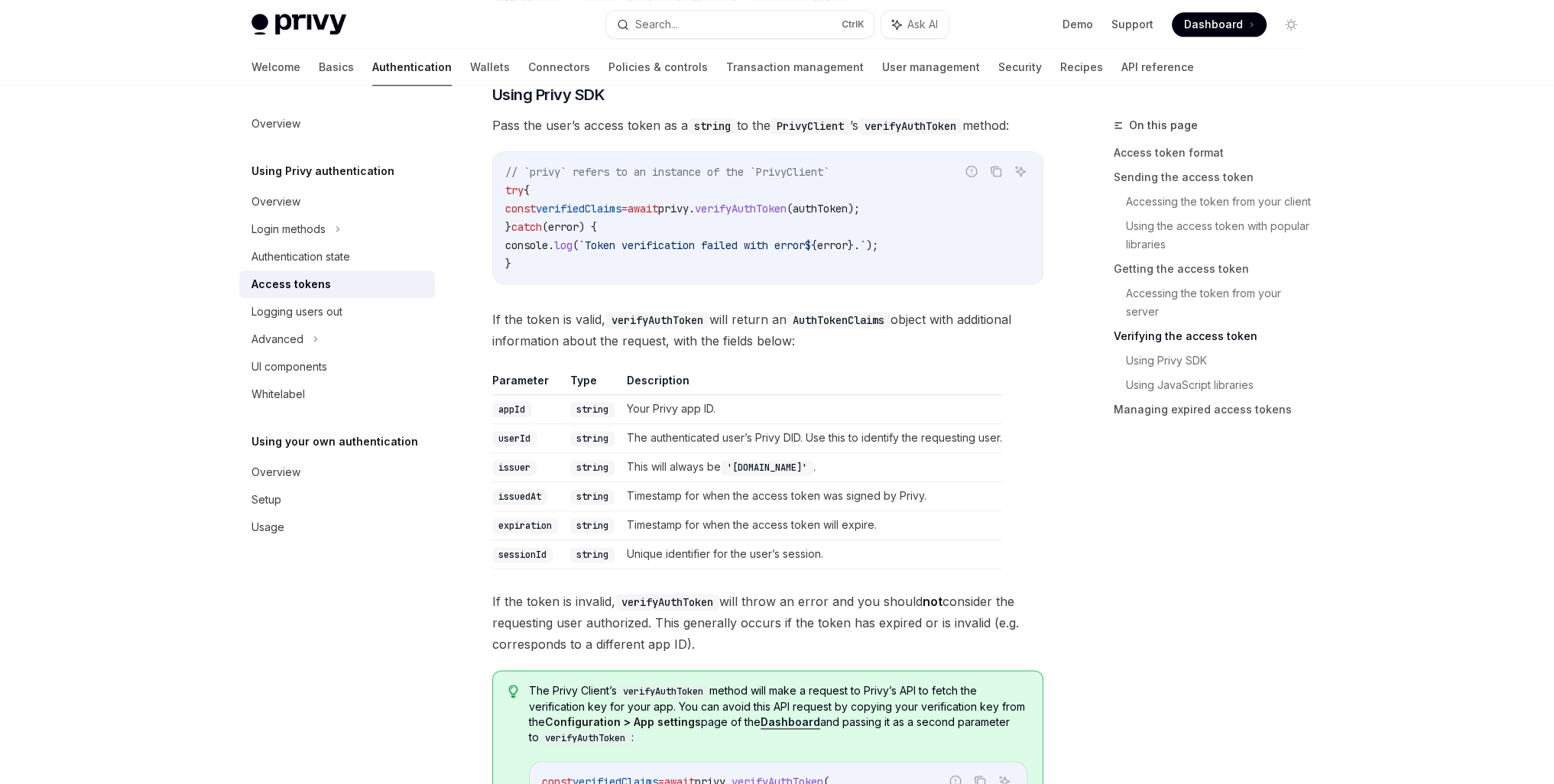
scroll to position [2378, 0]
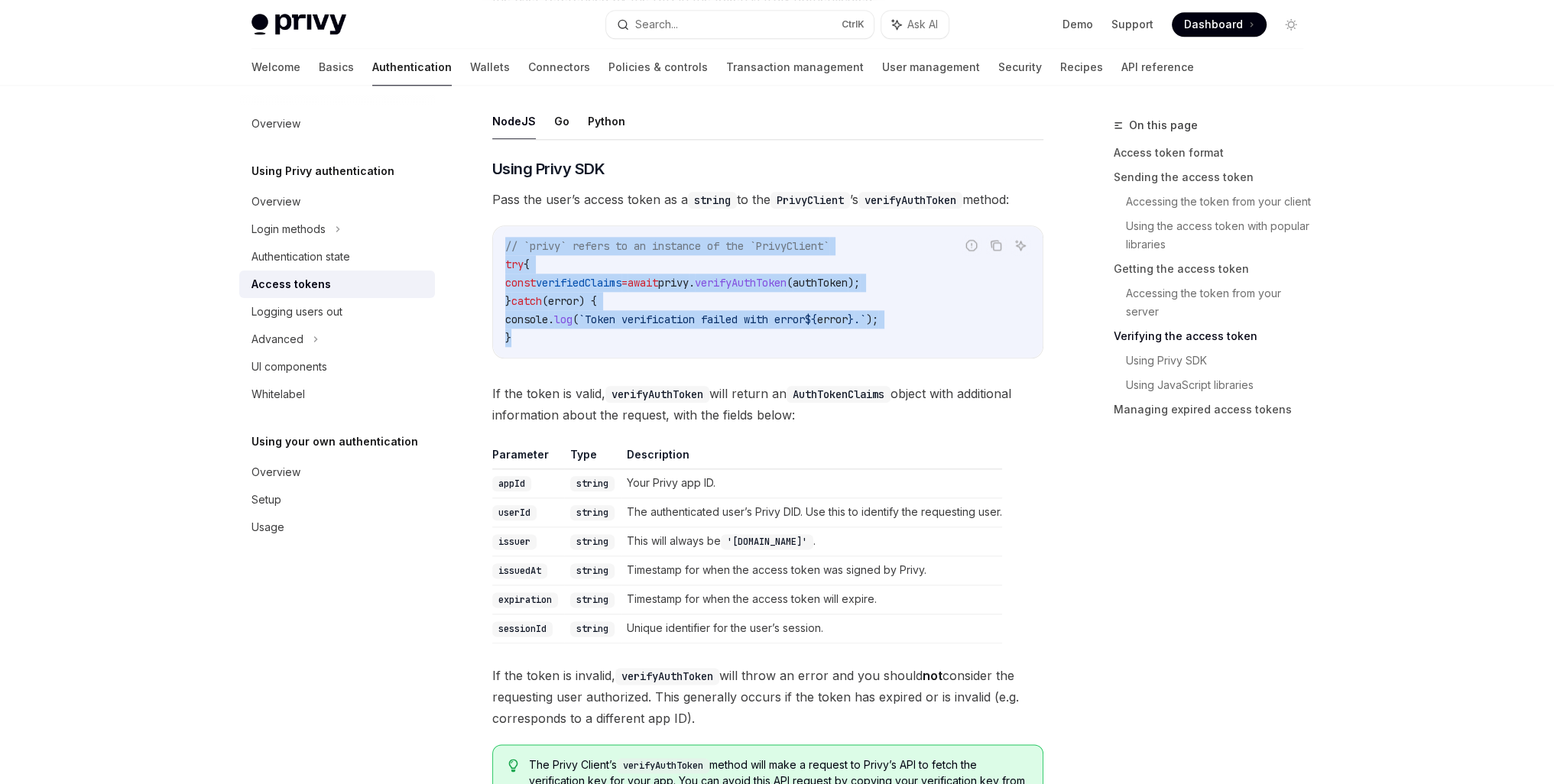
drag, startPoint x: 516, startPoint y: 333, endPoint x: 493, endPoint y: 232, distance: 103.6
click at [493, 232] on div "// `privy` refers to an instance of the `PrivyClient` try { const verifiedClaim…" at bounding box center [767, 291] width 550 height 131
copy code "// `privy` refers to an instance of the `PrivyClient` try { const verifiedClaim…"
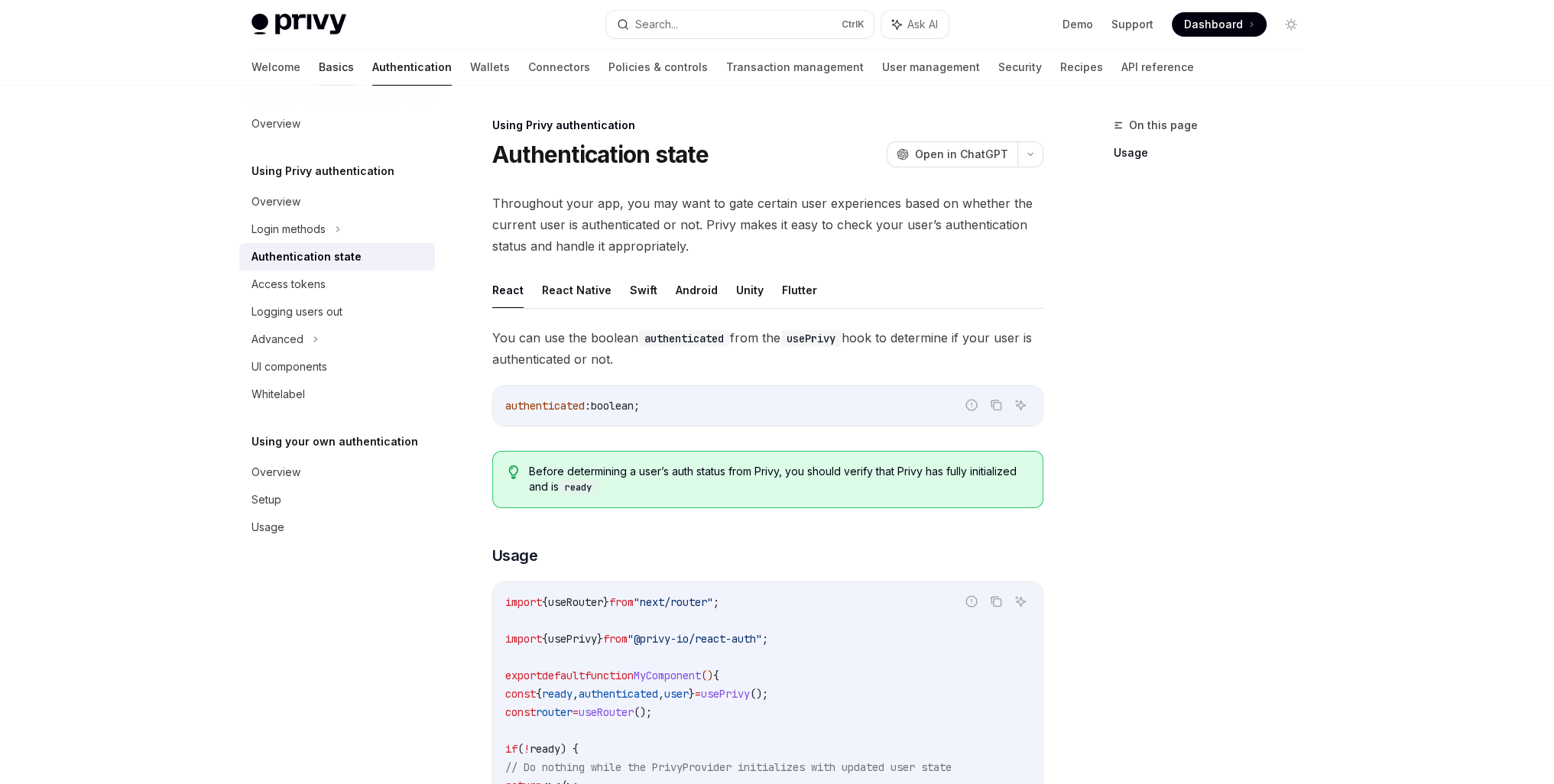
click at [319, 68] on link "Basics" at bounding box center [336, 67] width 35 height 37
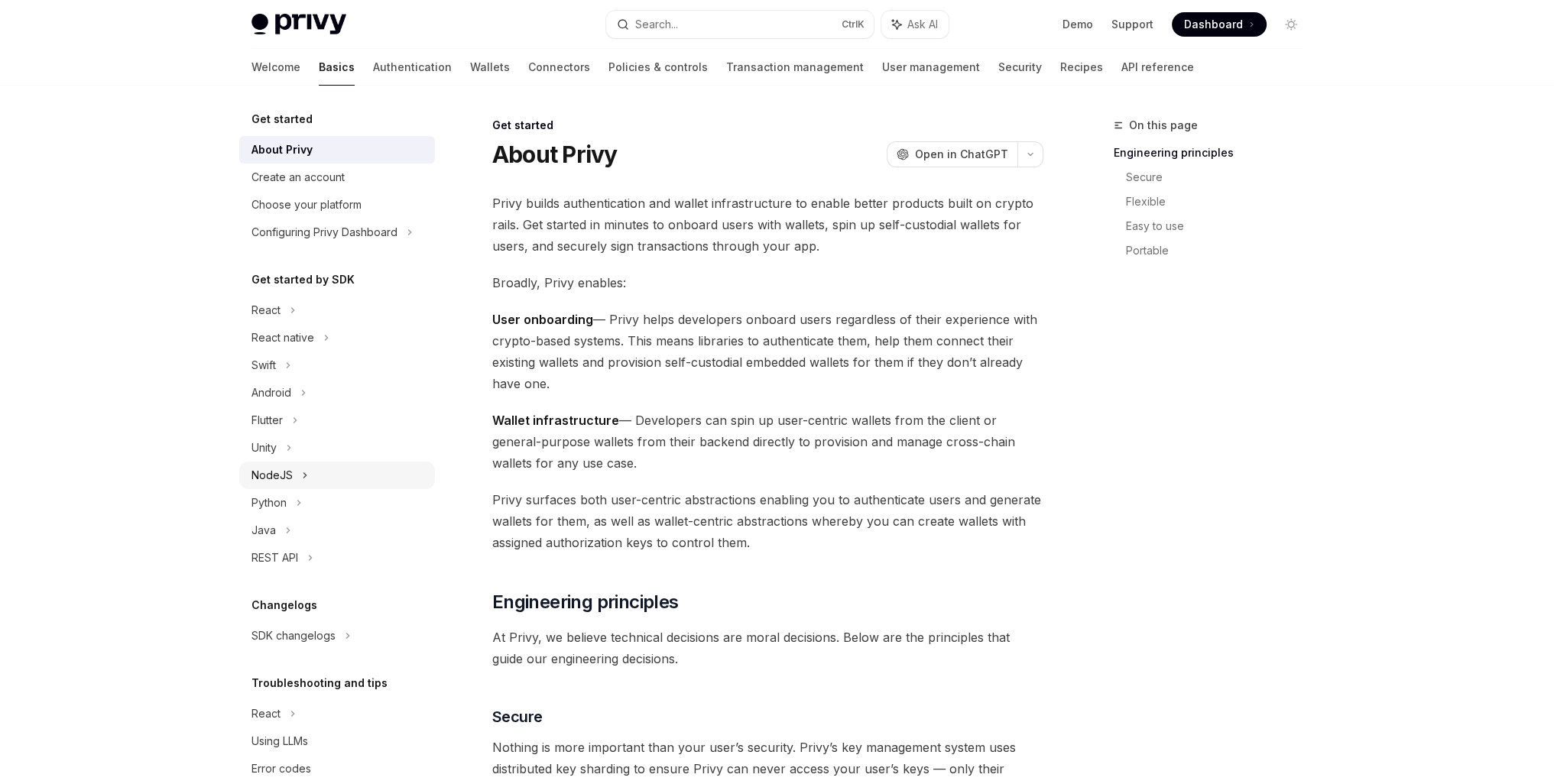
click at [297, 471] on div "NodeJS" at bounding box center [337, 475] width 195 height 27
click at [312, 546] on link "Quickstart" at bounding box center [337, 557] width 195 height 27
click at [305, 563] on div "Quickstart" at bounding box center [285, 557] width 50 height 18
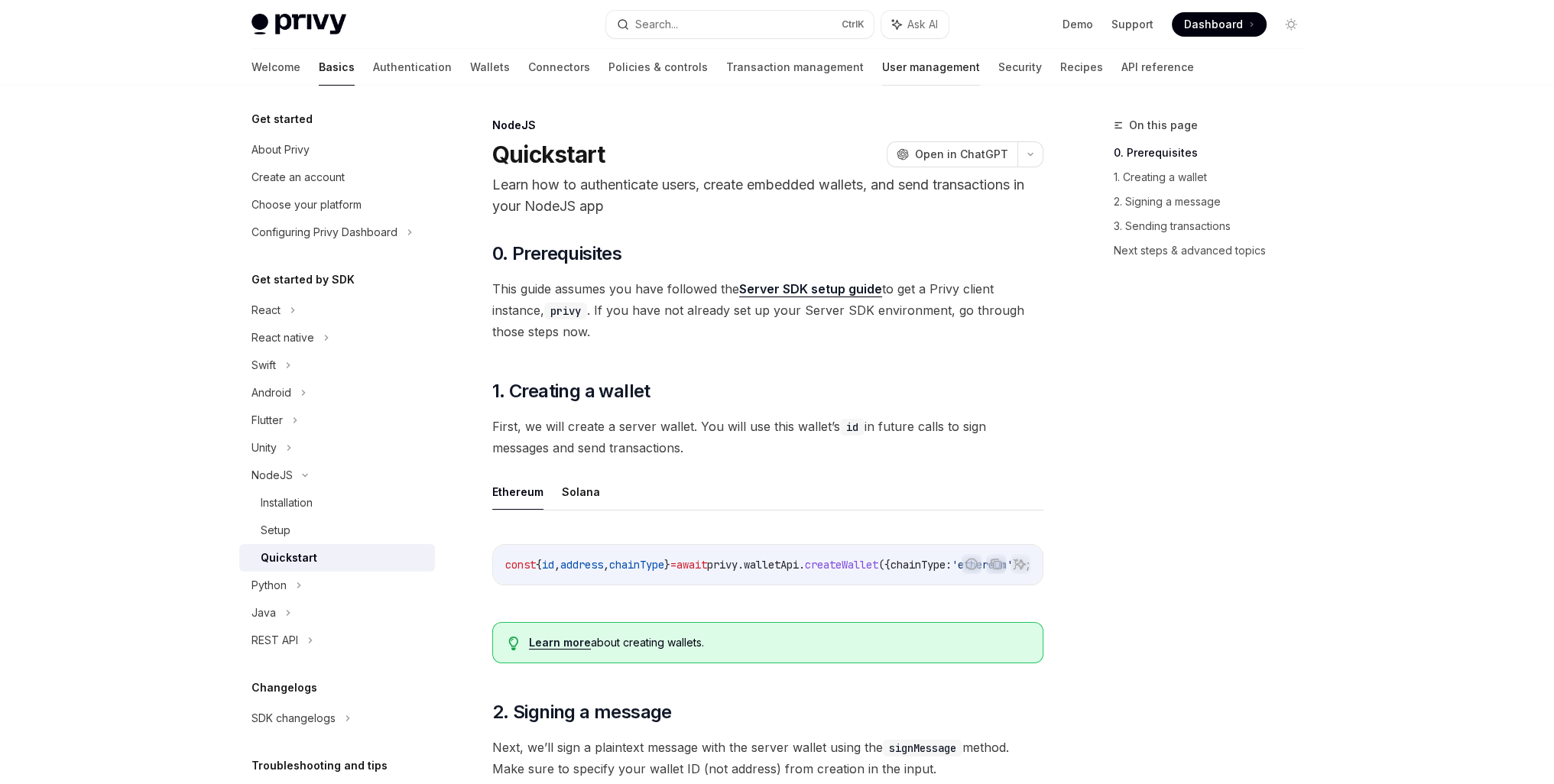
click at [882, 53] on link "User management" at bounding box center [931, 67] width 98 height 37
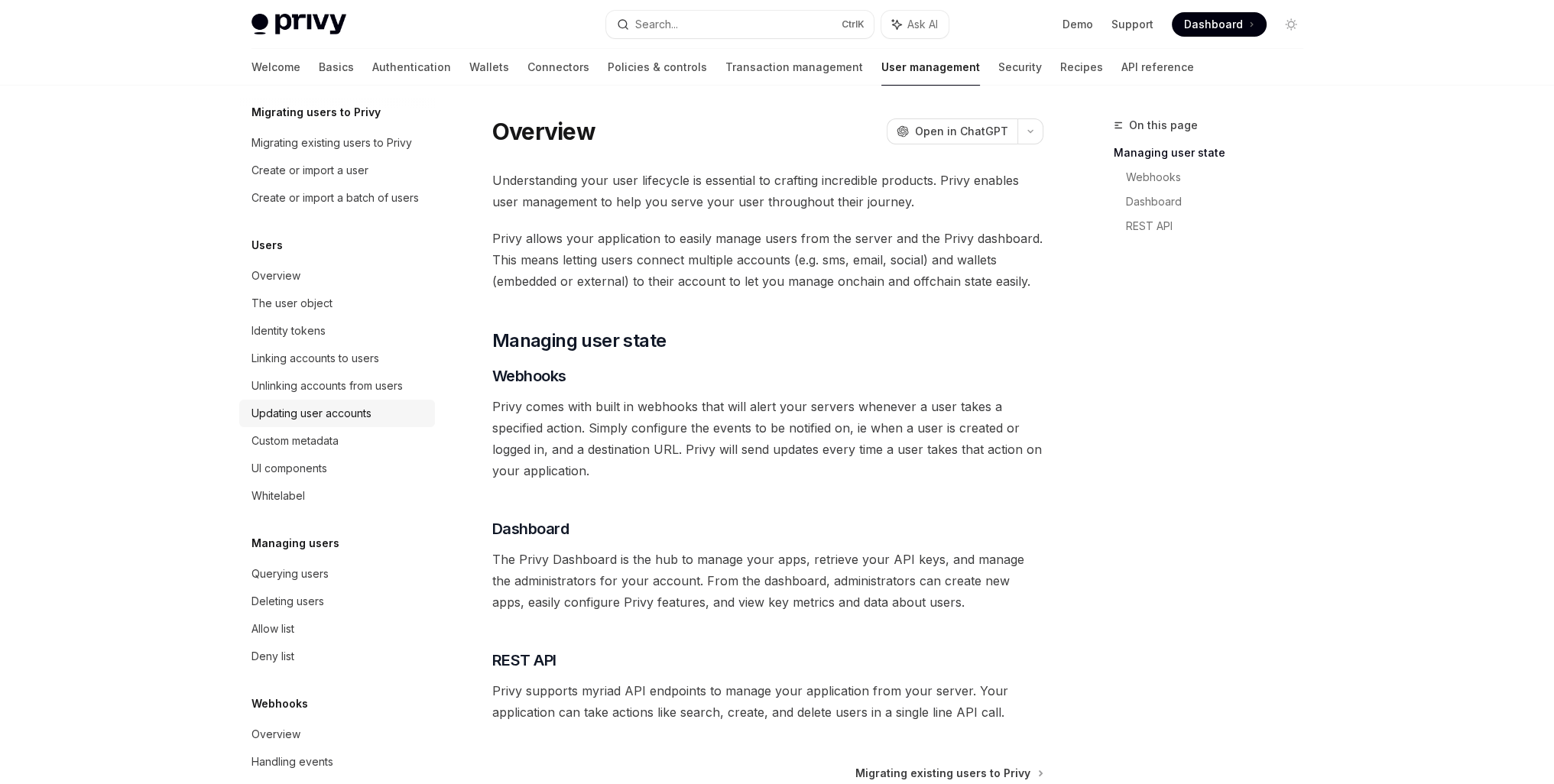
scroll to position [99, 0]
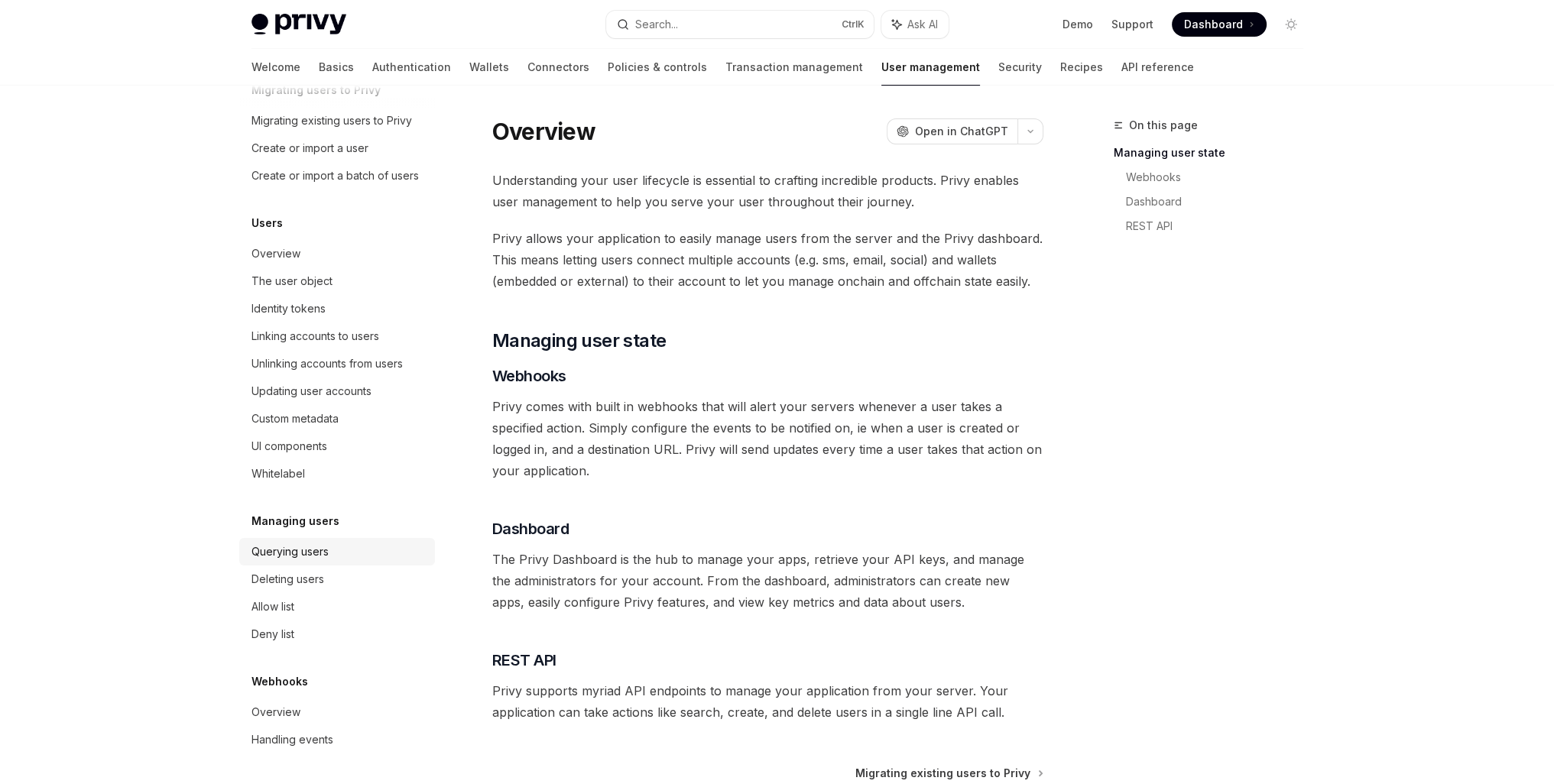
click at [303, 544] on div "Querying users" at bounding box center [290, 551] width 77 height 18
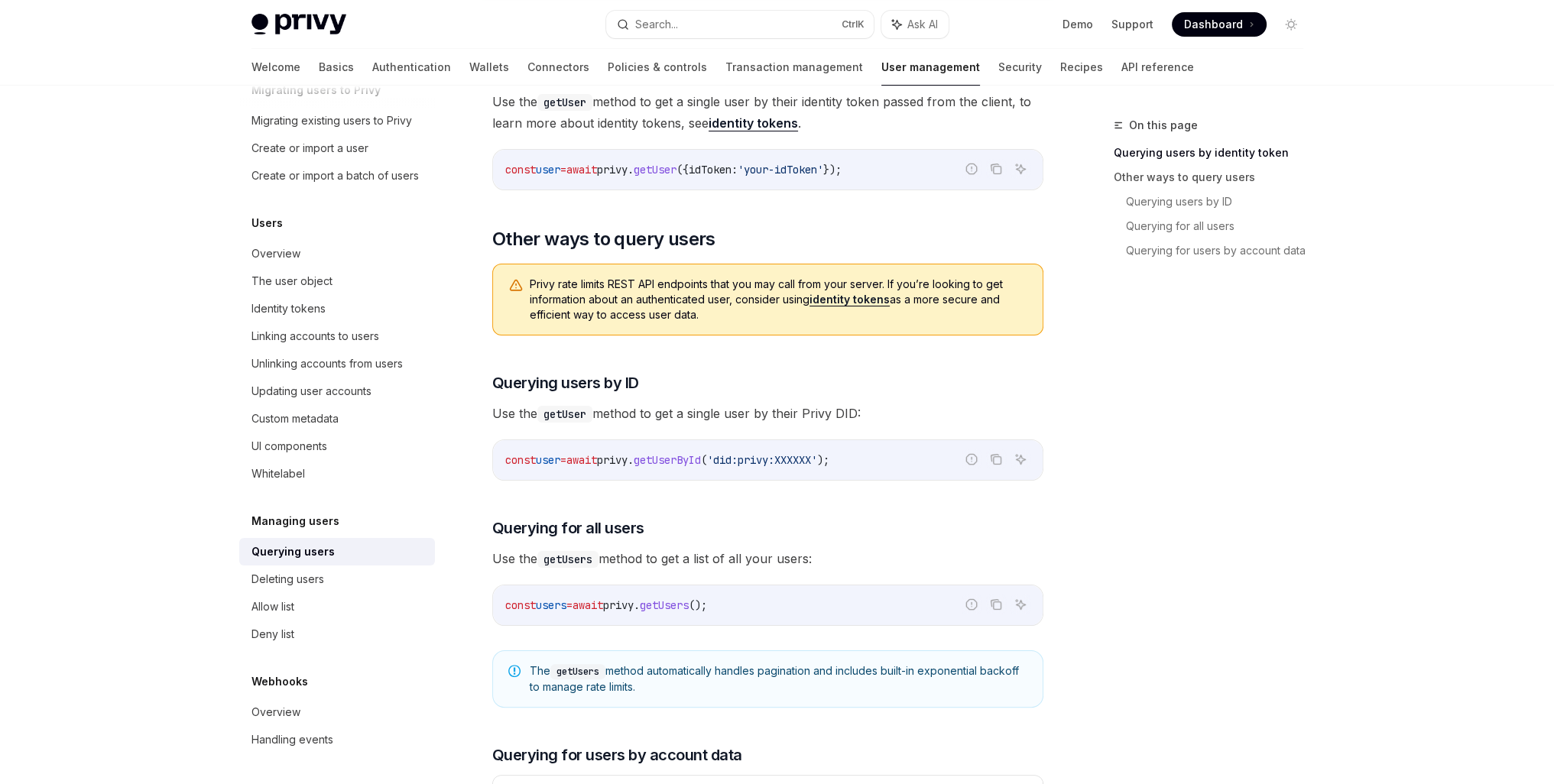
scroll to position [12, 0]
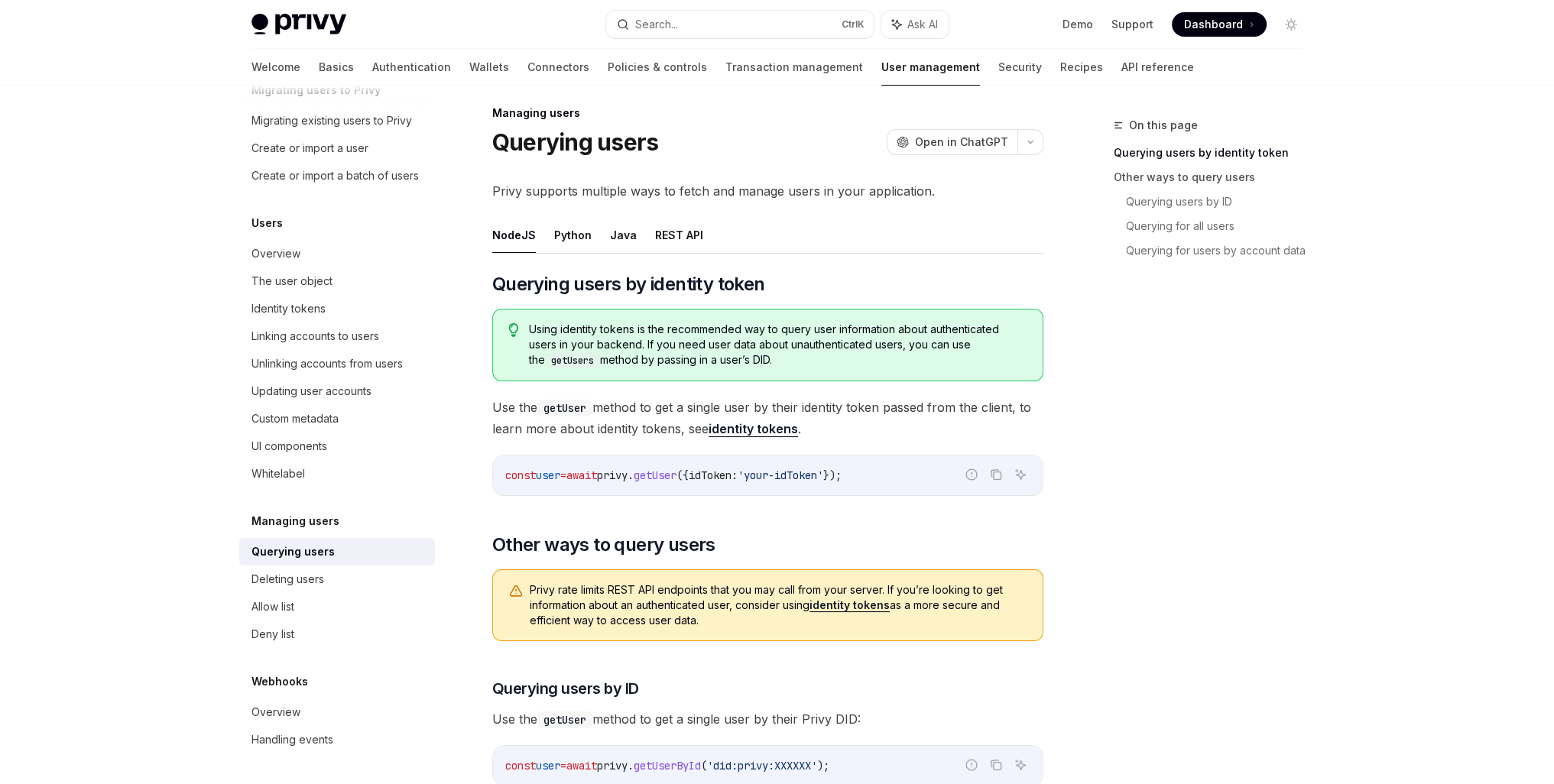
click at [821, 474] on span "'your-idToken'" at bounding box center [780, 475] width 86 height 14
click at [992, 476] on icon "Copy the contents from the code block" at bounding box center [996, 476] width 8 height 8
click at [758, 431] on link "identity tokens" at bounding box center [753, 429] width 90 height 16
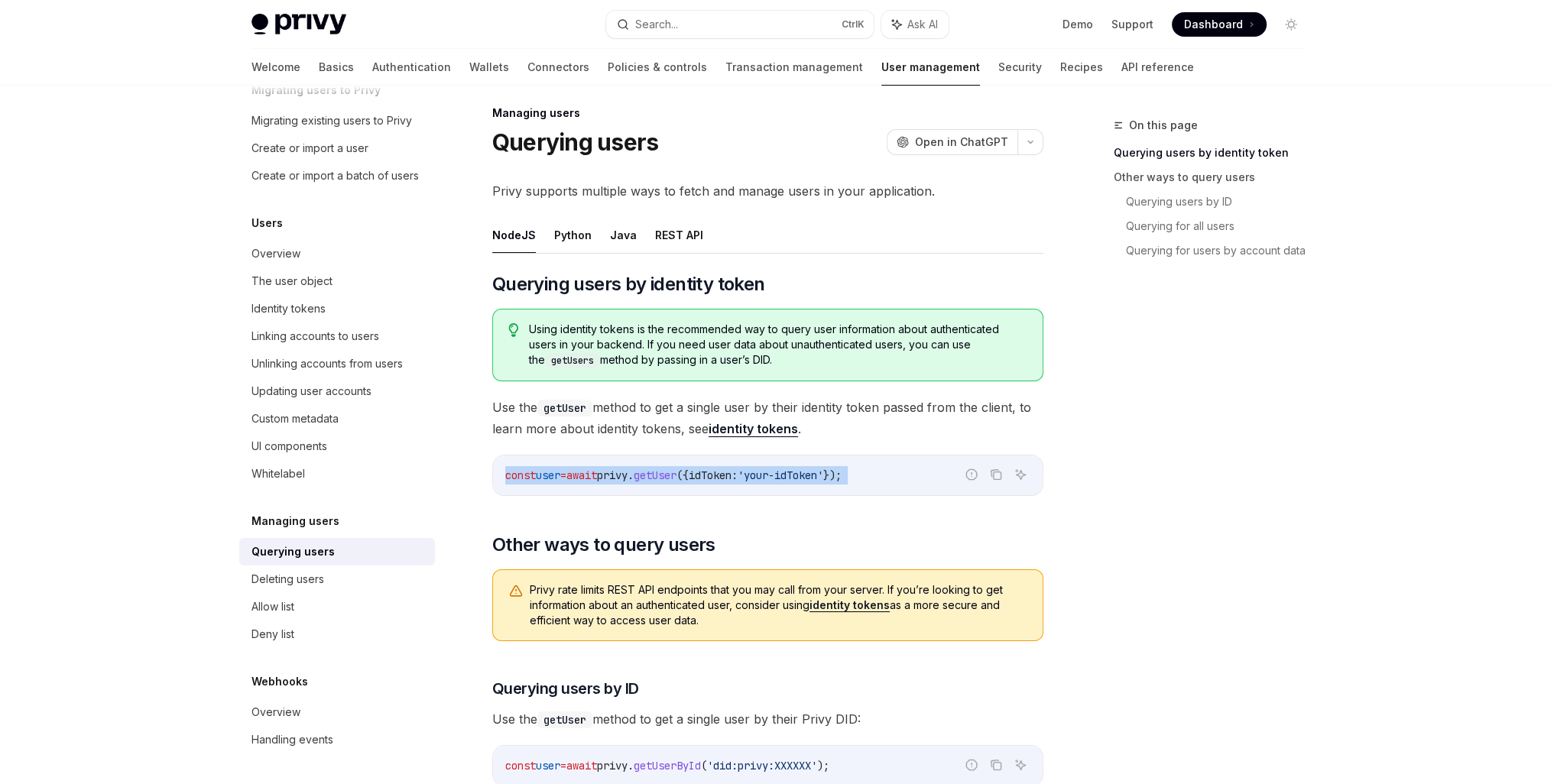
type textarea "*"
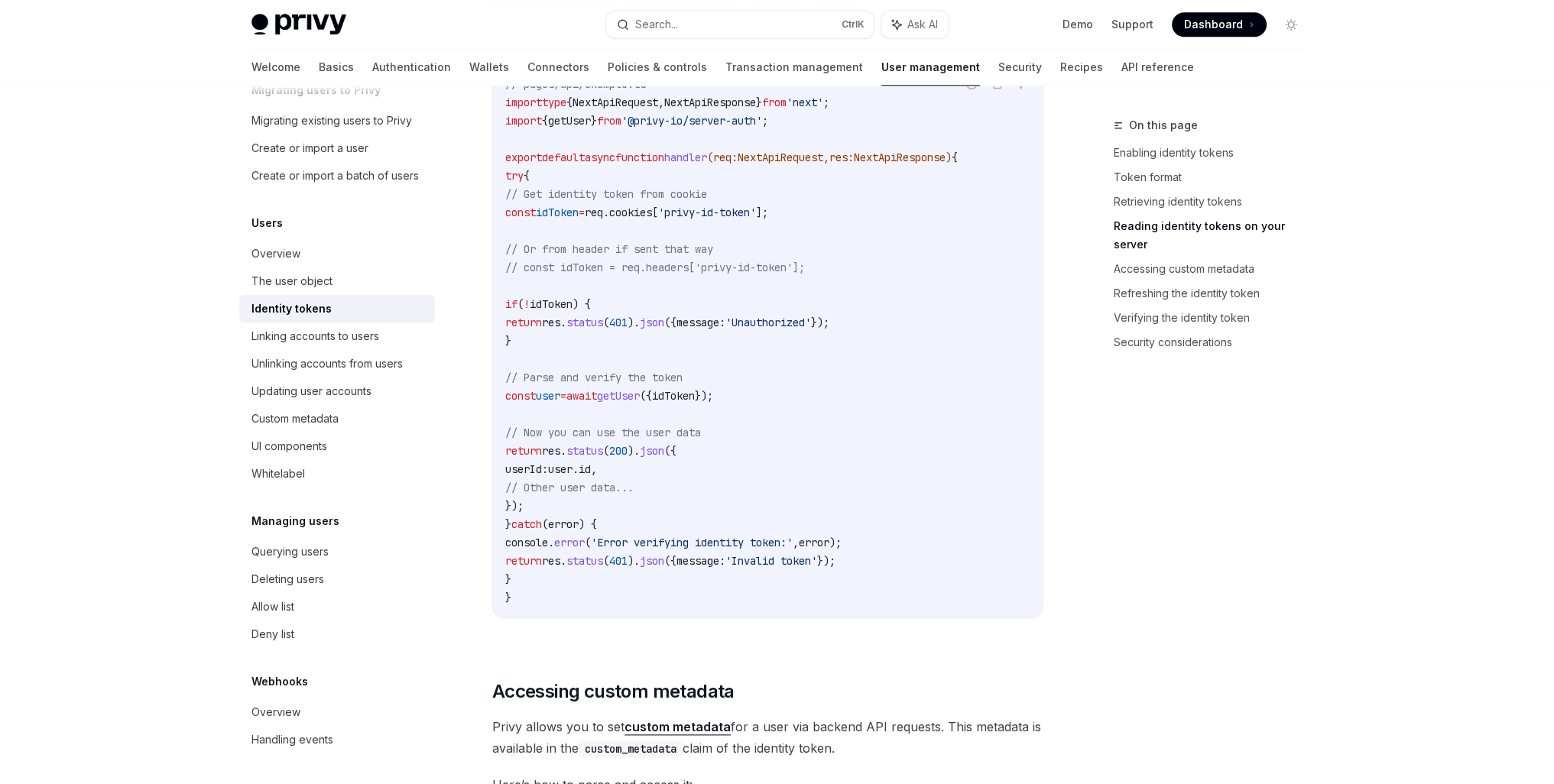
scroll to position [2152, 0]
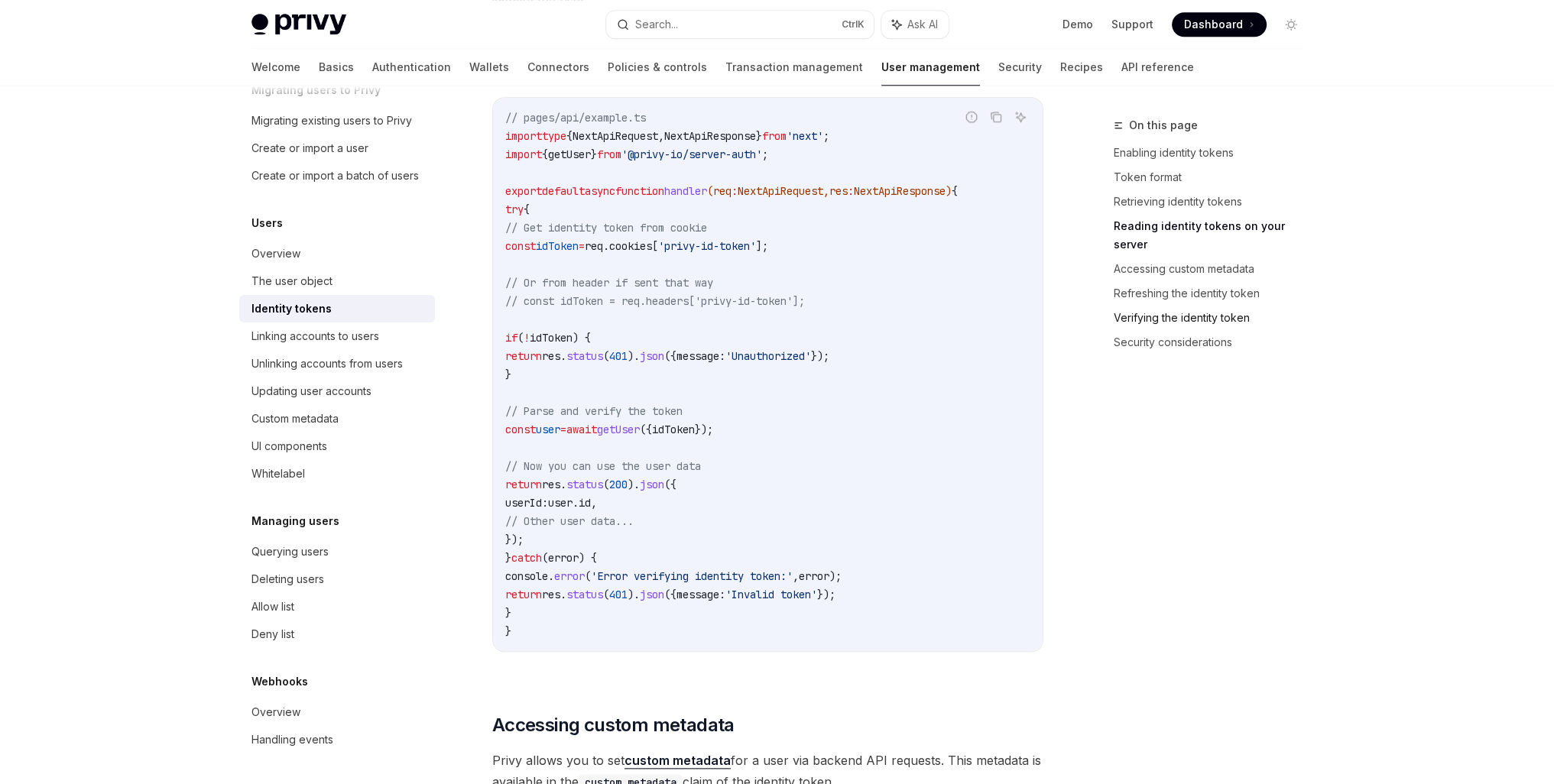
click at [1161, 306] on link "Verifying the identity token" at bounding box center [1214, 318] width 202 height 25
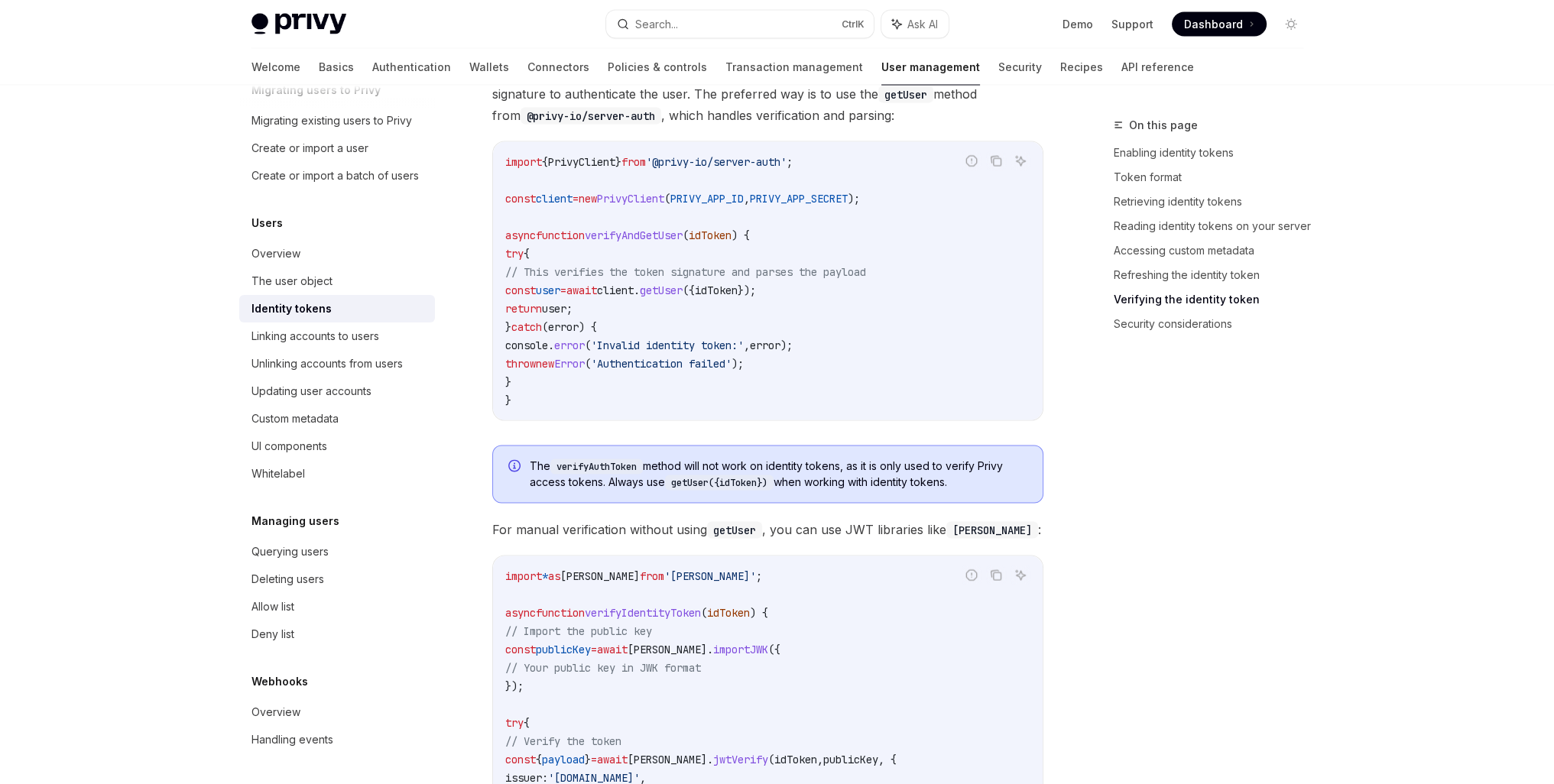
scroll to position [3924, 0]
